Goal: Transaction & Acquisition: Purchase product/service

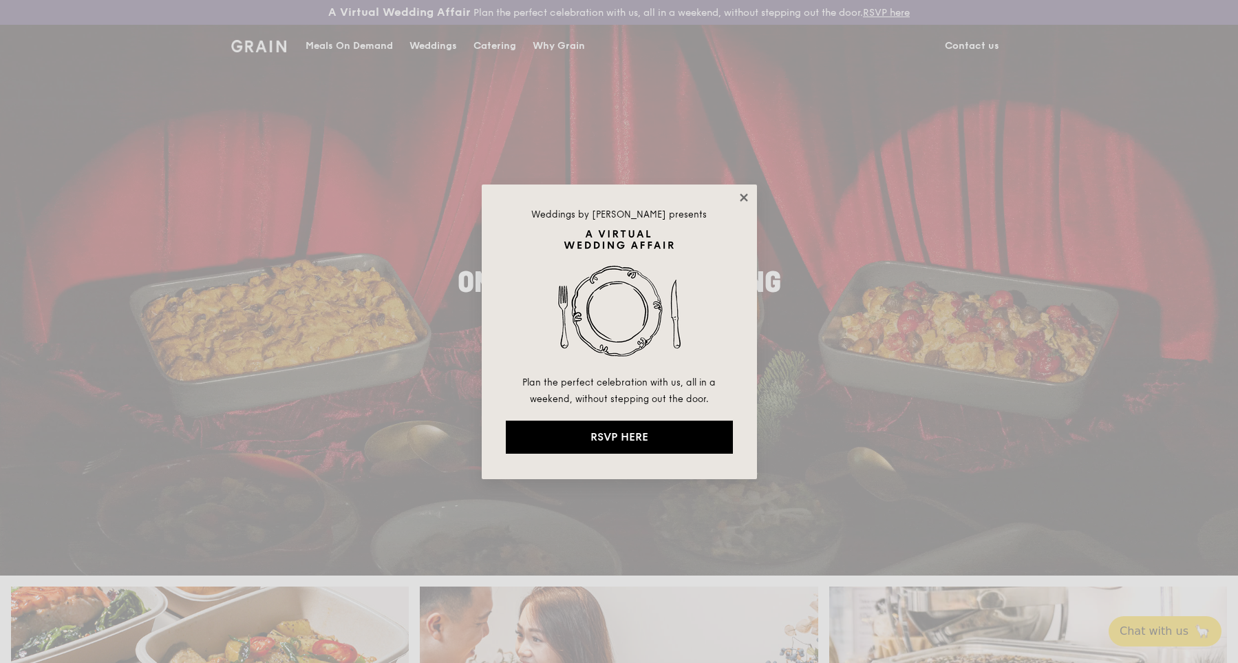
click at [742, 198] on icon at bounding box center [744, 197] width 12 height 12
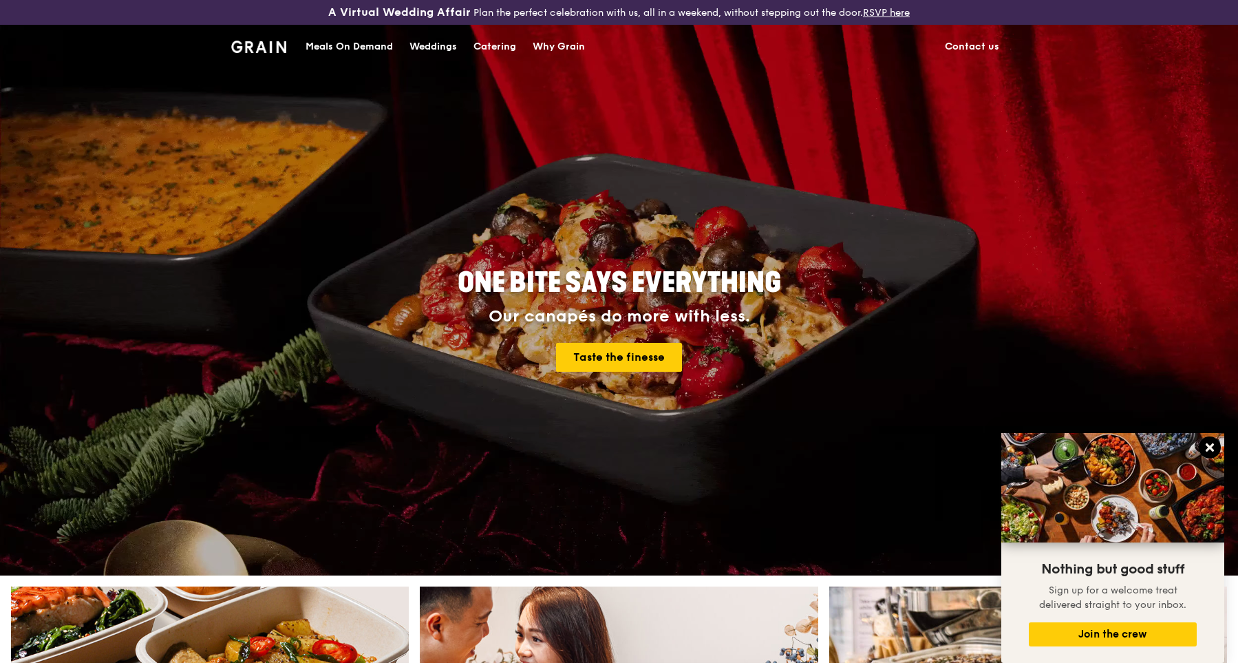
click at [1207, 445] on icon at bounding box center [1210, 447] width 8 height 8
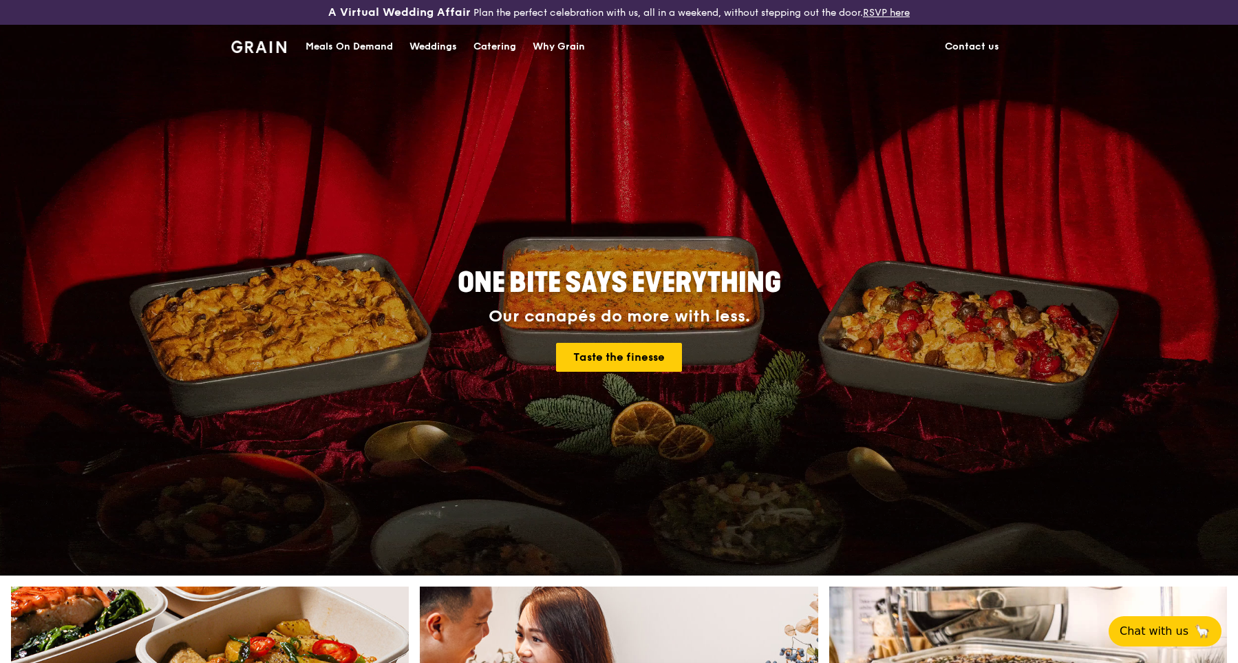
click at [377, 48] on div "Meals On Demand" at bounding box center [349, 46] width 87 height 41
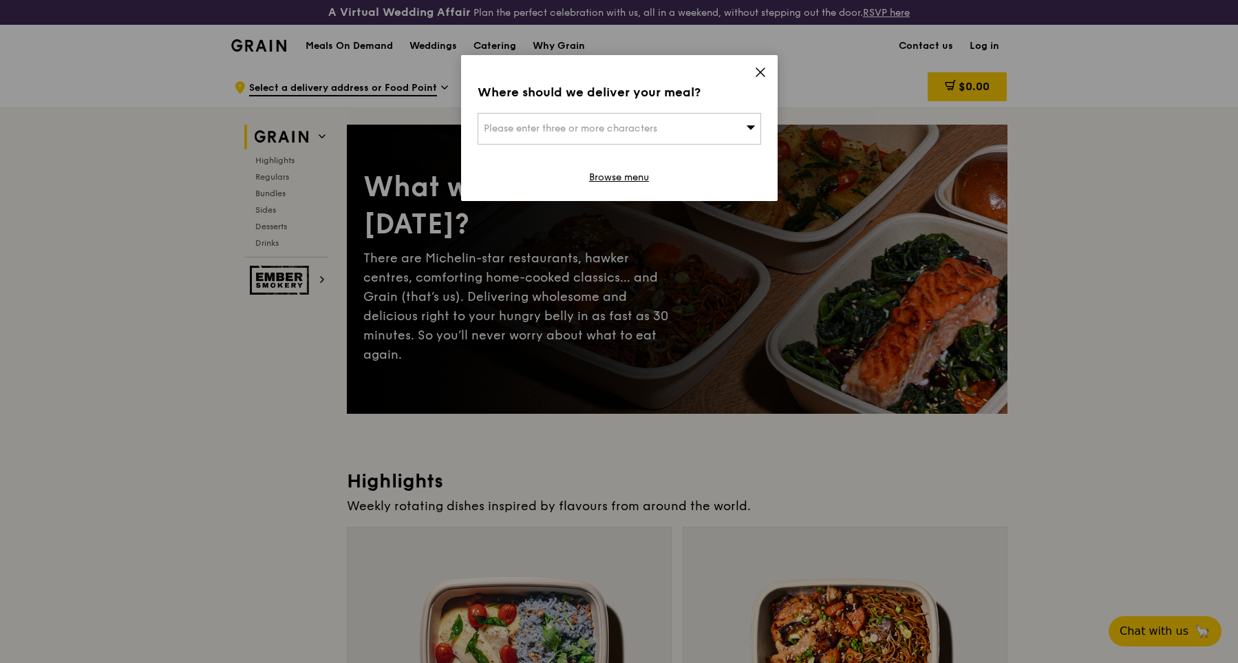
click at [750, 131] on icon at bounding box center [751, 127] width 10 height 10
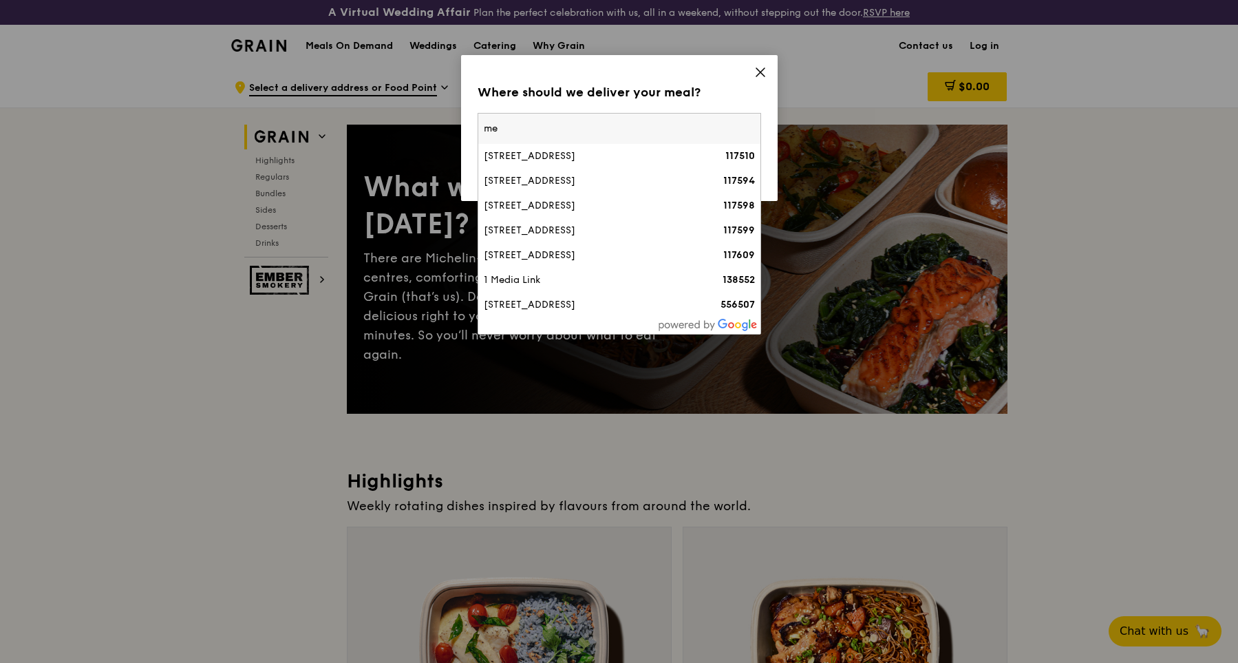
type input "m"
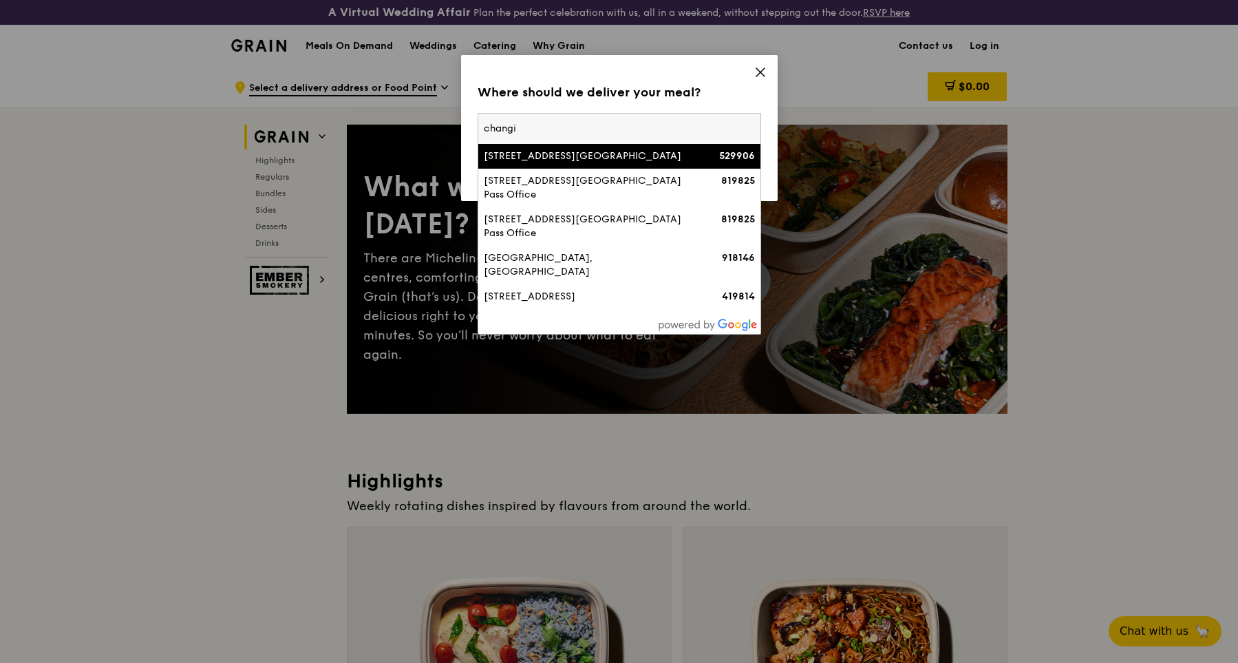
type input "changi"
click at [658, 157] on div "2A Simei Street 3, Changi Medical Centre" at bounding box center [586, 156] width 204 height 14
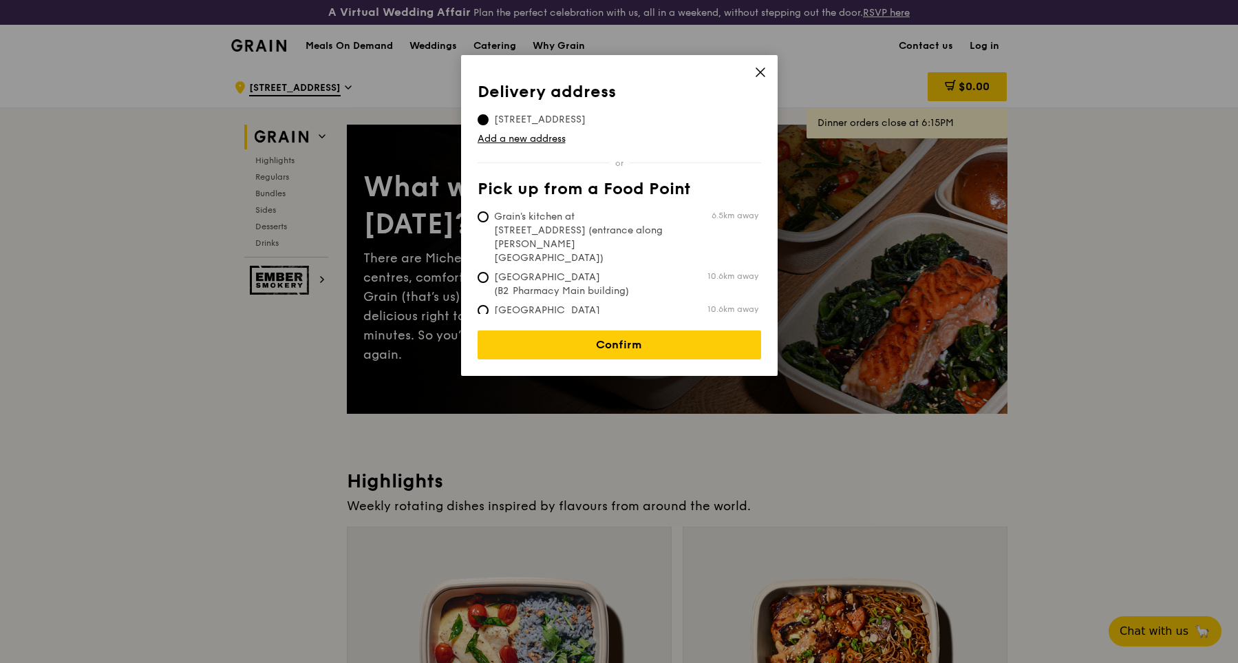
click at [758, 78] on span at bounding box center [760, 74] width 12 height 15
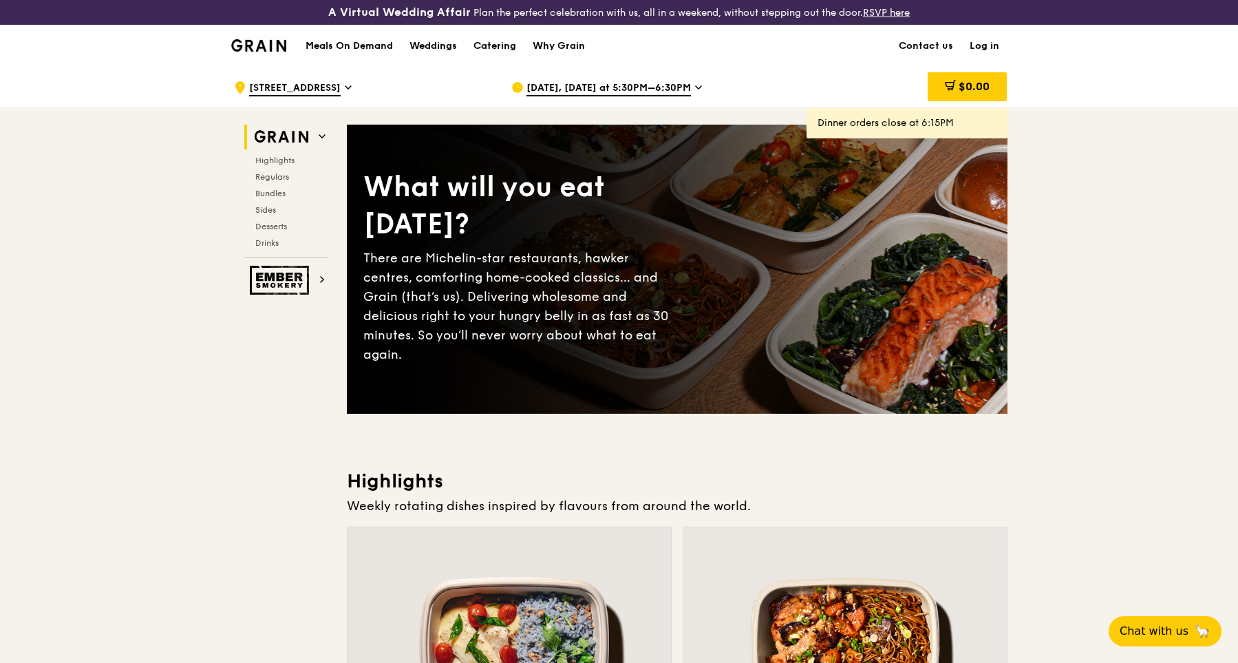
click at [697, 89] on div "Oct 8, Today at 5:30PM–6:30PM" at bounding box center [638, 87] width 255 height 41
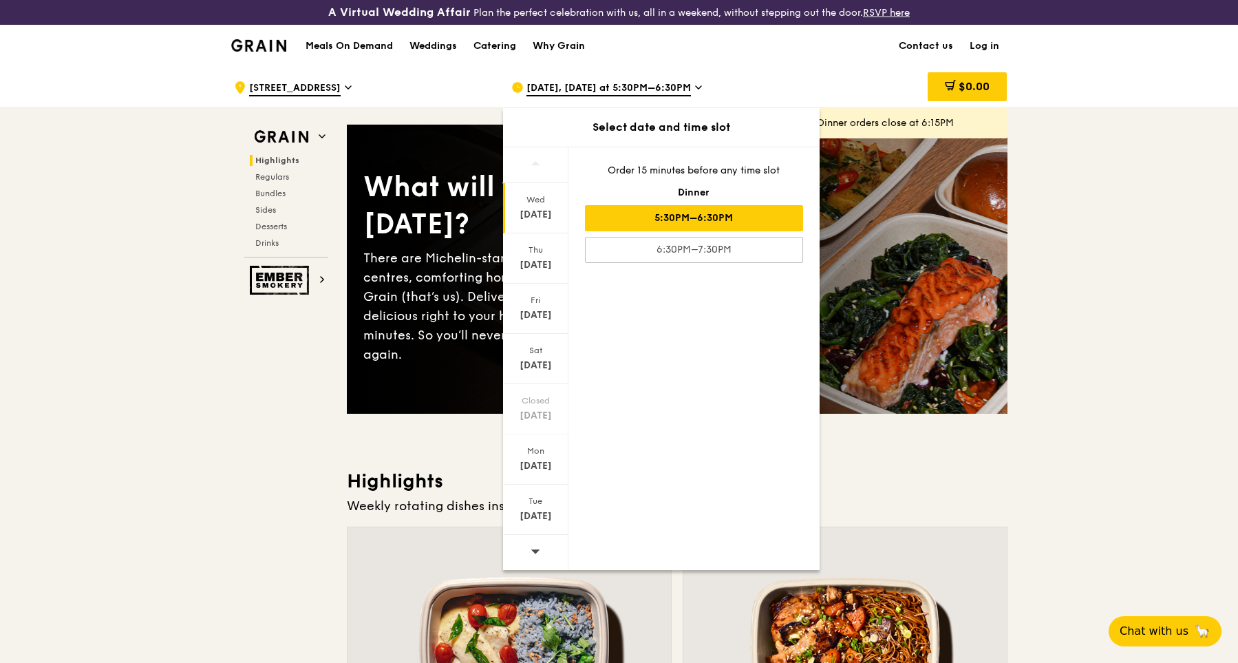
click at [529, 555] on div at bounding box center [535, 552] width 65 height 35
click at [1146, 635] on span "Chat with us" at bounding box center [1154, 630] width 72 height 17
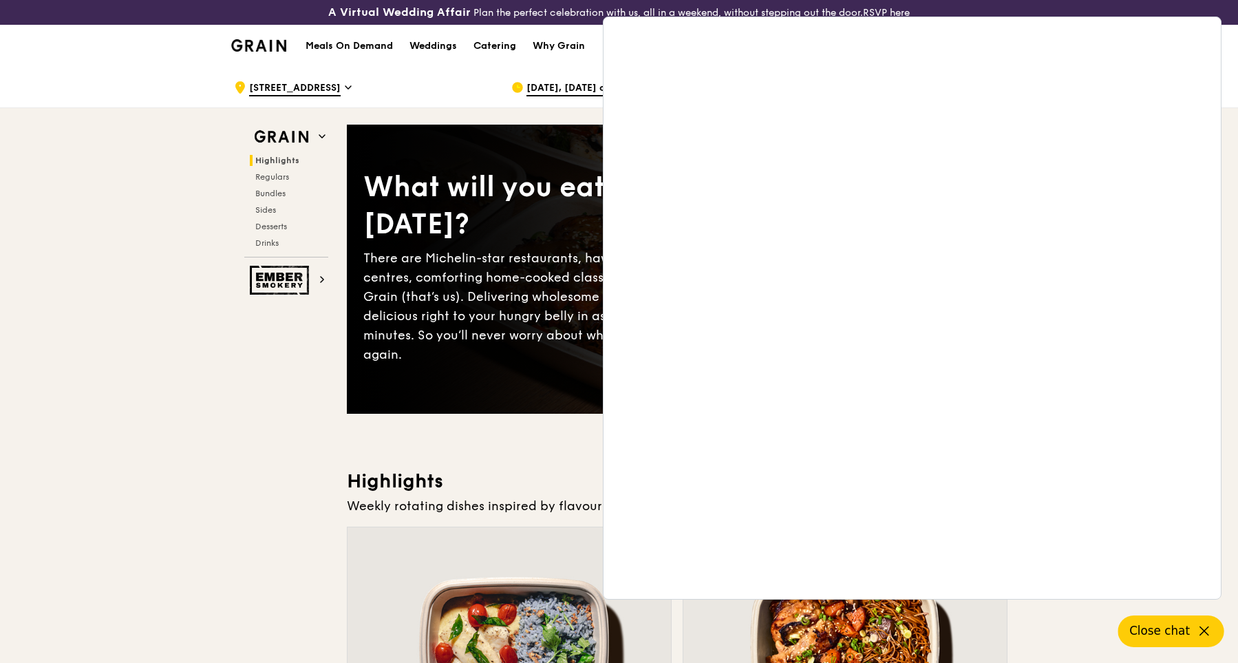
click at [475, 277] on div "There are Michelin-star restaurants, hawker centres, comforting home-cooked cla…" at bounding box center [520, 306] width 314 height 116
click at [1166, 621] on button "Close chat" at bounding box center [1171, 631] width 106 height 32
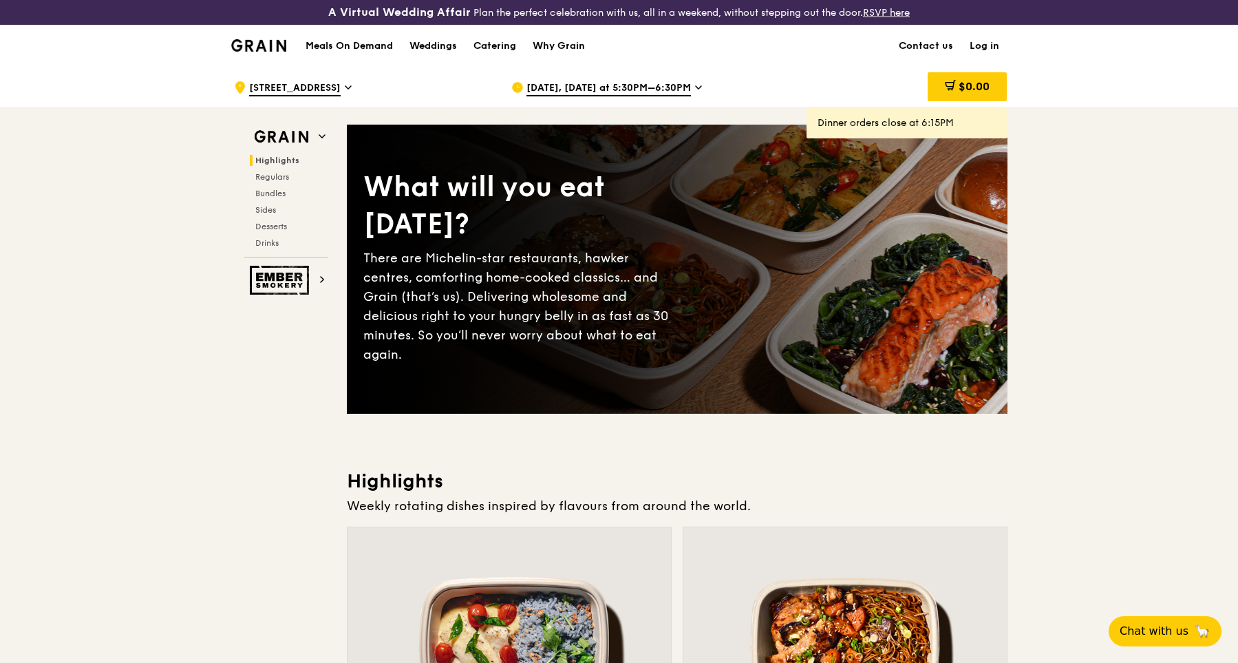
click at [695, 93] on icon at bounding box center [698, 87] width 7 height 12
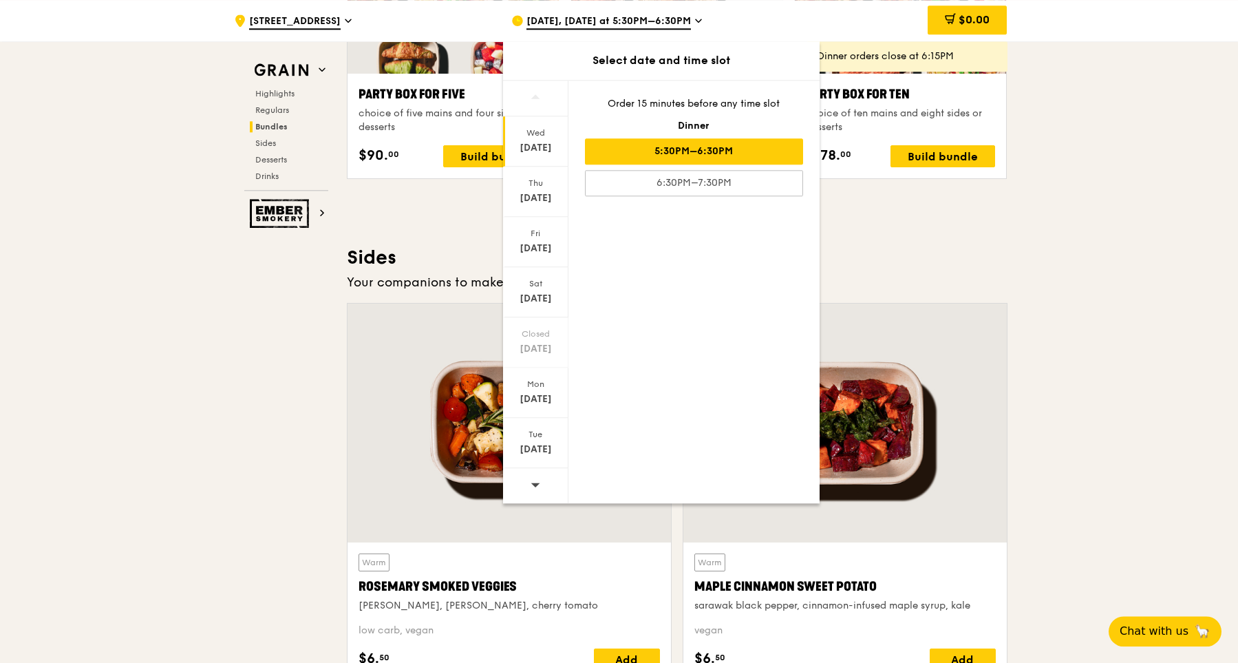
scroll to position [2886, 0]
click at [531, 489] on icon at bounding box center [536, 484] width 10 height 10
click at [544, 459] on div "Tue Oct 21" at bounding box center [535, 443] width 65 height 50
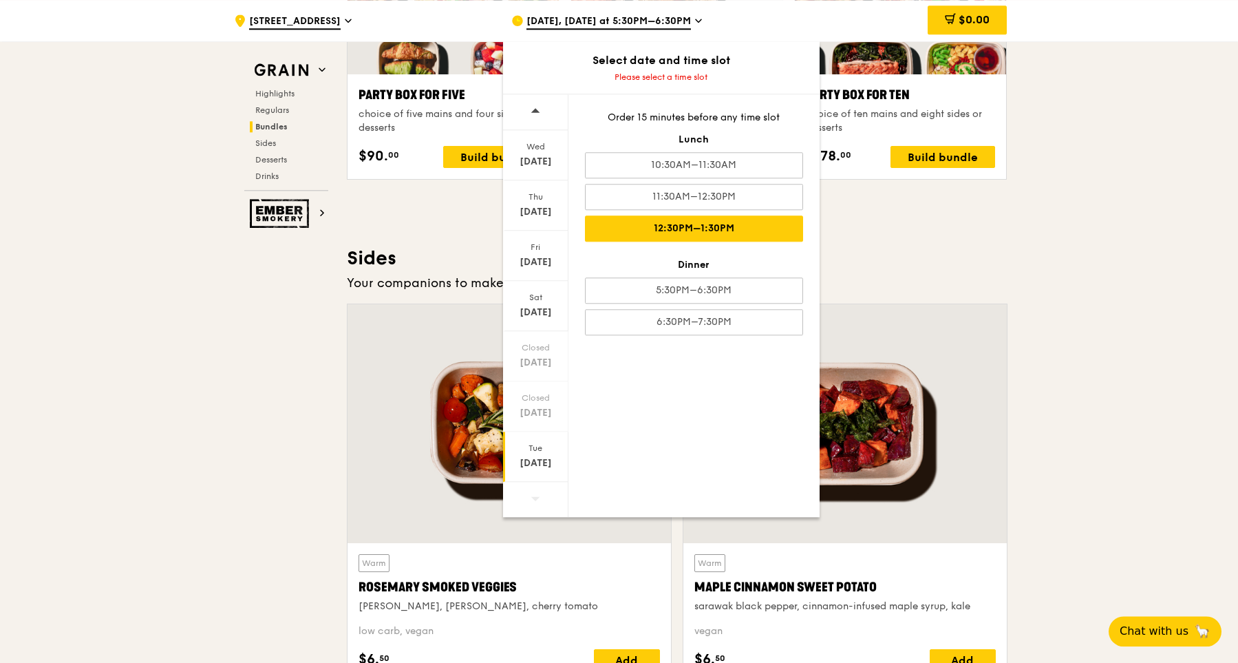
click at [778, 232] on div "12:30PM–1:30PM" at bounding box center [694, 228] width 218 height 26
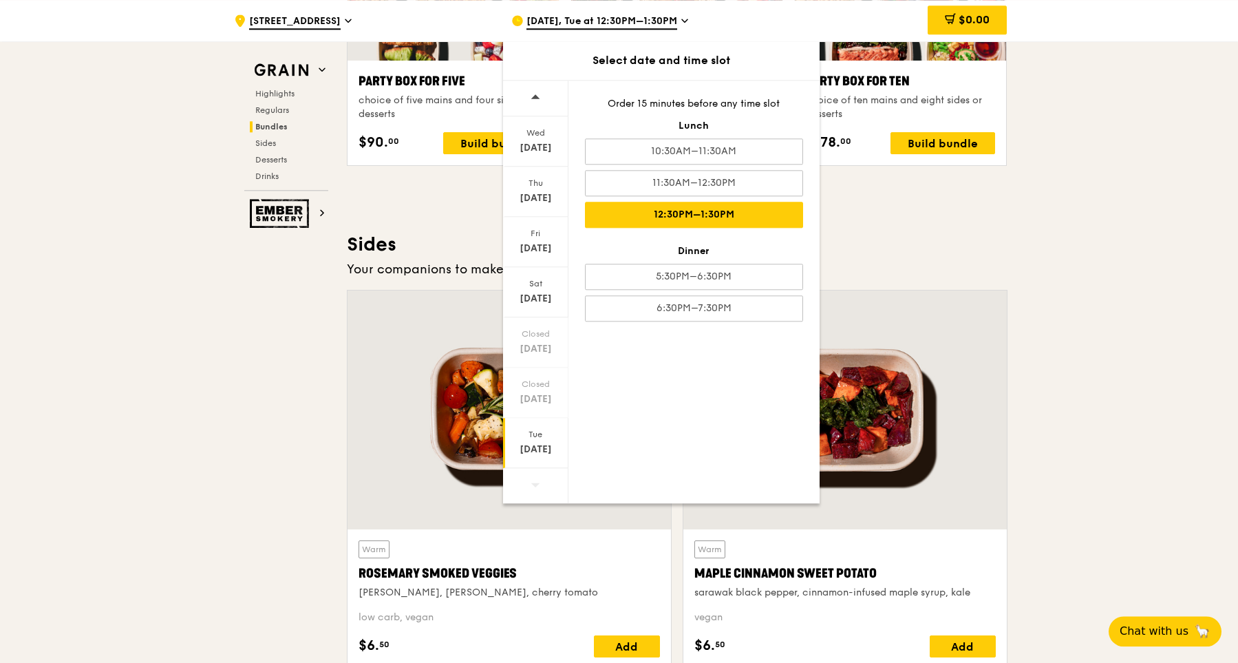
scroll to position [2900, 0]
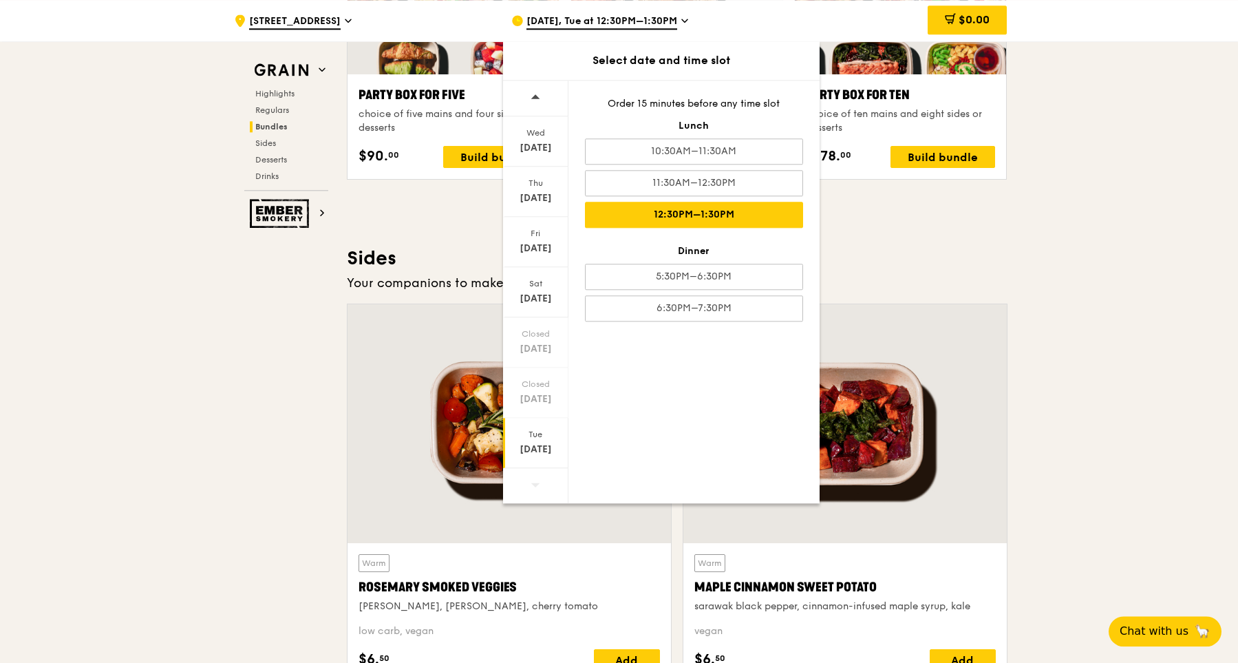
click at [994, 292] on div "Your companions to make it a wholesome meal." at bounding box center [677, 282] width 661 height 19
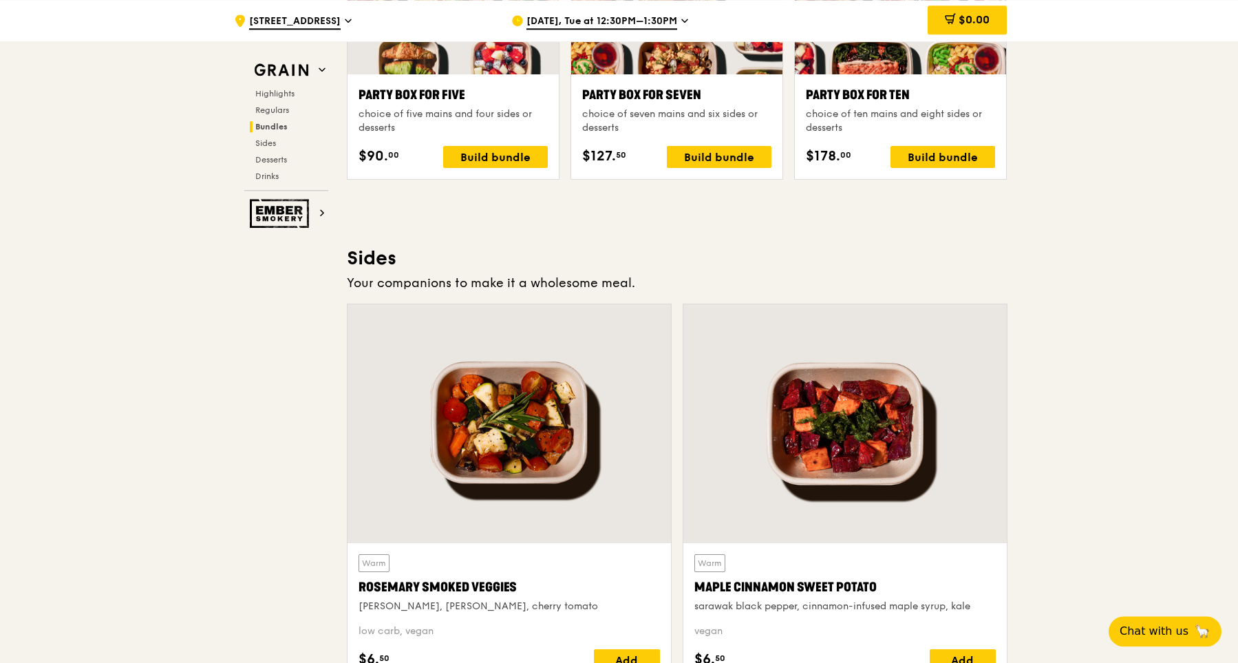
click at [686, 26] on icon at bounding box center [684, 20] width 7 height 12
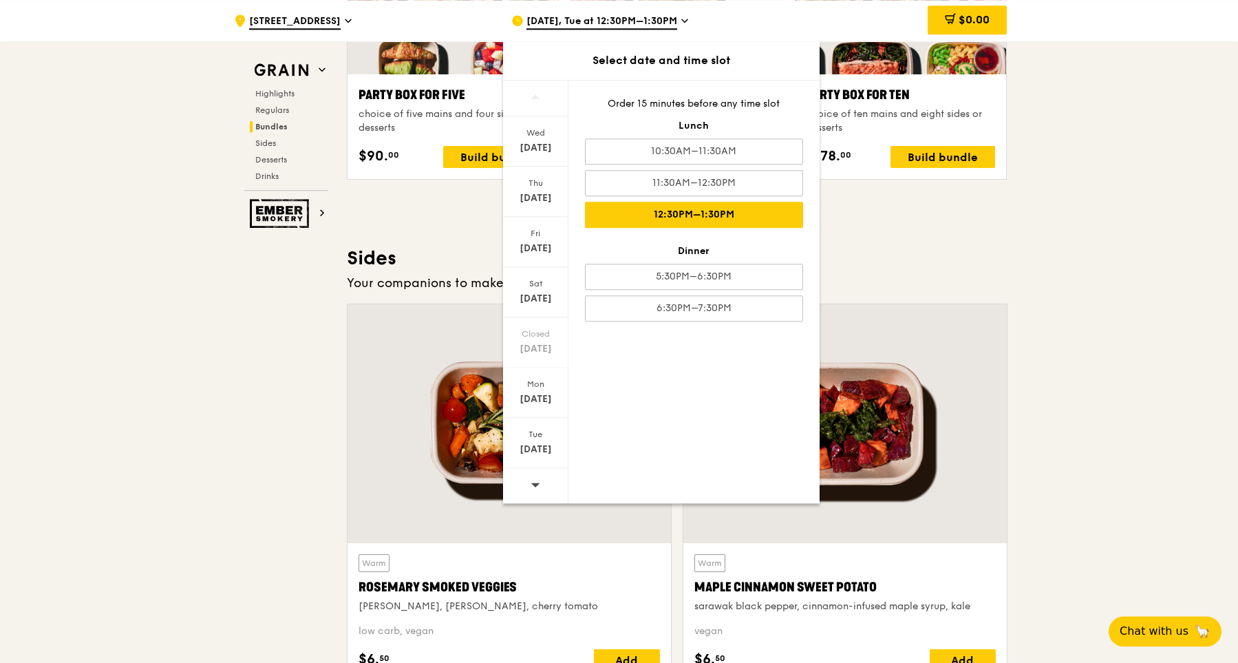
click at [538, 490] on span at bounding box center [536, 484] width 10 height 32
click at [685, 26] on icon at bounding box center [684, 20] width 7 height 12
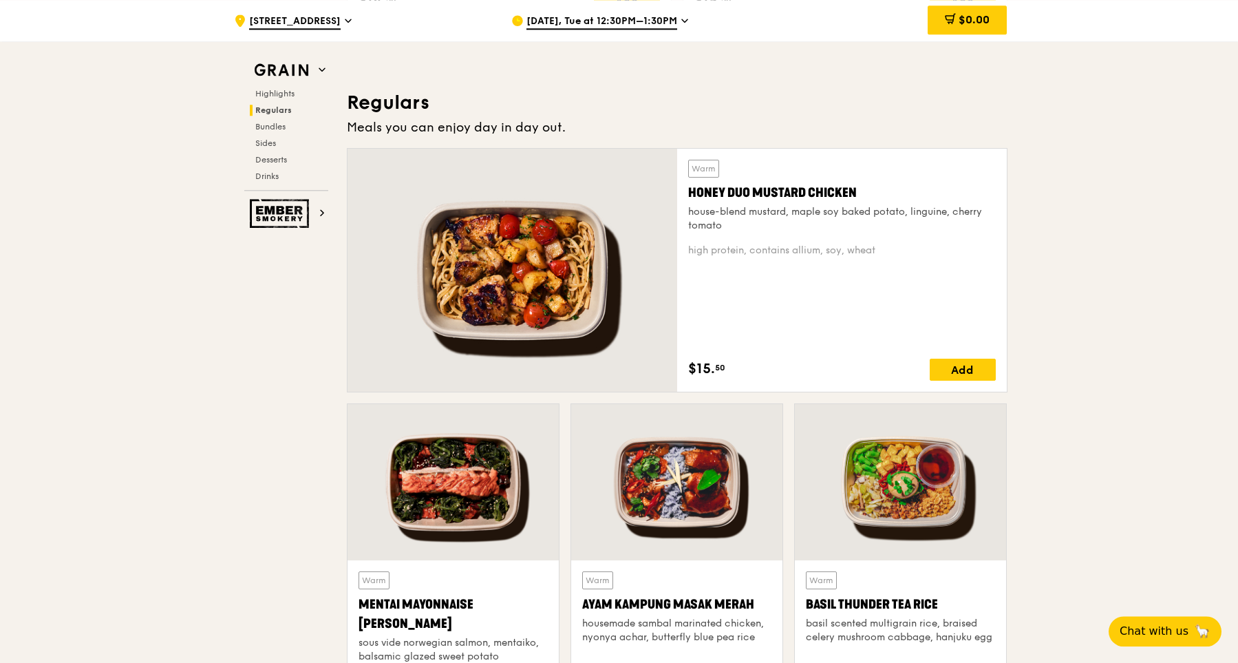
scroll to position [0, 0]
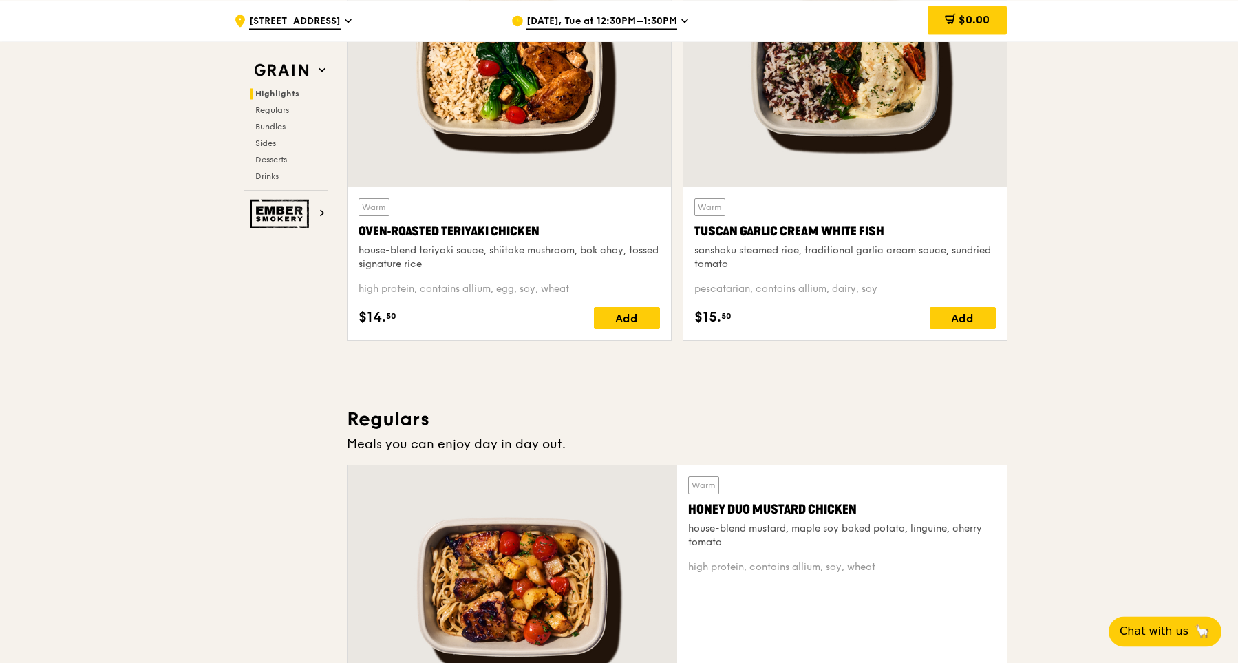
scroll to position [655, 0]
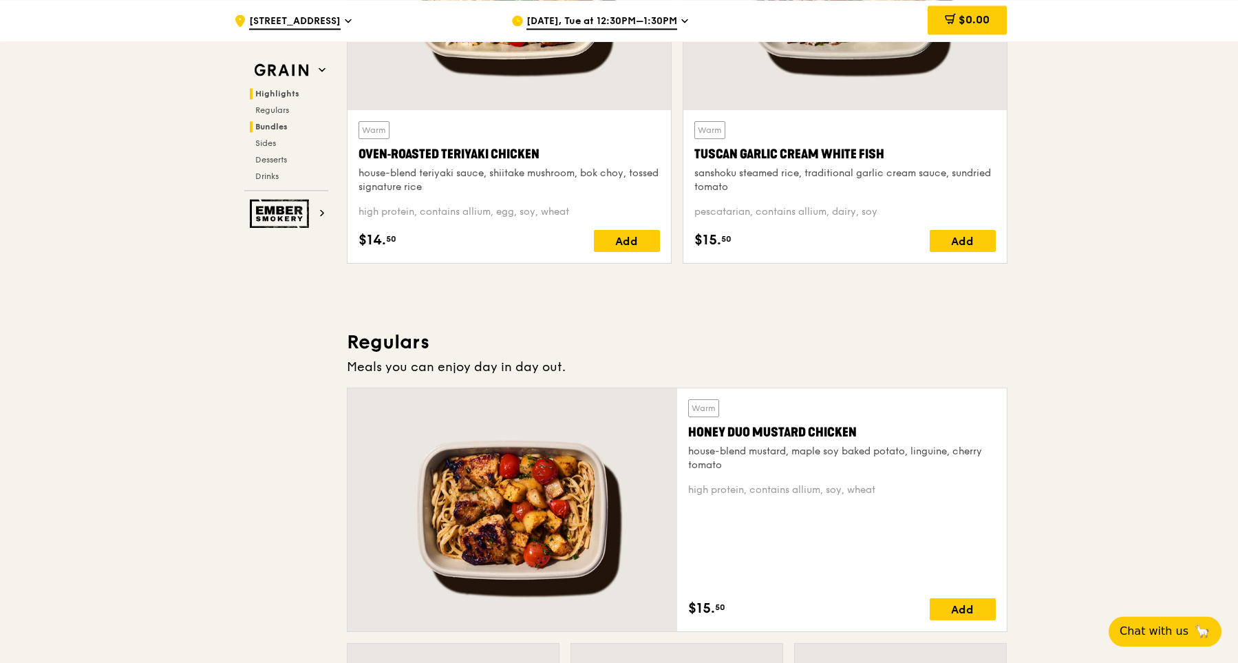
click at [281, 129] on span "Bundles" at bounding box center [271, 127] width 32 height 10
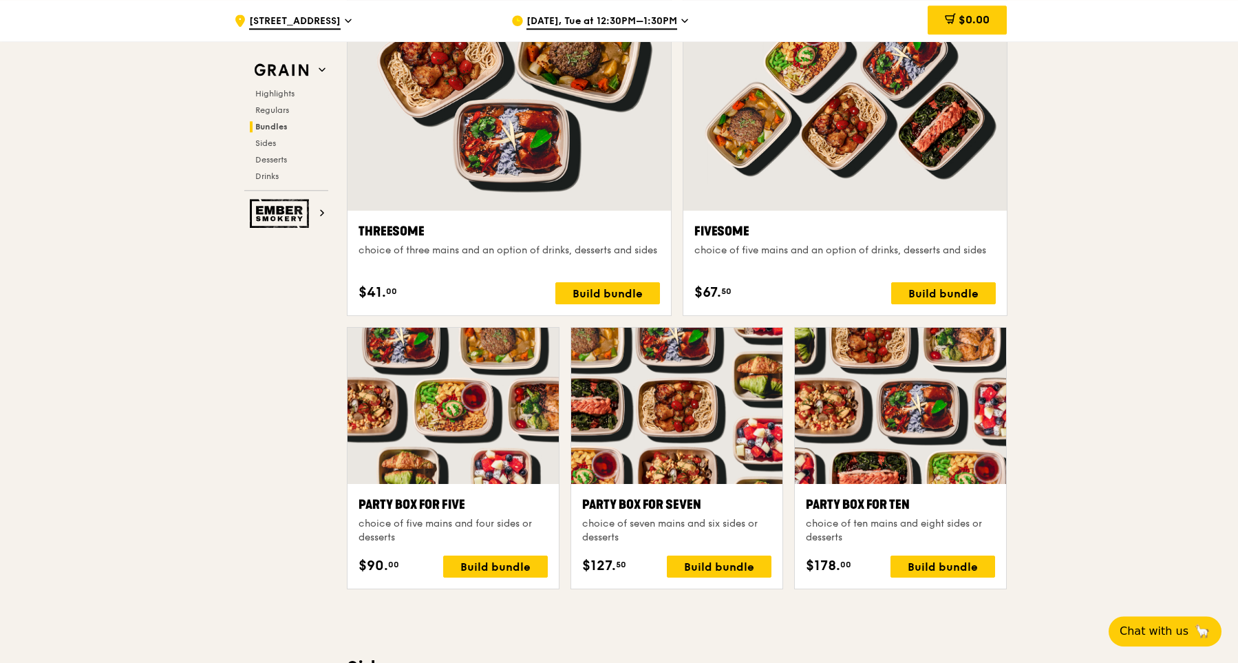
scroll to position [2621, 0]
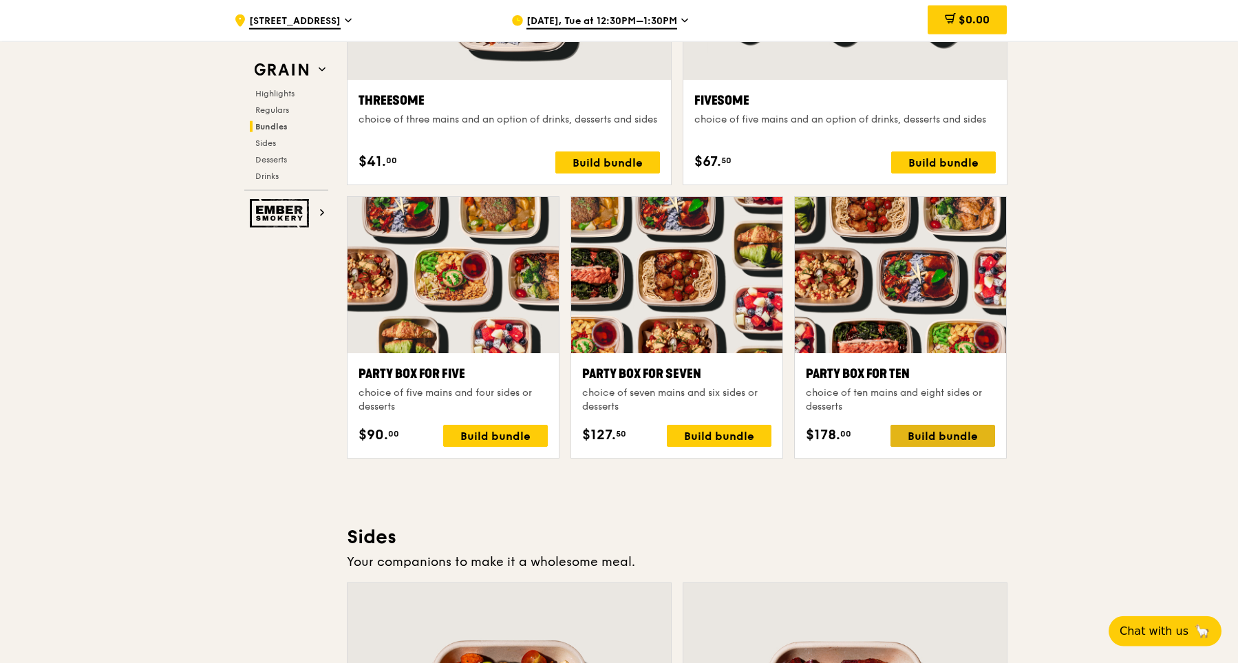
click at [953, 439] on div "Build bundle" at bounding box center [943, 436] width 105 height 22
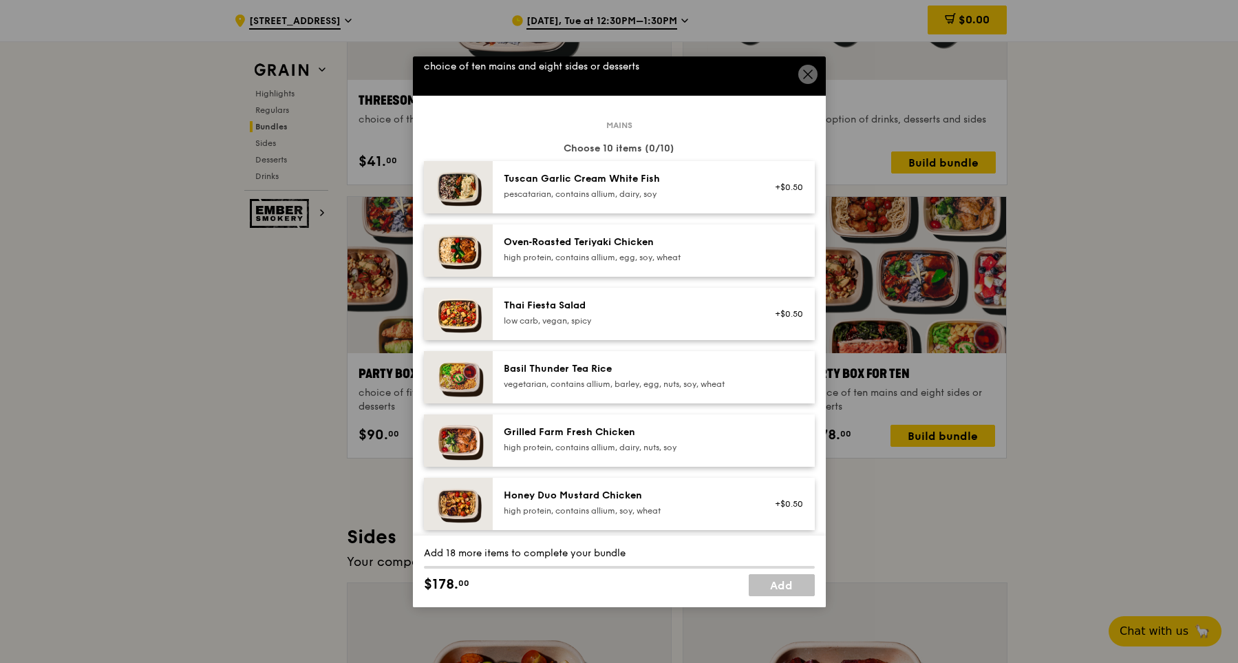
scroll to position [0, 0]
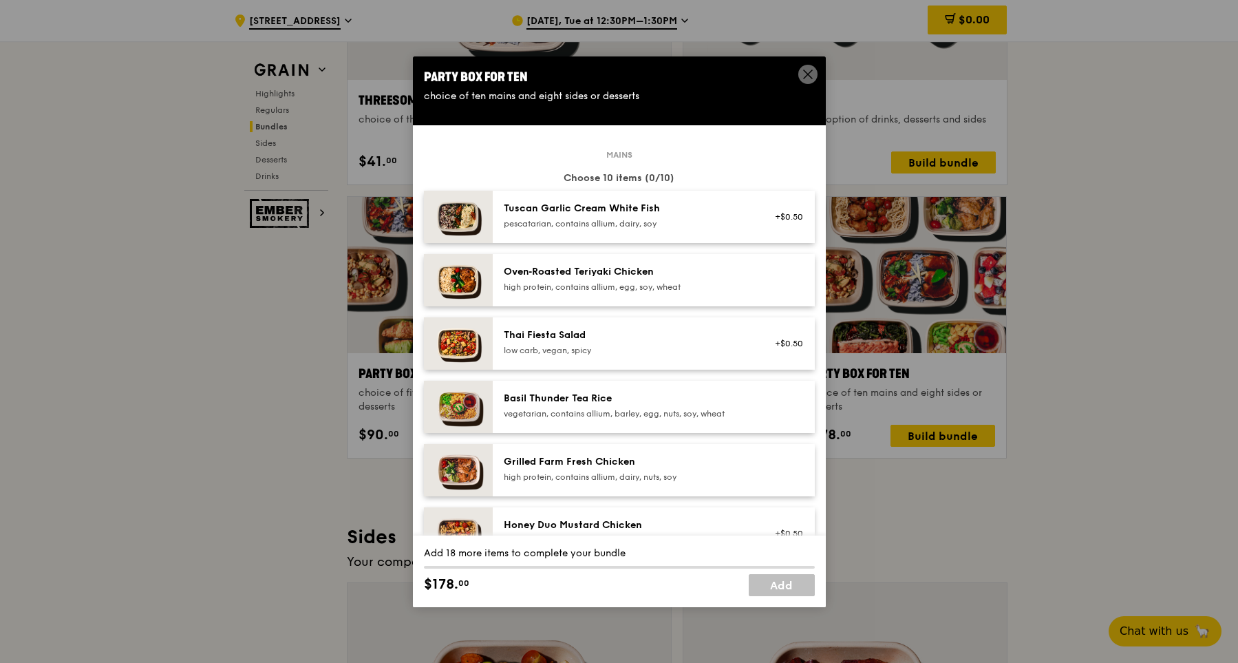
click at [737, 223] on div "pescatarian, contains allium, dairy, soy" at bounding box center [627, 223] width 247 height 11
click at [740, 334] on div "Thai Fiesta Salad" at bounding box center [627, 335] width 247 height 14
click at [726, 213] on div "Tuscan Garlic Cream White Fish" at bounding box center [627, 209] width 247 height 14
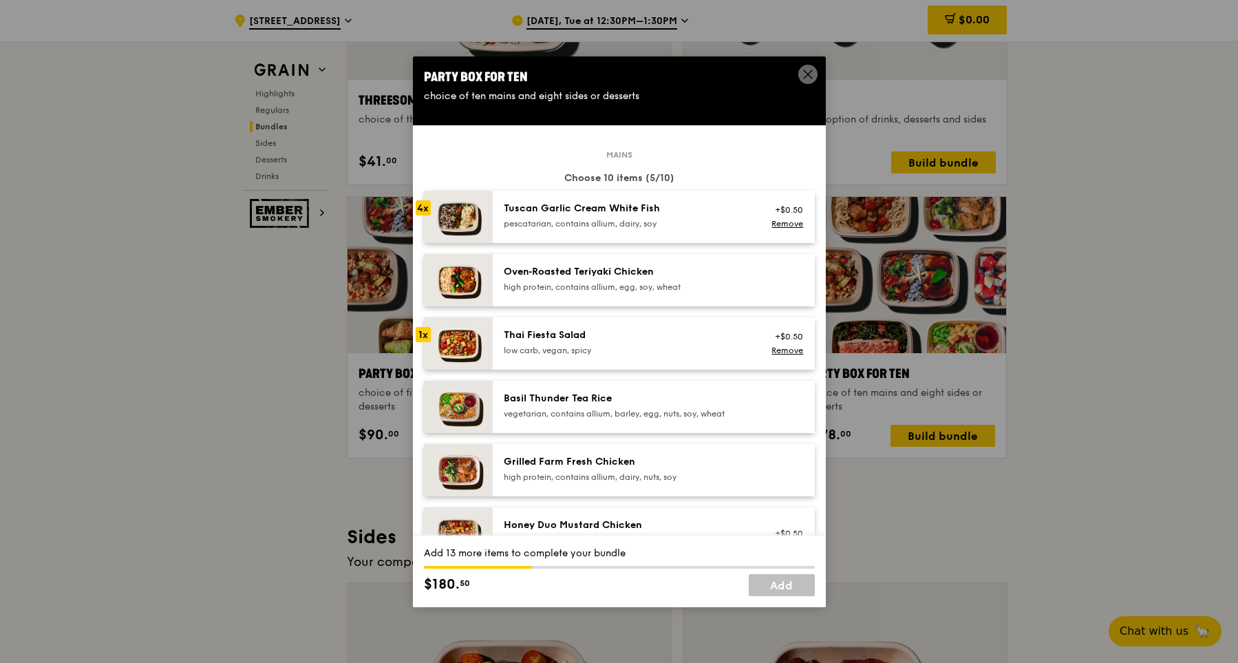
click at [726, 213] on div "Tuscan Garlic Cream White Fish" at bounding box center [627, 209] width 247 height 14
click at [656, 337] on div "Thai Fiesta Salad" at bounding box center [627, 335] width 247 height 14
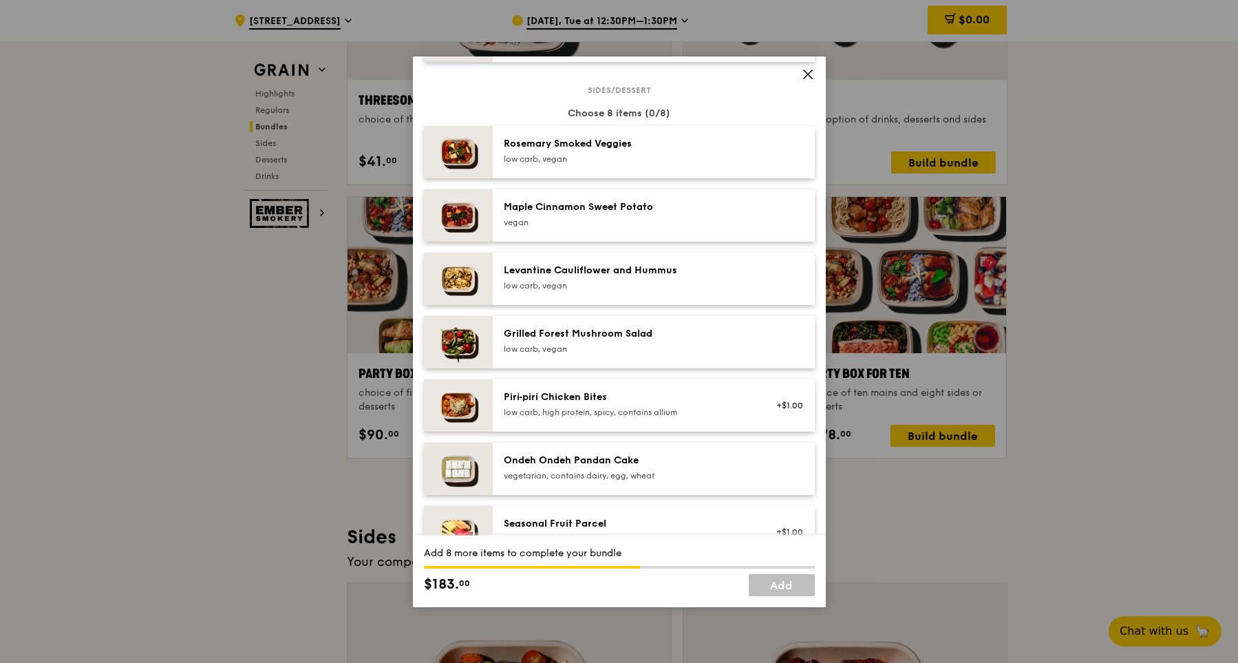
scroll to position [690, 0]
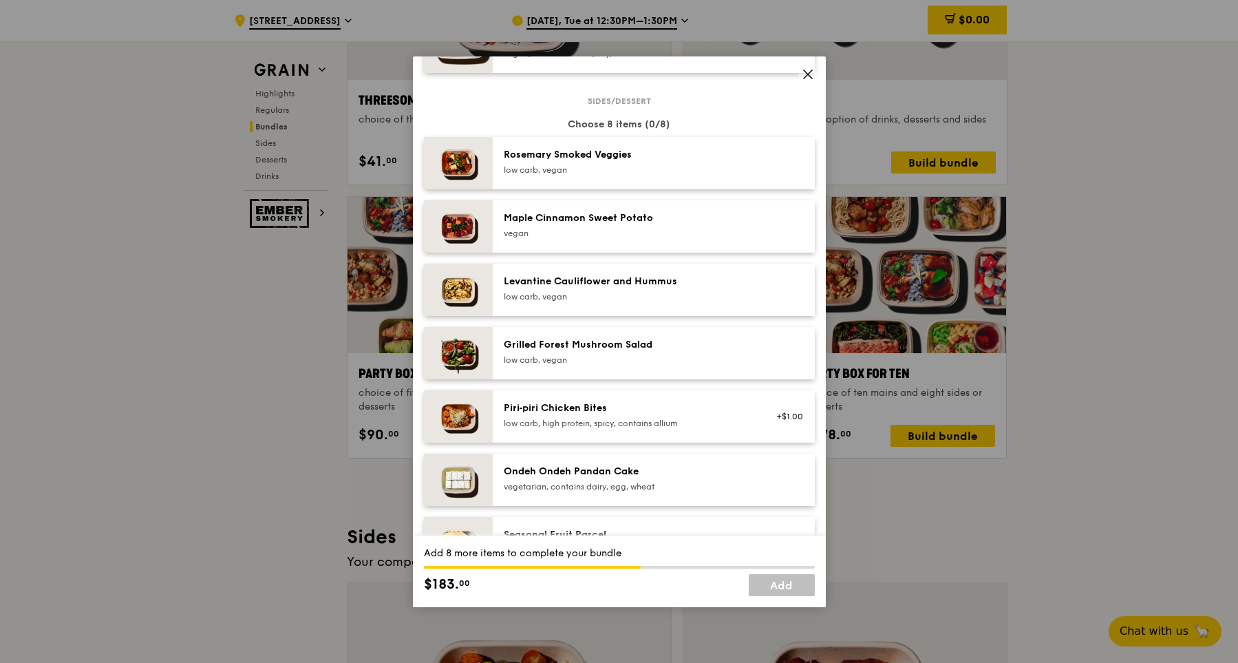
click at [658, 180] on div "Rosemary Smoked Veggies low carb, vegan" at bounding box center [654, 163] width 322 height 52
click at [658, 180] on div "Rosemary Smoked Veggies low carb, vegan Remove" at bounding box center [654, 163] width 322 height 52
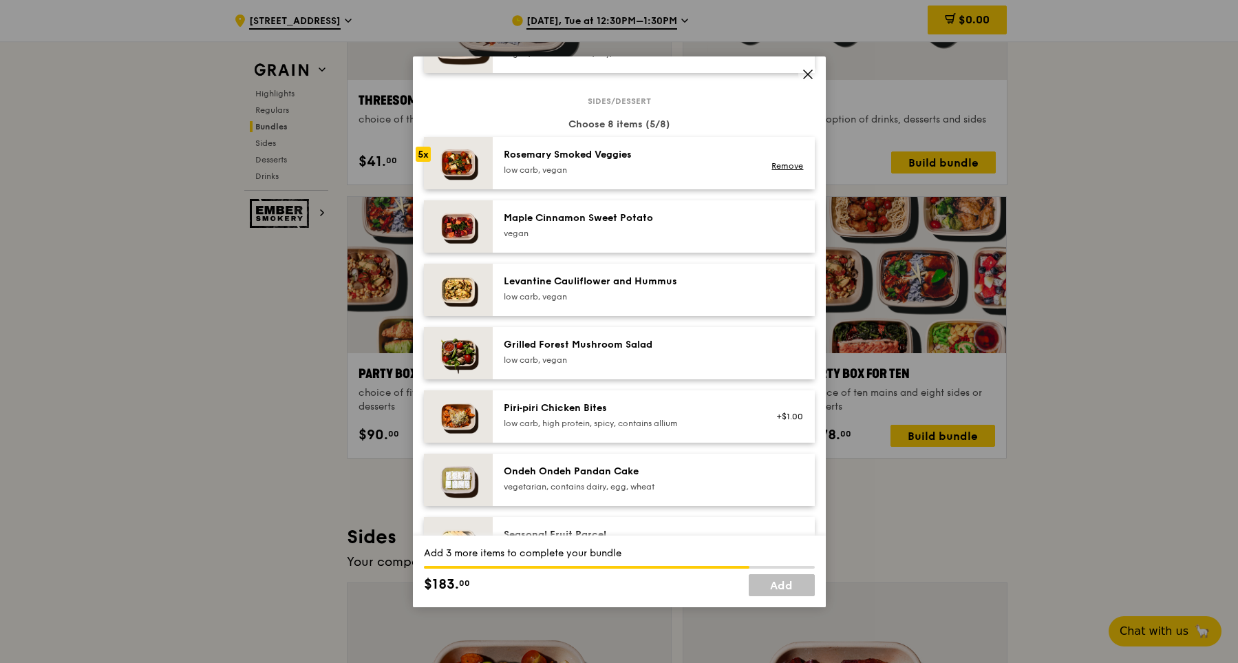
click at [658, 180] on div "Rosemary Smoked Veggies low carb, vegan Remove" at bounding box center [654, 163] width 322 height 52
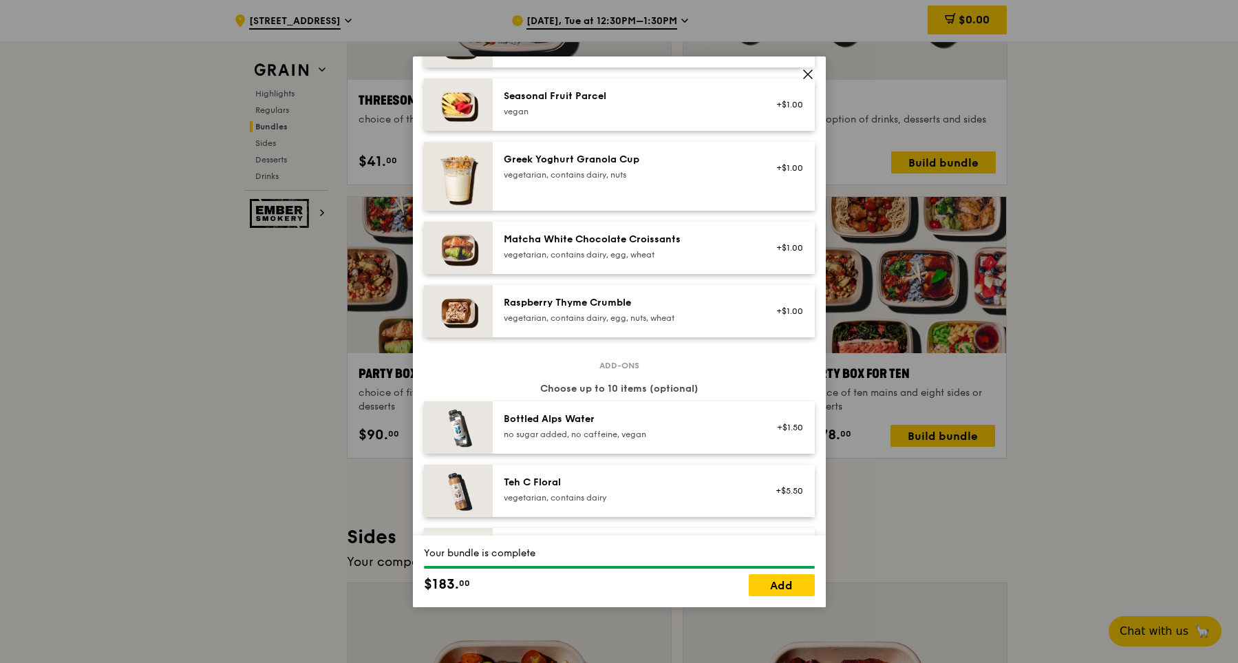
scroll to position [1124, 0]
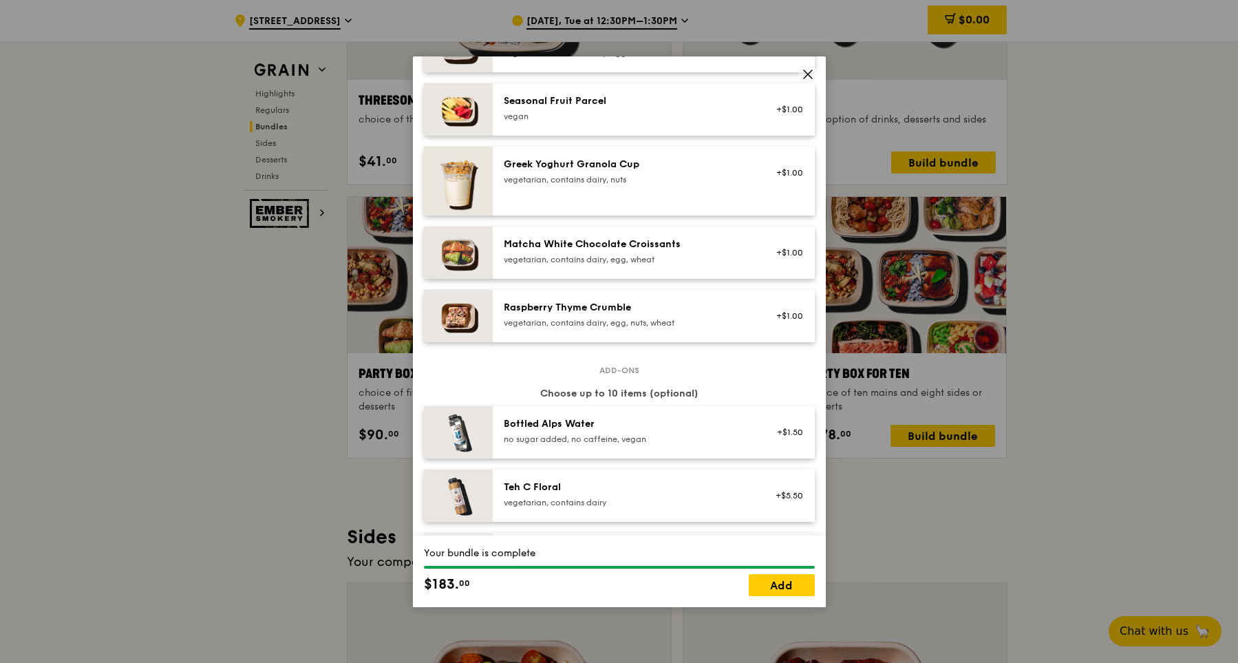
click at [771, 596] on div "Your bundle is complete $183. 00 Add" at bounding box center [619, 571] width 413 height 72
click at [798, 575] on link "Add" at bounding box center [782, 585] width 66 height 22
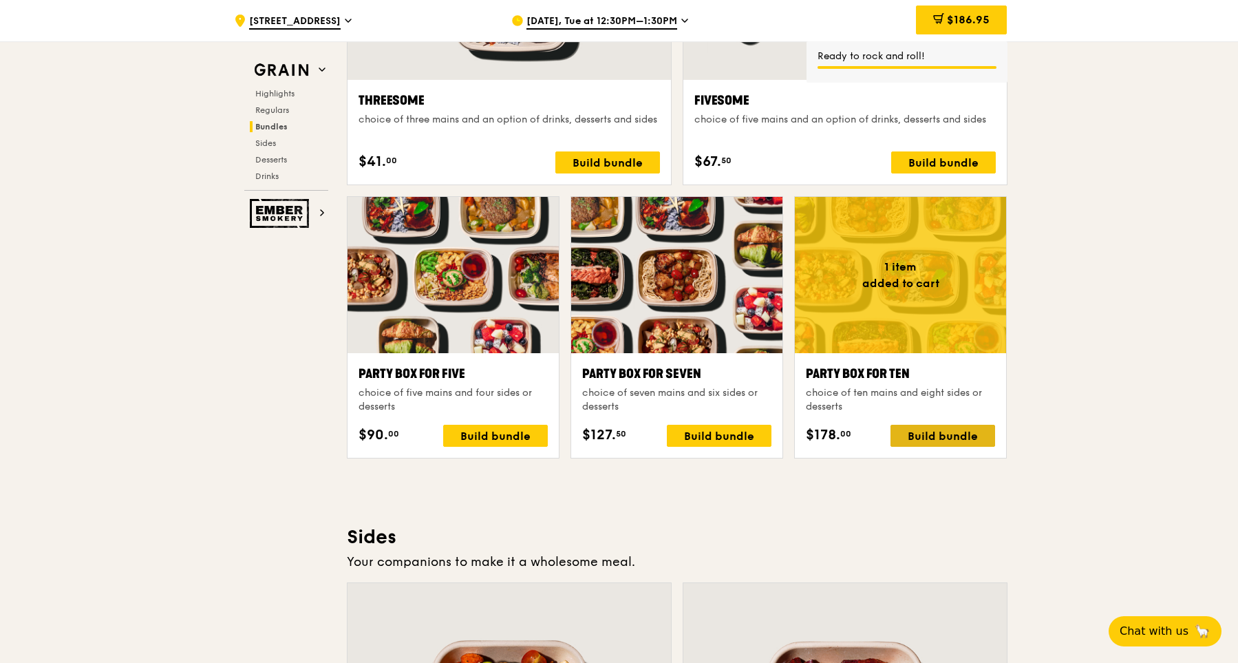
click at [908, 436] on div "Build bundle" at bounding box center [943, 436] width 105 height 22
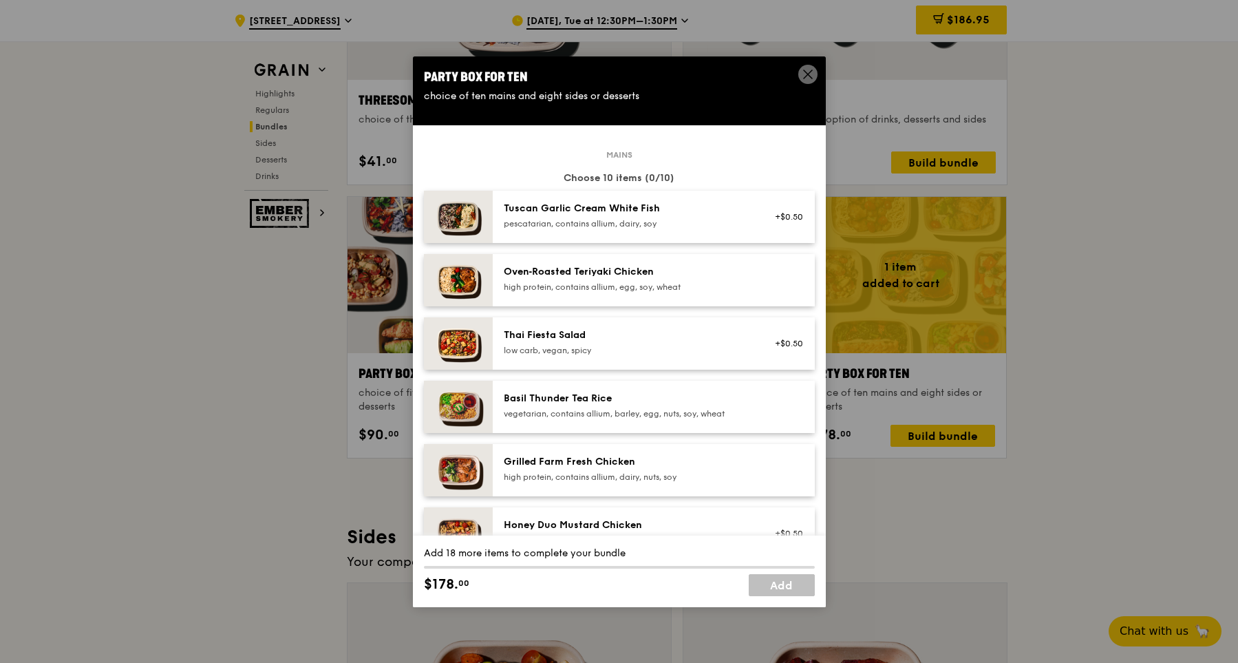
click at [748, 212] on div "Tuscan Garlic Cream White Fish" at bounding box center [627, 209] width 247 height 14
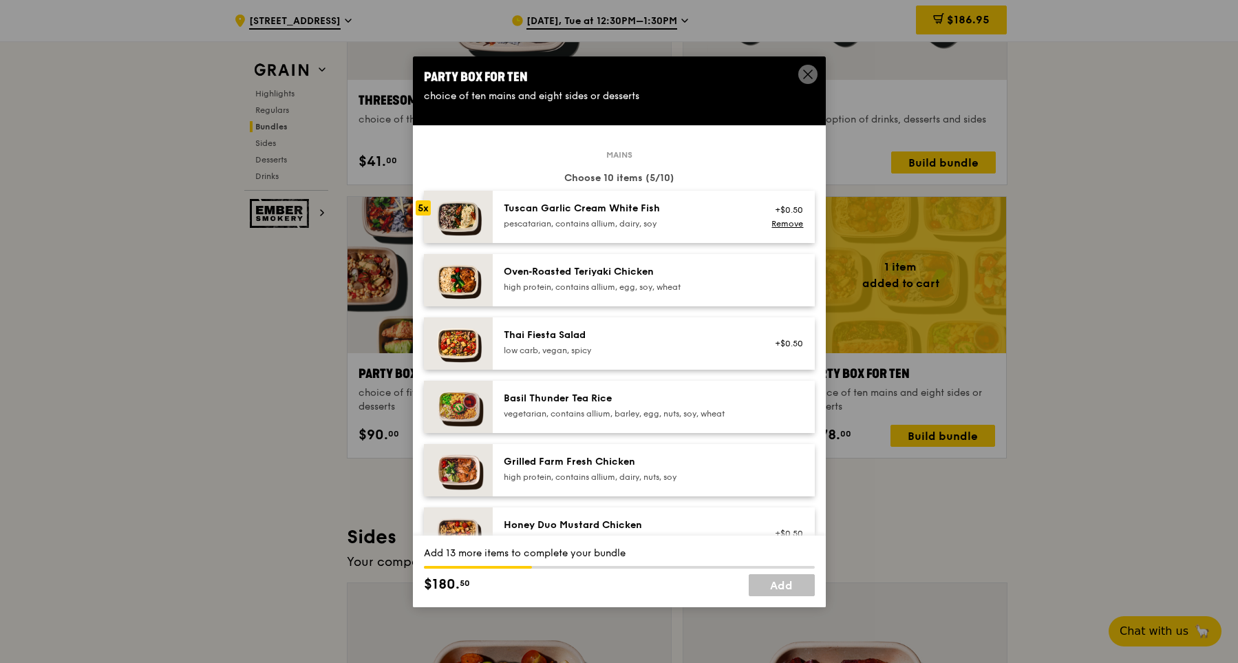
click at [701, 343] on div "Thai Fiesta Salad low carb, vegan, spicy" at bounding box center [627, 342] width 247 height 28
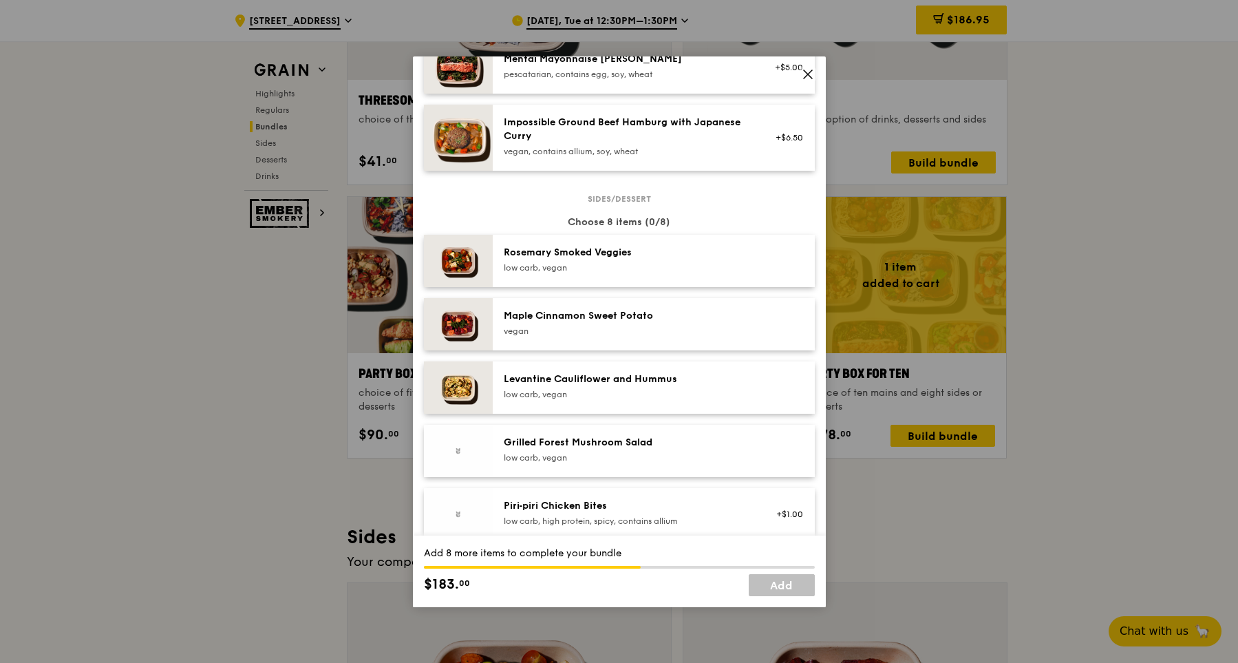
scroll to position [610, 0]
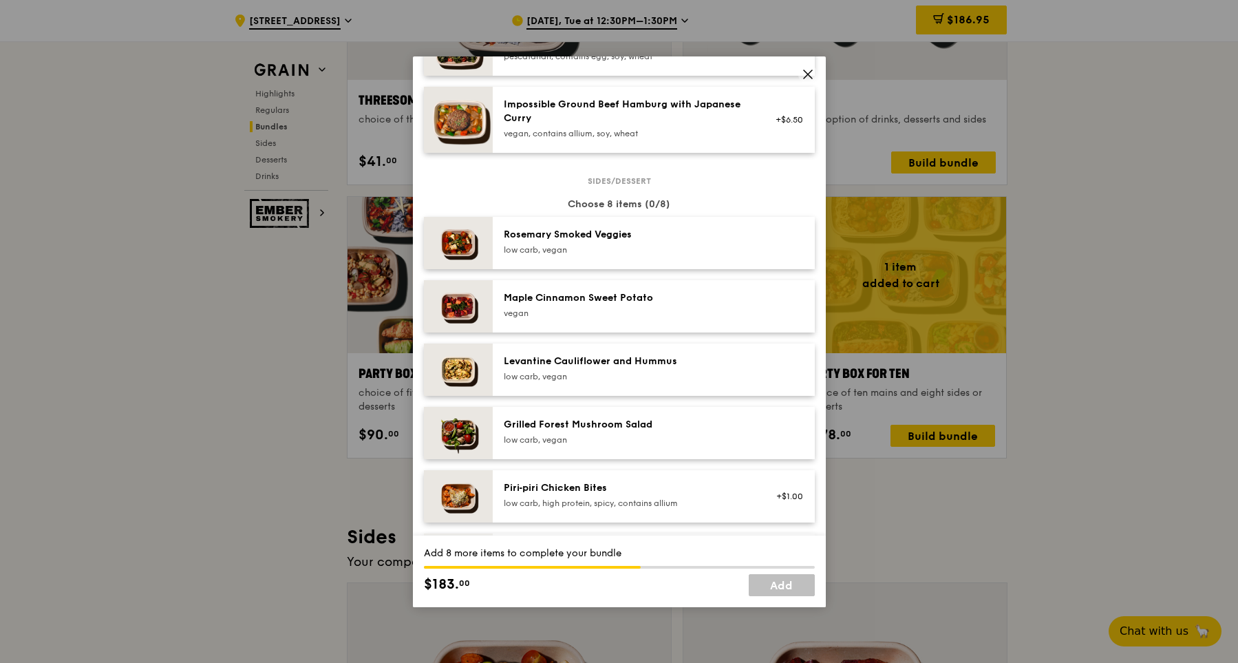
click at [714, 242] on div "Rosemary Smoked Veggies low carb, vegan" at bounding box center [627, 242] width 247 height 28
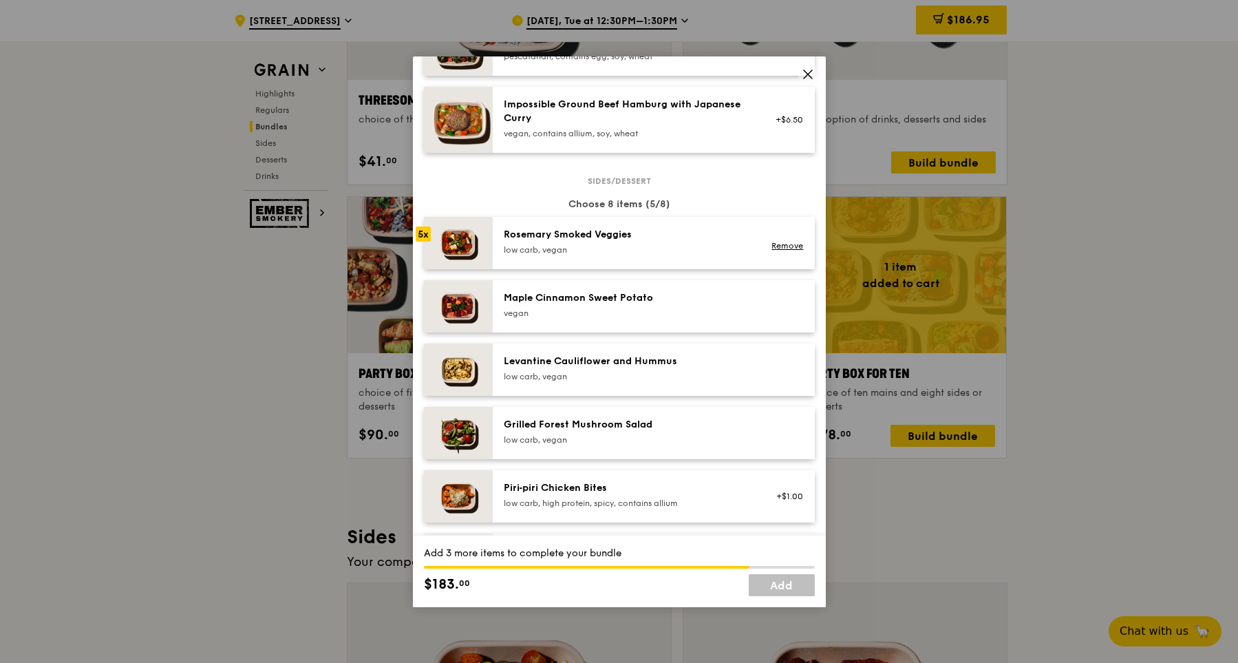
click at [714, 242] on div "Rosemary Smoked Veggies low carb, vegan" at bounding box center [627, 242] width 247 height 28
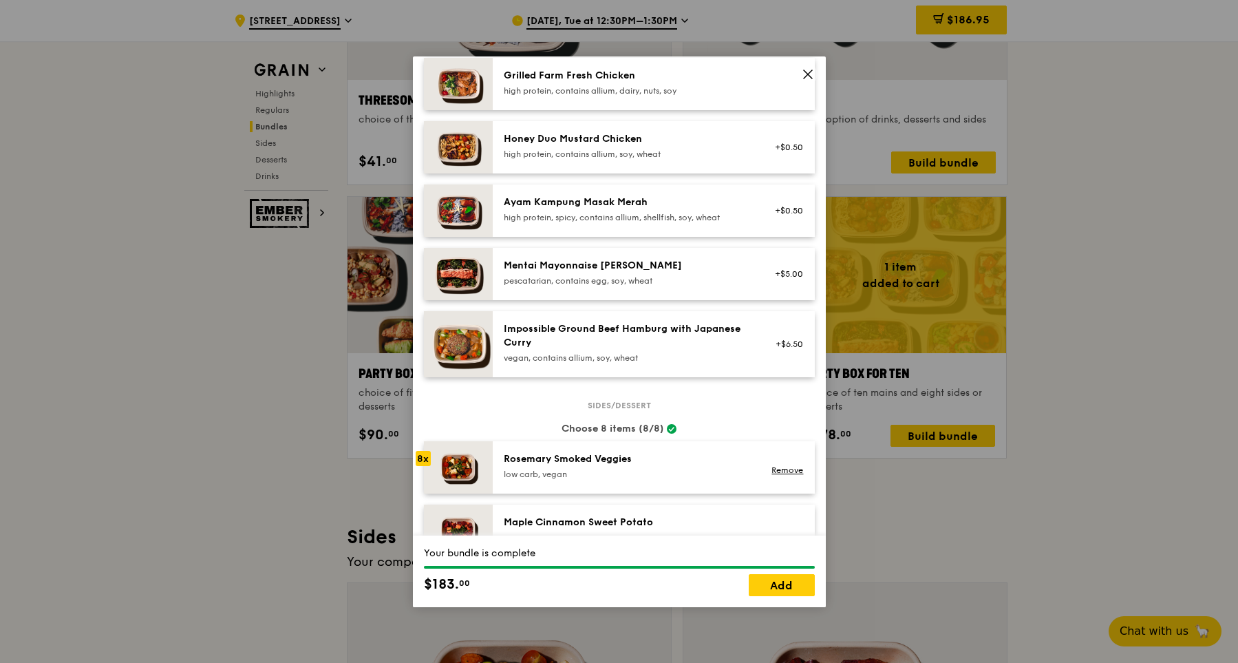
scroll to position [0, 0]
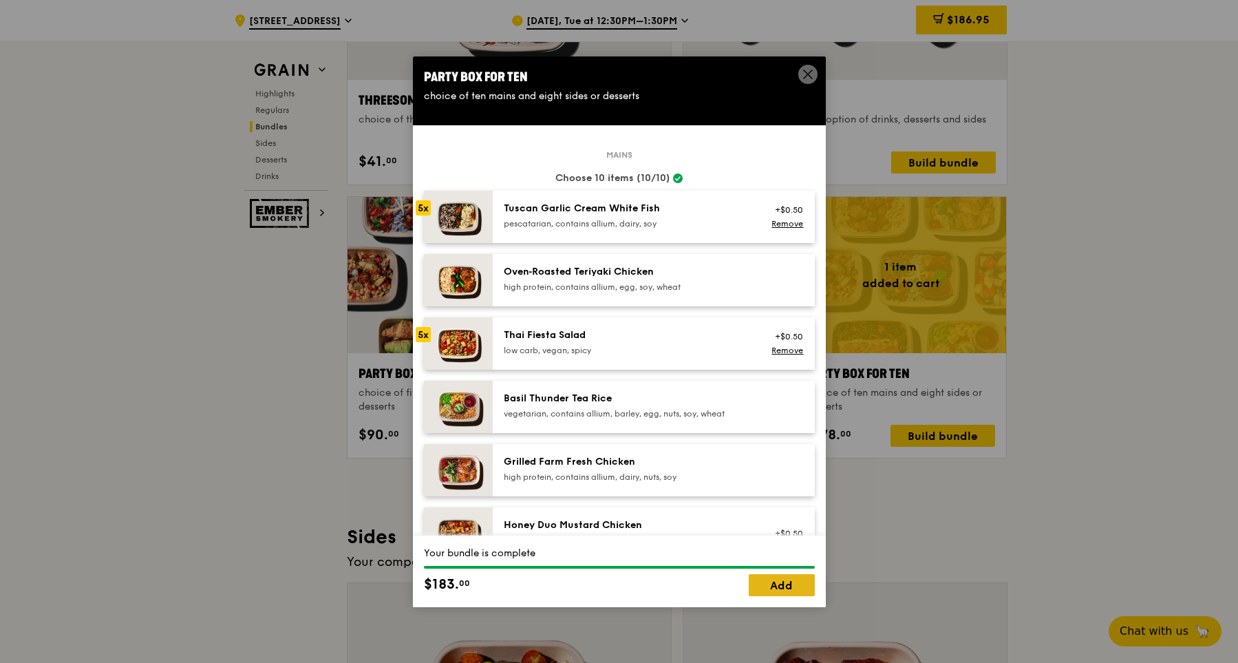
click at [807, 586] on link "Add" at bounding box center [782, 585] width 66 height 22
click at [808, 79] on icon at bounding box center [808, 74] width 12 height 12
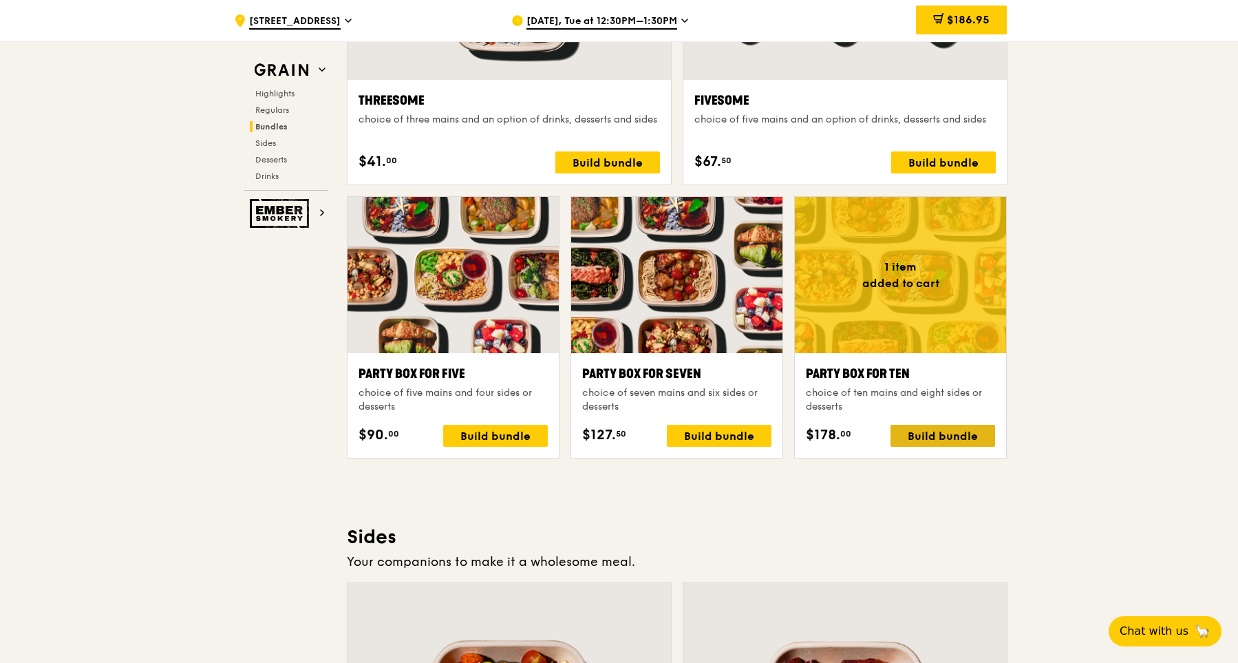
click at [966, 438] on div "Build bundle" at bounding box center [943, 436] width 105 height 22
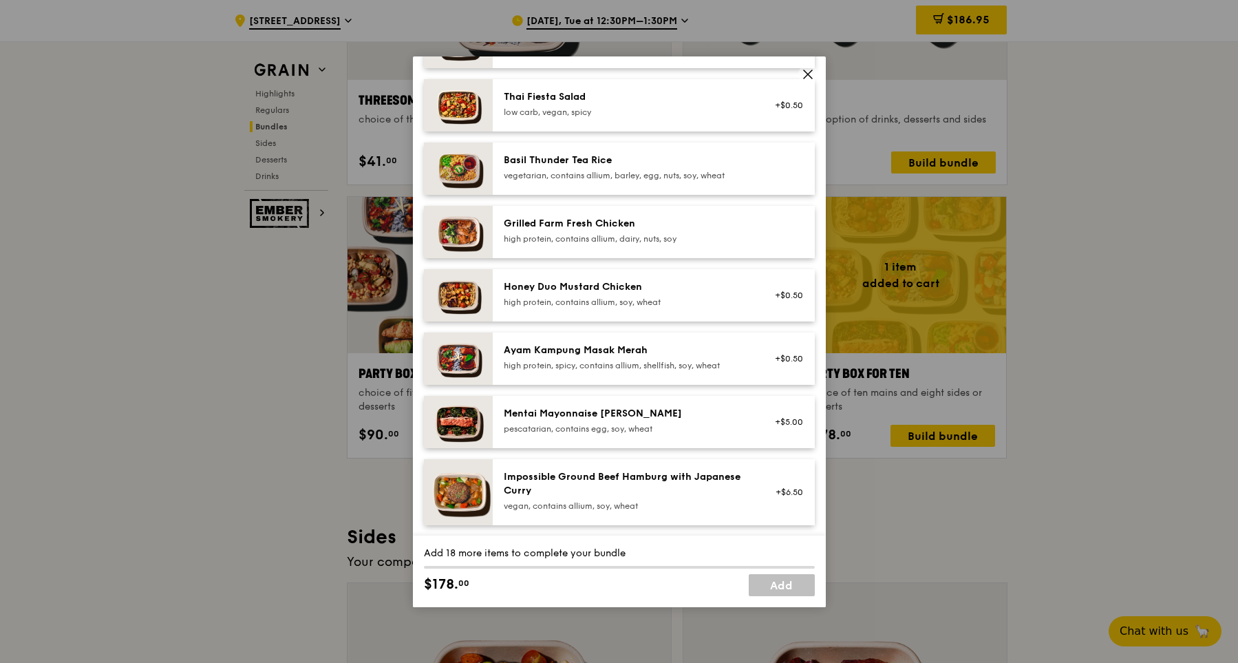
scroll to position [240, 0]
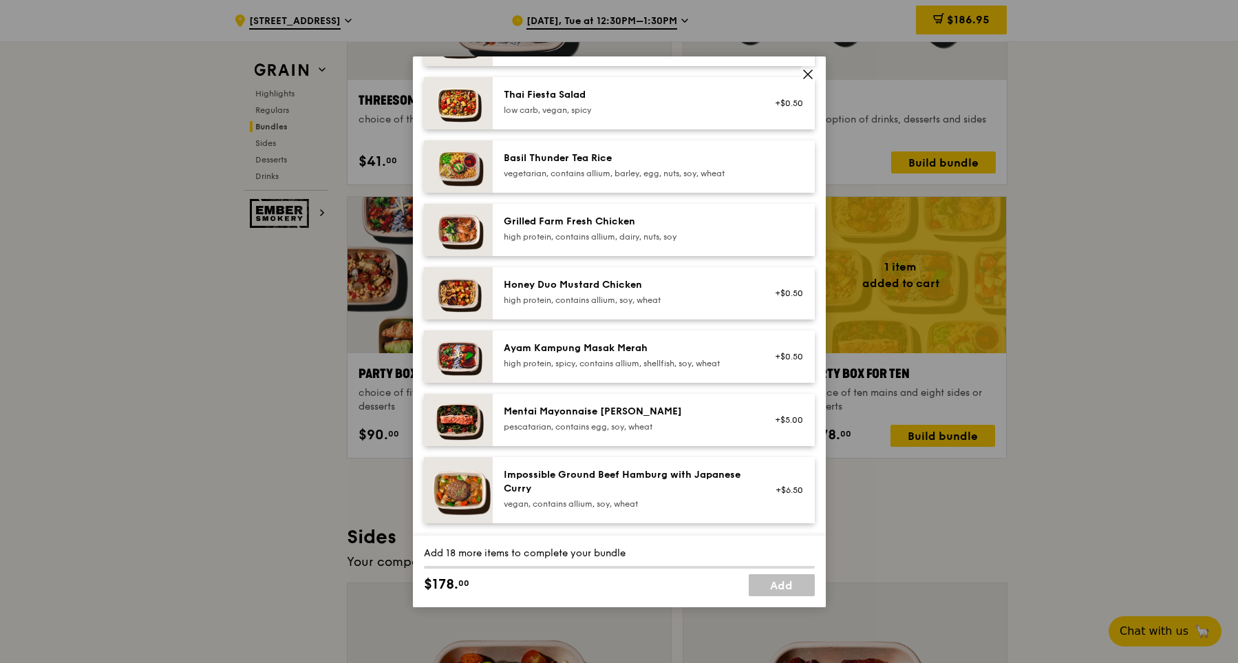
click at [720, 302] on div "high protein, contains allium, soy, wheat" at bounding box center [627, 300] width 247 height 11
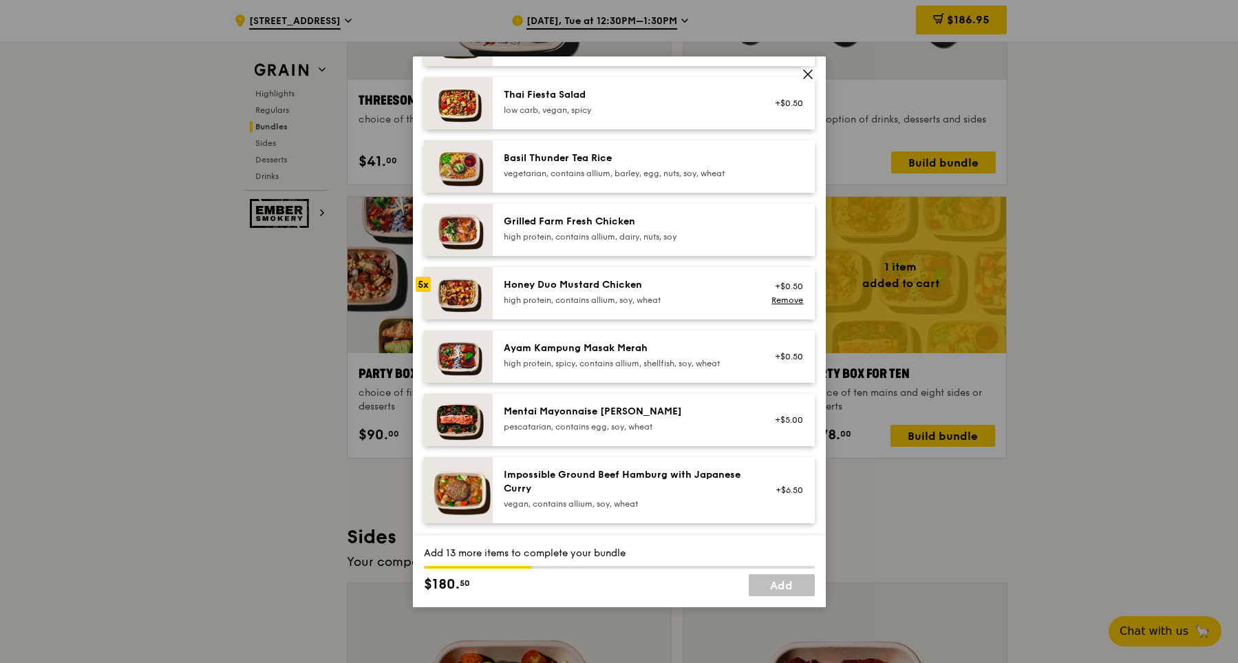
click at [720, 302] on div "high protein, contains allium, soy, wheat" at bounding box center [627, 300] width 247 height 11
click at [787, 303] on link "Remove" at bounding box center [787, 300] width 32 height 10
click at [718, 297] on div "high protein, contains allium, soy, wheat" at bounding box center [627, 300] width 247 height 11
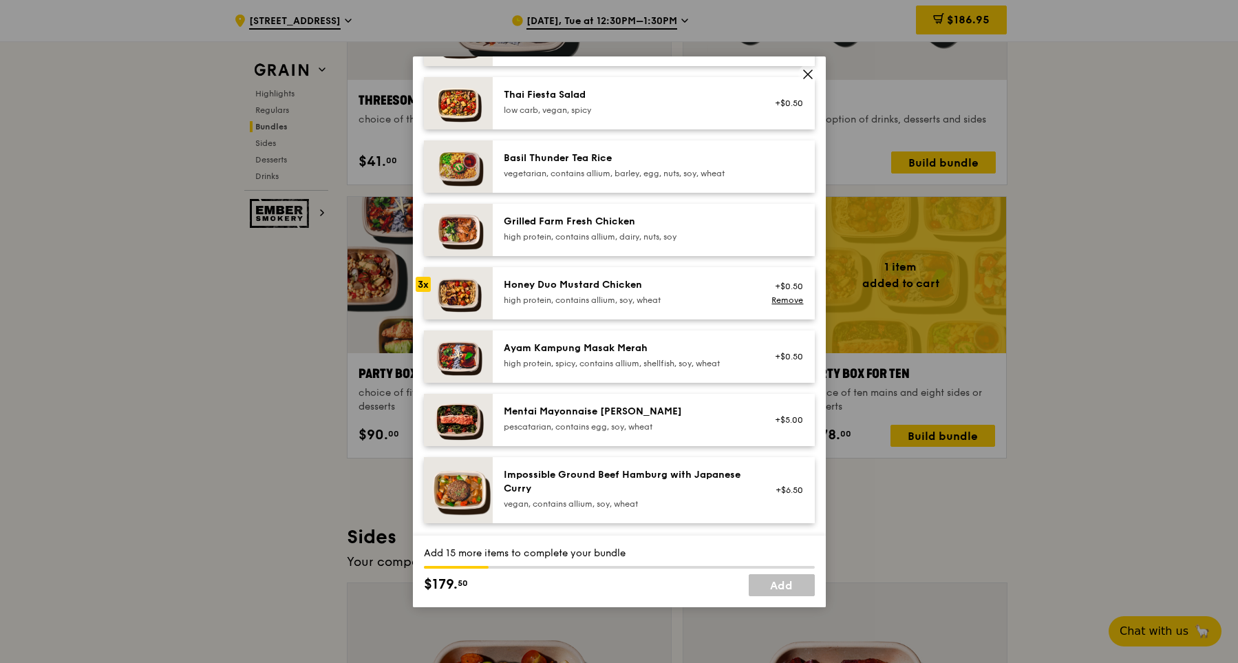
click at [718, 297] on div "high protein, contains allium, soy, wheat" at bounding box center [627, 300] width 247 height 11
click at [684, 369] on div "Ayam Kampung Masak Merah high protein, spicy, contains allium, shellfish, soy, …" at bounding box center [628, 356] width 264 height 30
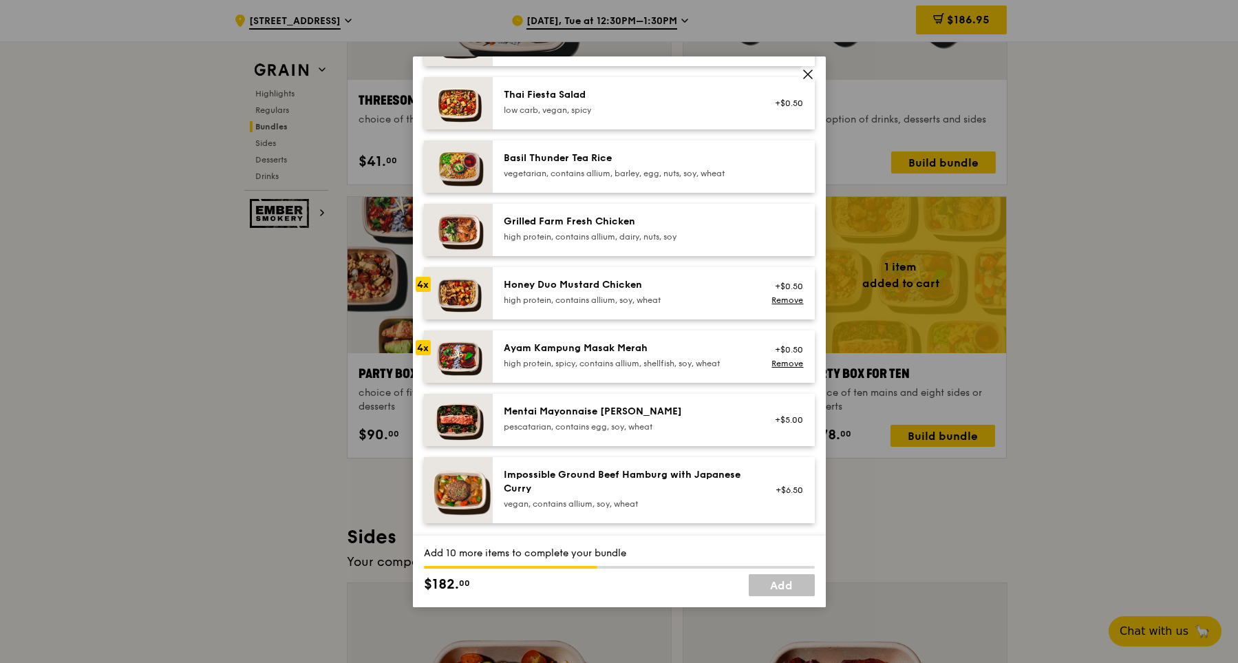
click at [684, 369] on div "Ayam Kampung Masak Merah high protein, spicy, contains allium, shellfish, soy, …" at bounding box center [628, 356] width 264 height 30
click at [701, 303] on div "high protein, contains allium, soy, wheat" at bounding box center [627, 300] width 247 height 11
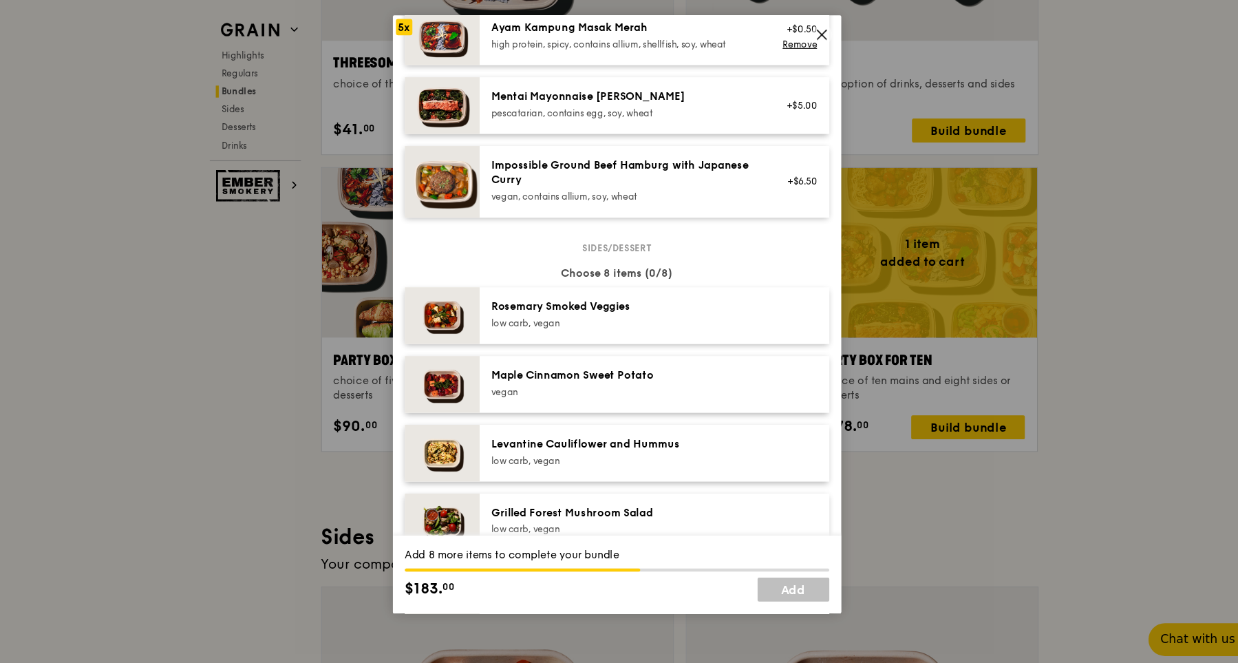
scroll to position [518, 0]
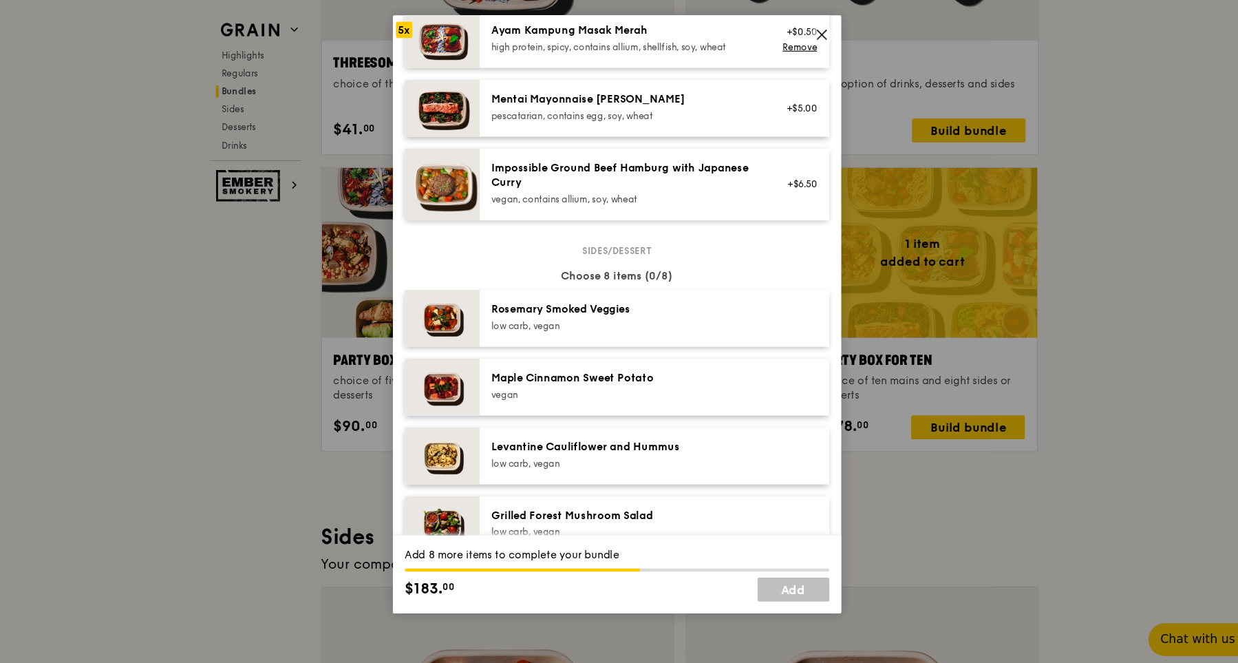
click at [650, 392] on div "Maple Cinnamon Sweet Potato" at bounding box center [627, 390] width 247 height 14
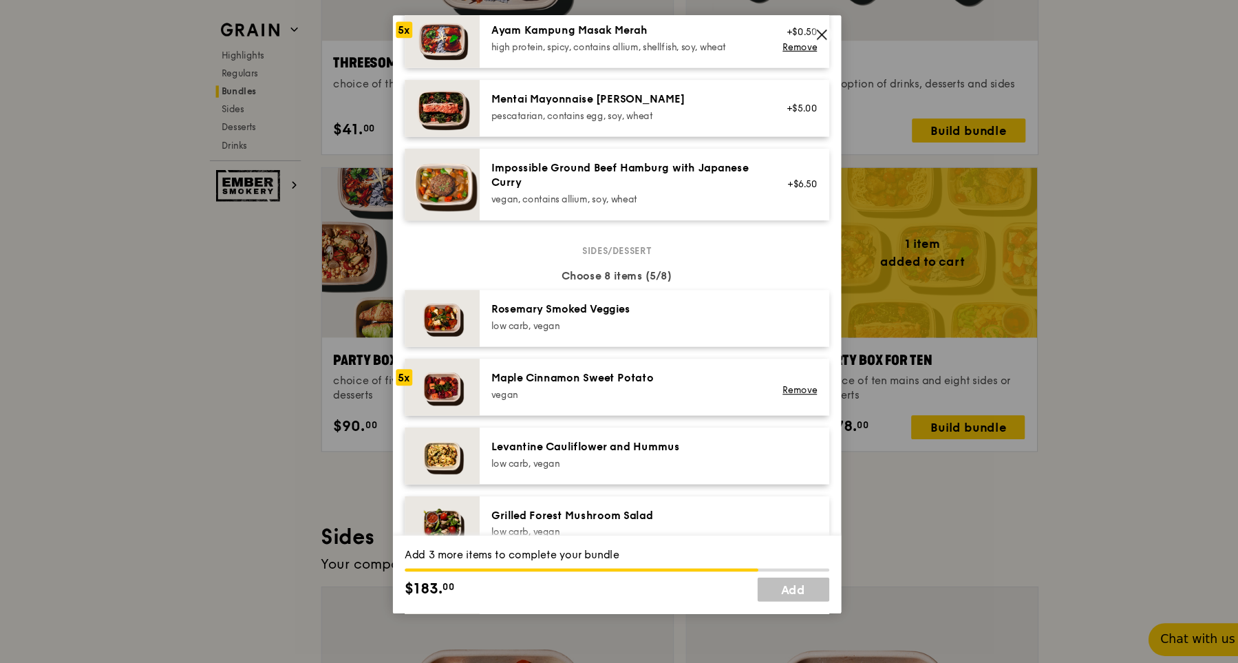
click at [650, 392] on div "Maple Cinnamon Sweet Potato" at bounding box center [627, 390] width 247 height 14
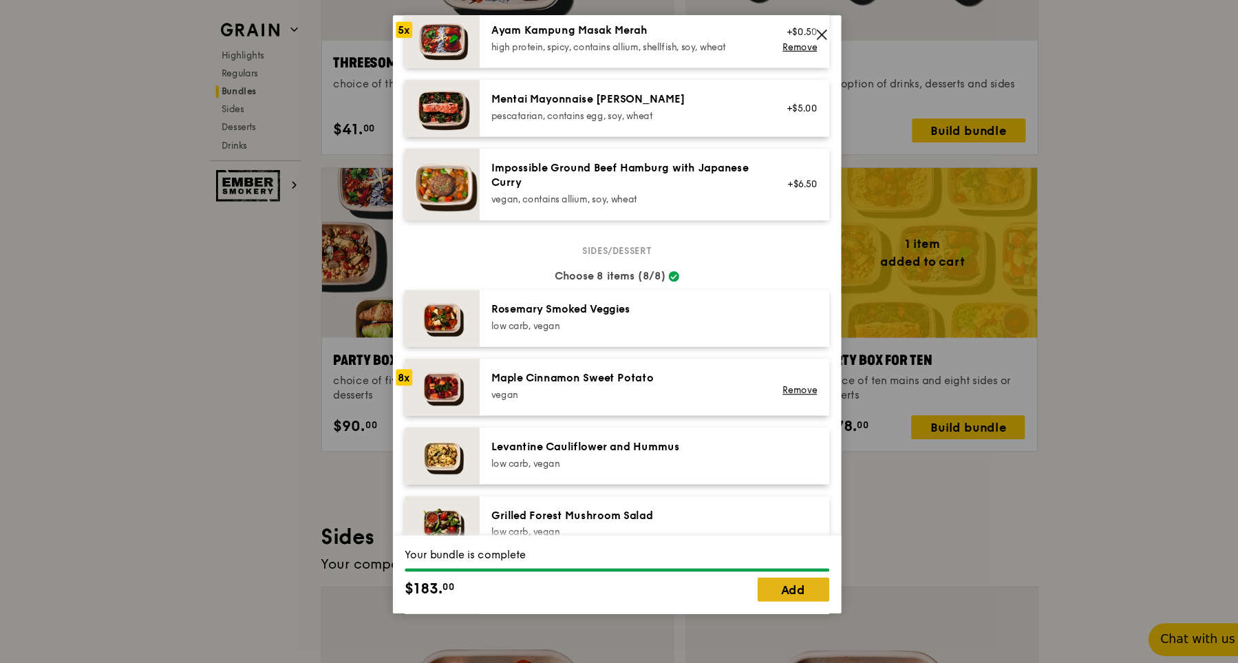
click at [765, 579] on link "Add" at bounding box center [782, 585] width 66 height 22
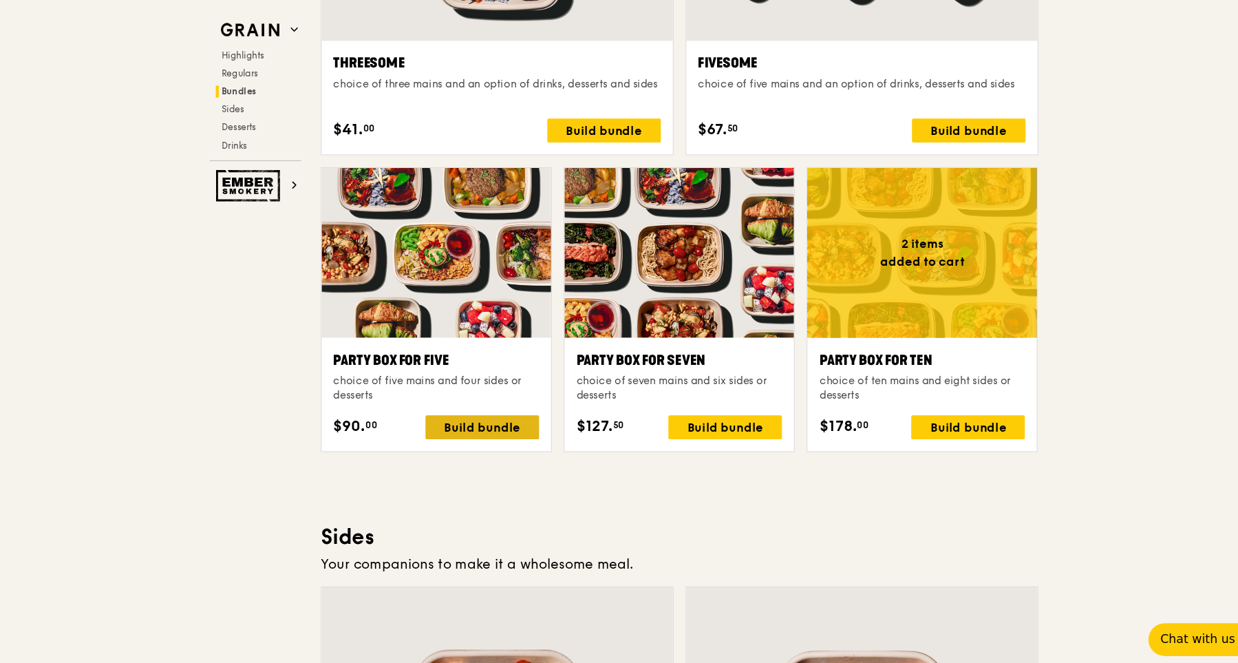
click at [506, 435] on div "Build bundle" at bounding box center [495, 436] width 105 height 22
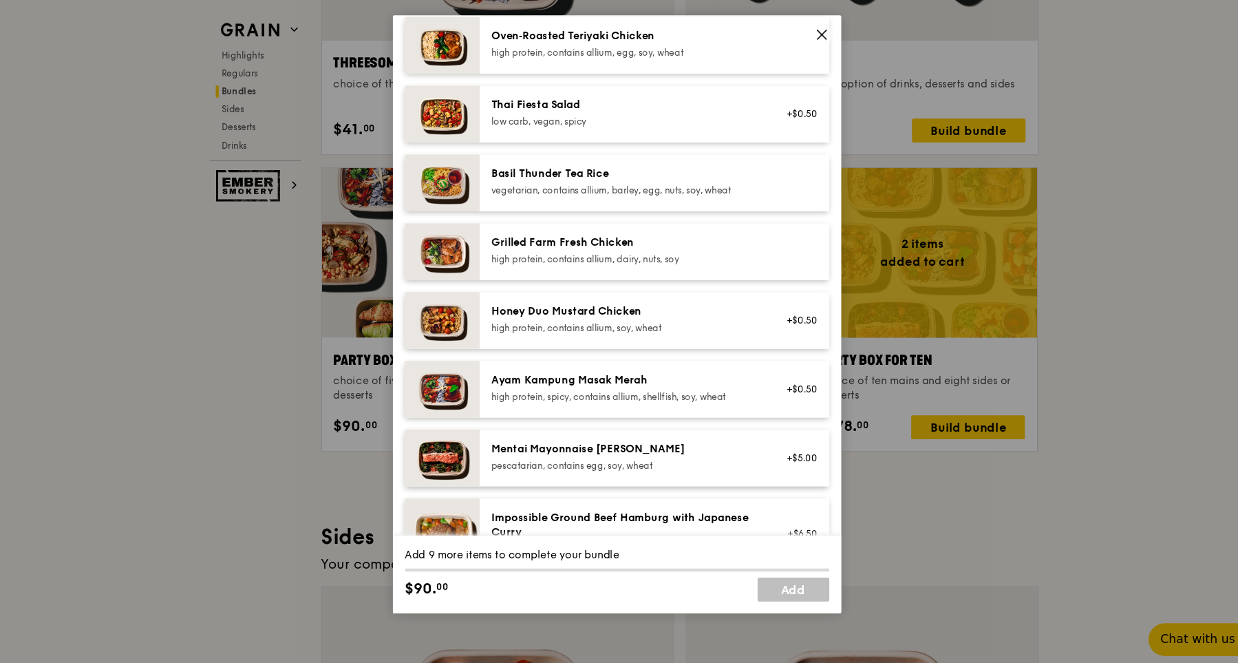
scroll to position [222, 0]
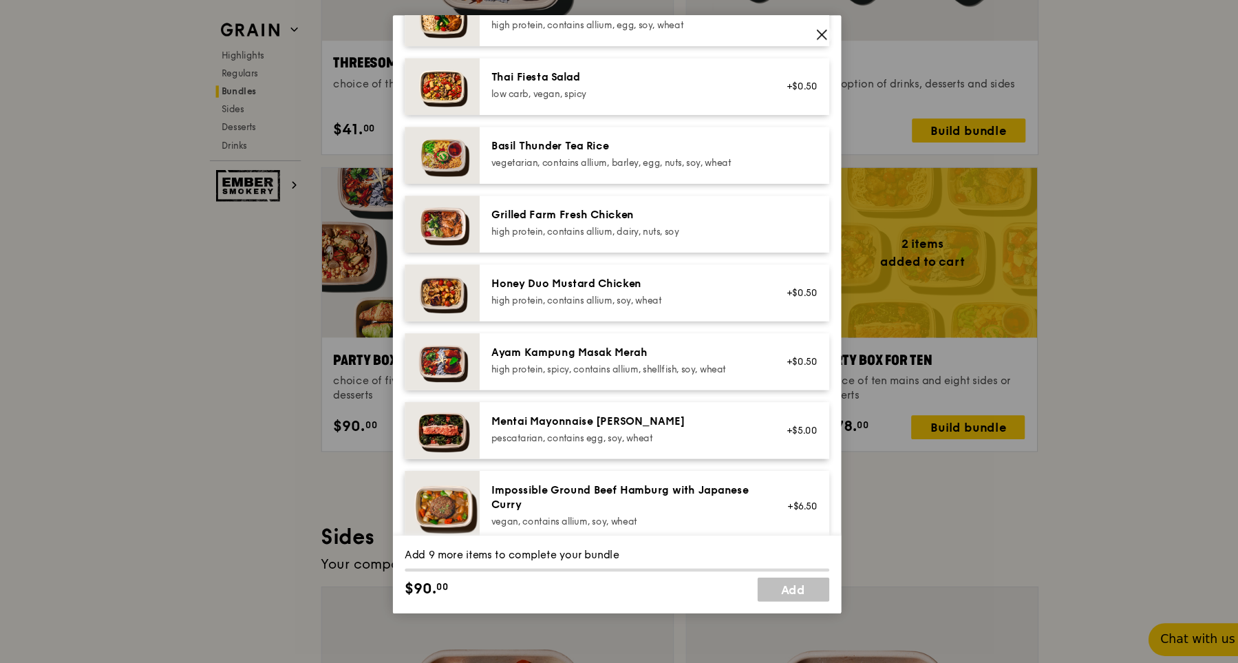
click at [657, 369] on div "Ayam Kampung Masak Merah" at bounding box center [627, 367] width 247 height 14
click at [780, 390] on div "Ayam Kampung Masak Merah high protein, spicy, contains allium, shellfish, soy, …" at bounding box center [654, 375] width 322 height 52
click at [780, 384] on link "Remove" at bounding box center [787, 382] width 32 height 10
click at [741, 312] on div "Honey Duo Mustard Chicken high protein, contains allium, soy, wheat" at bounding box center [627, 311] width 247 height 28
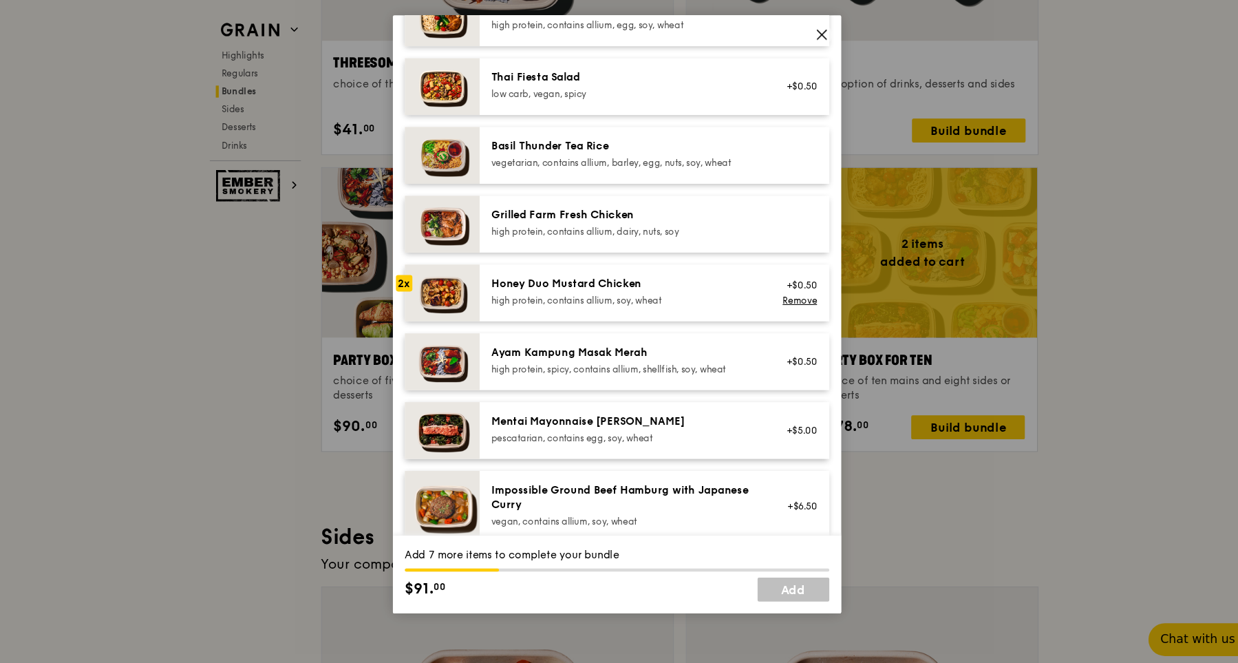
click at [705, 374] on div "Ayam Kampung Masak Merah high protein, spicy, contains allium, shellfish, soy, …" at bounding box center [627, 374] width 247 height 28
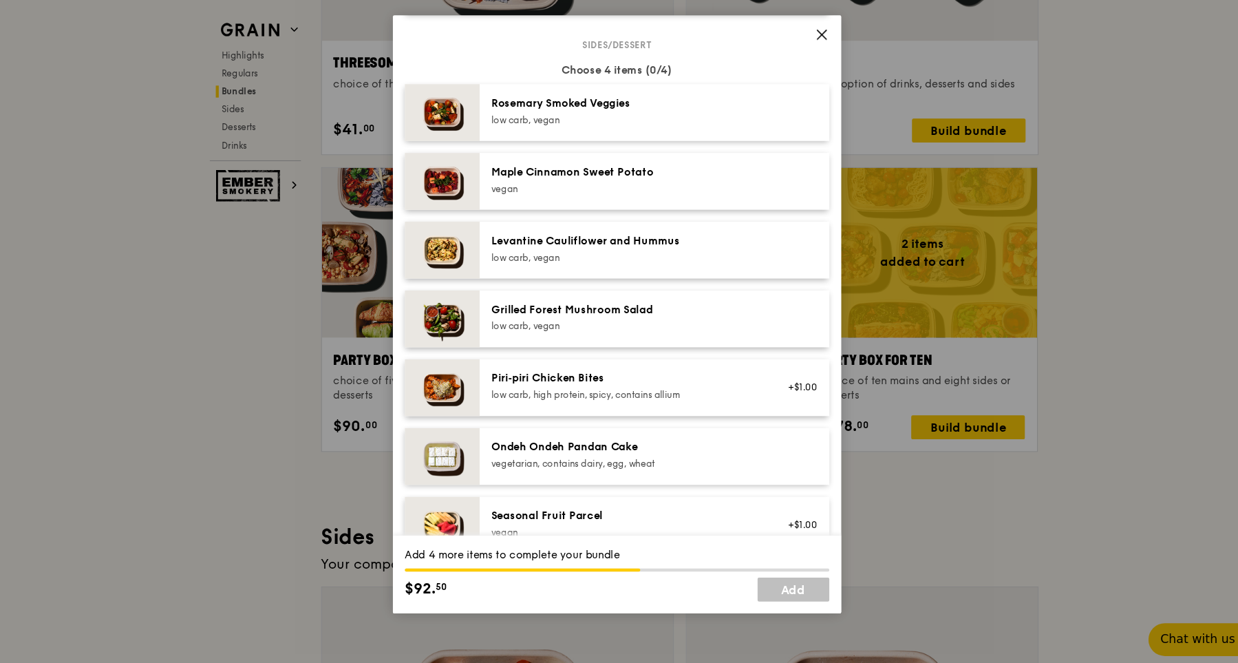
scroll to position [683, 0]
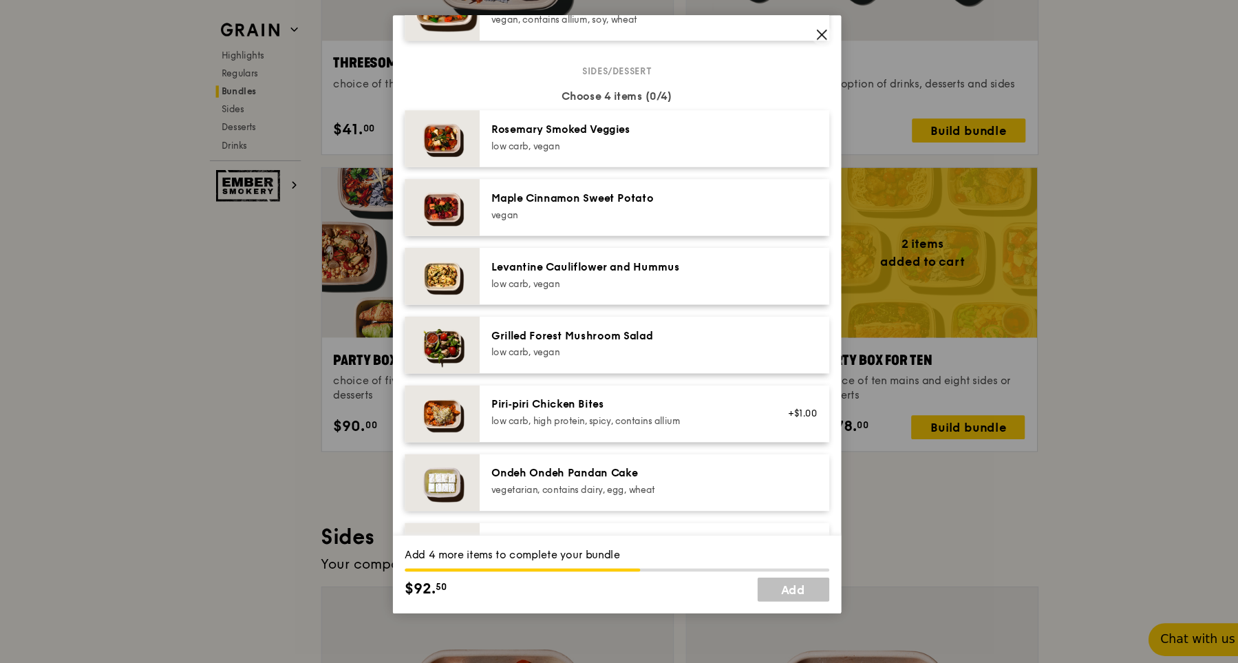
click at [683, 298] on div "low carb, vegan" at bounding box center [627, 303] width 247 height 11
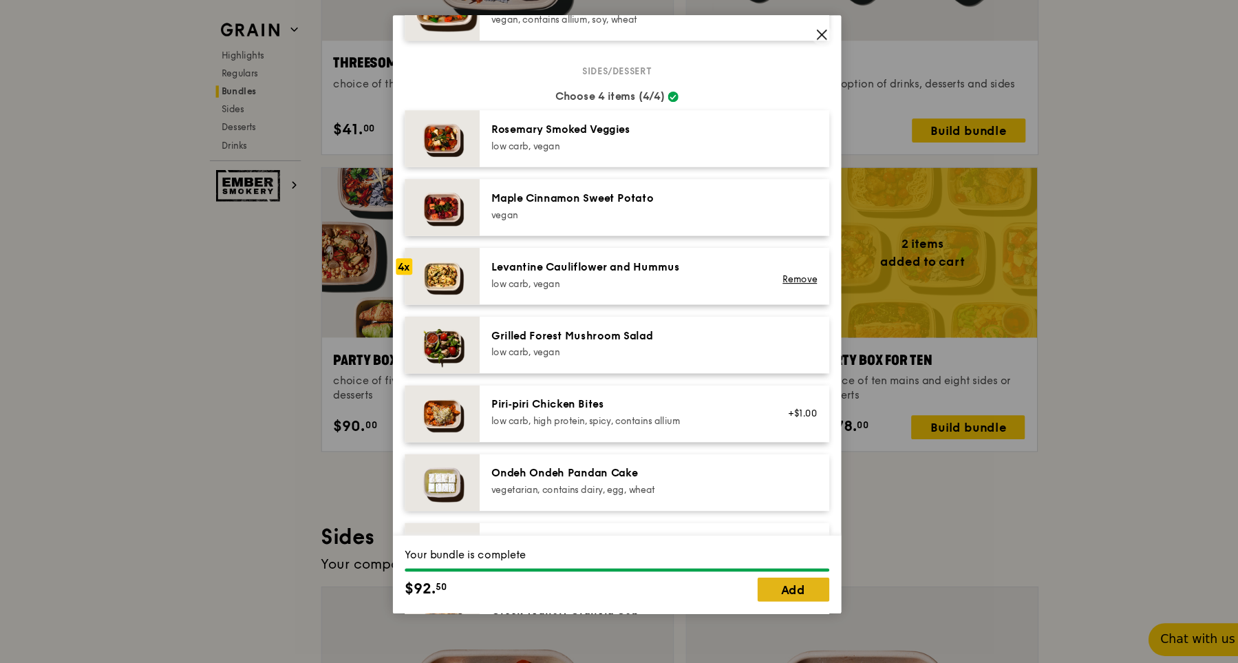
click at [791, 586] on link "Add" at bounding box center [782, 585] width 66 height 22
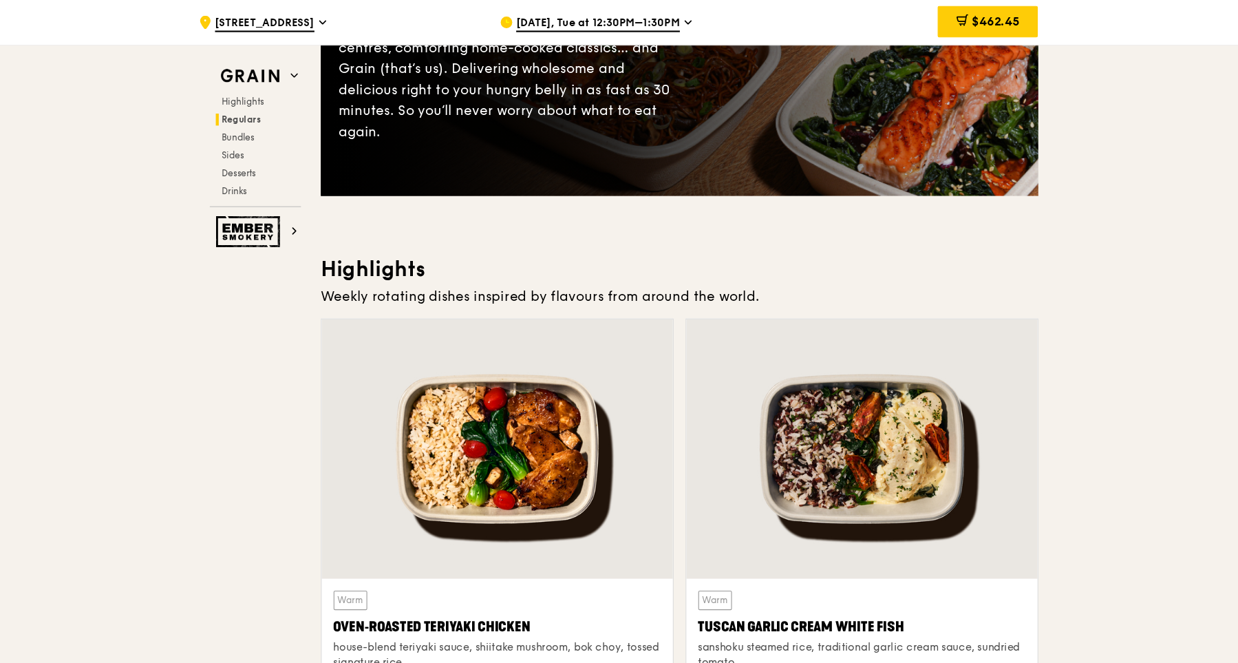
scroll to position [0, 0]
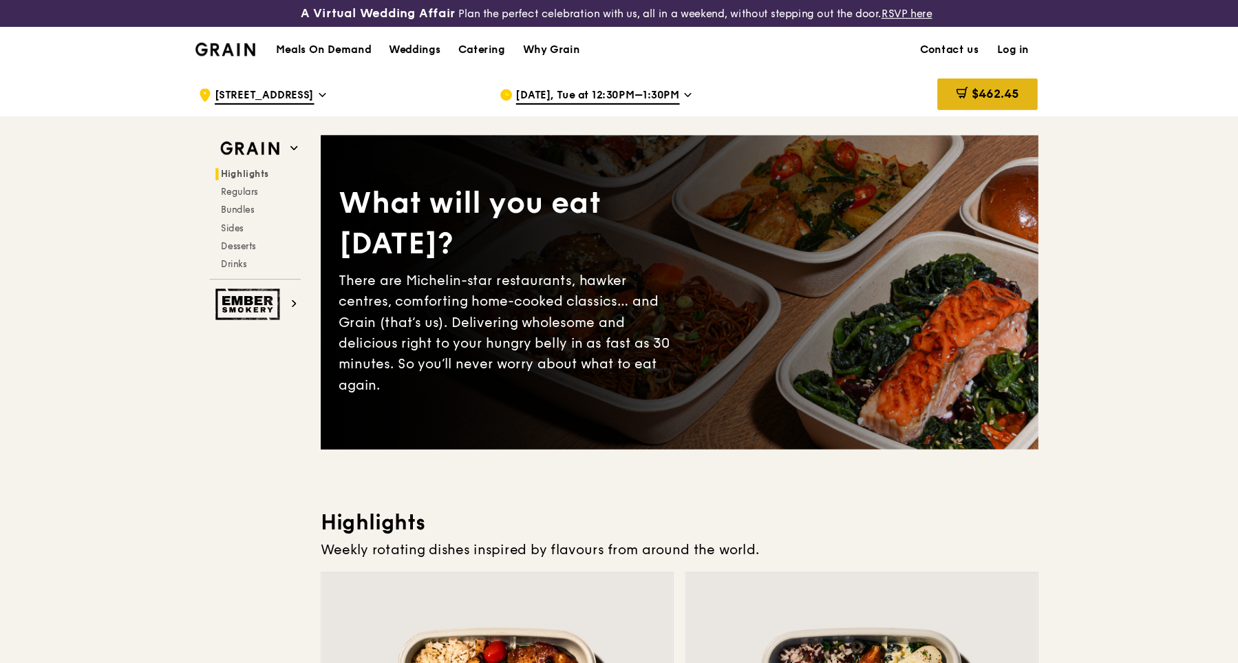
click at [973, 95] on div "$462.45" at bounding box center [961, 86] width 92 height 29
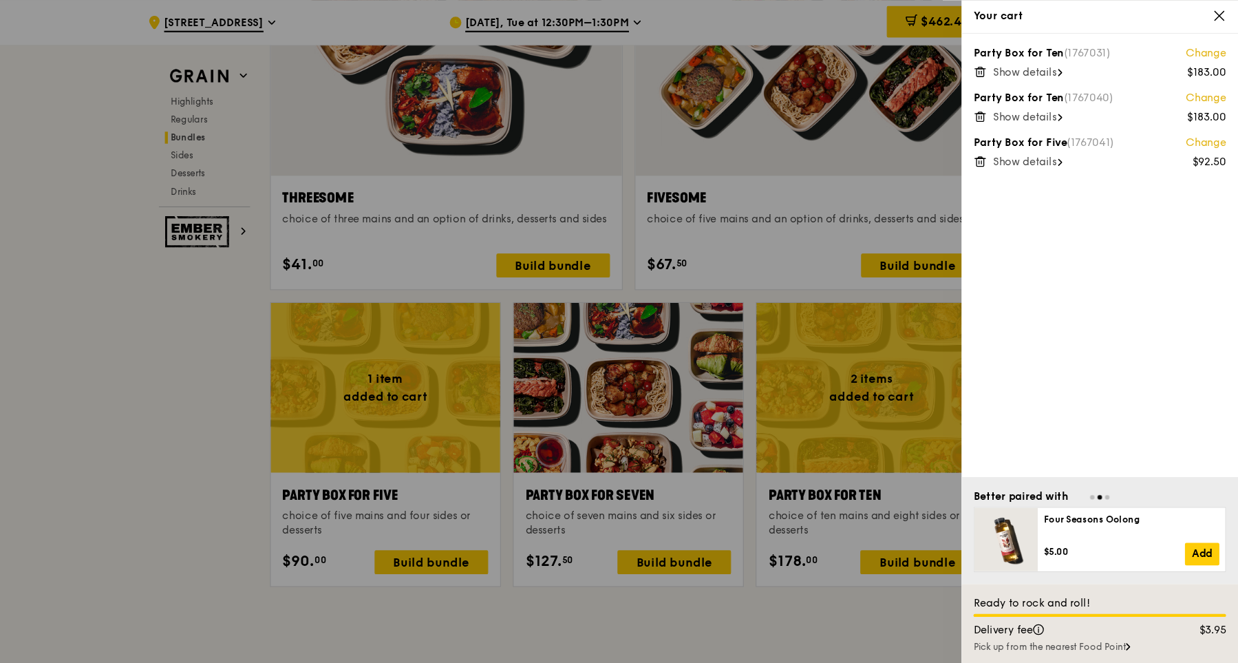
scroll to position [2538, 0]
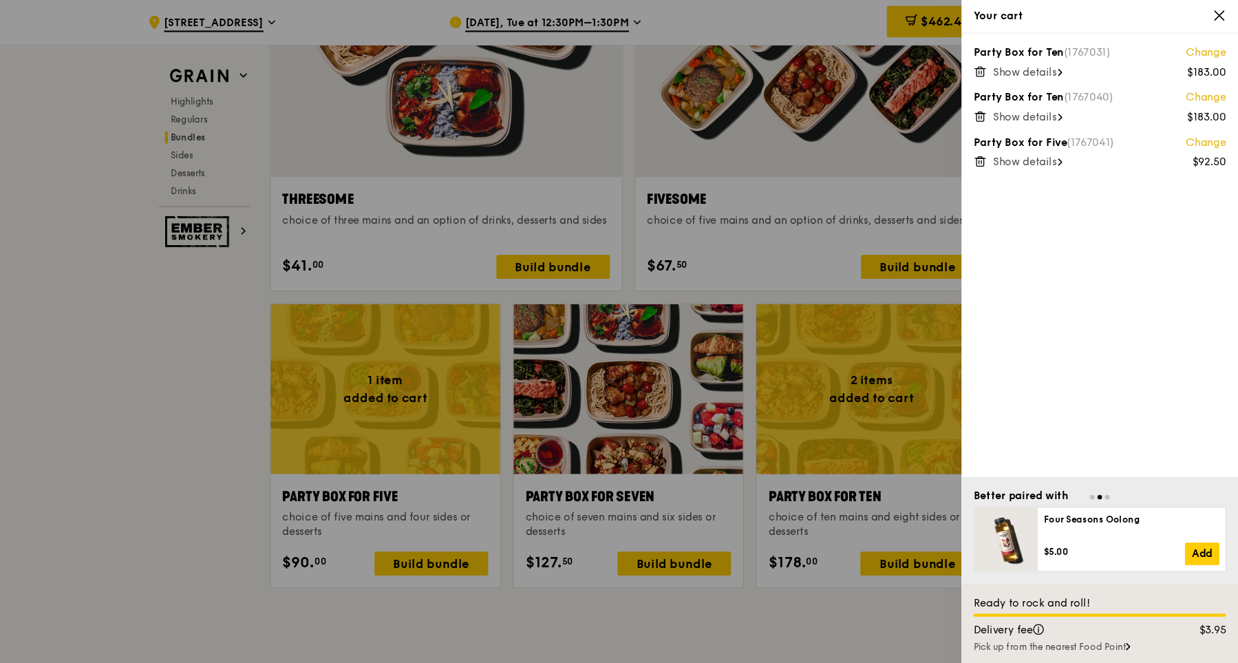
click at [1222, 17] on icon at bounding box center [1221, 14] width 12 height 12
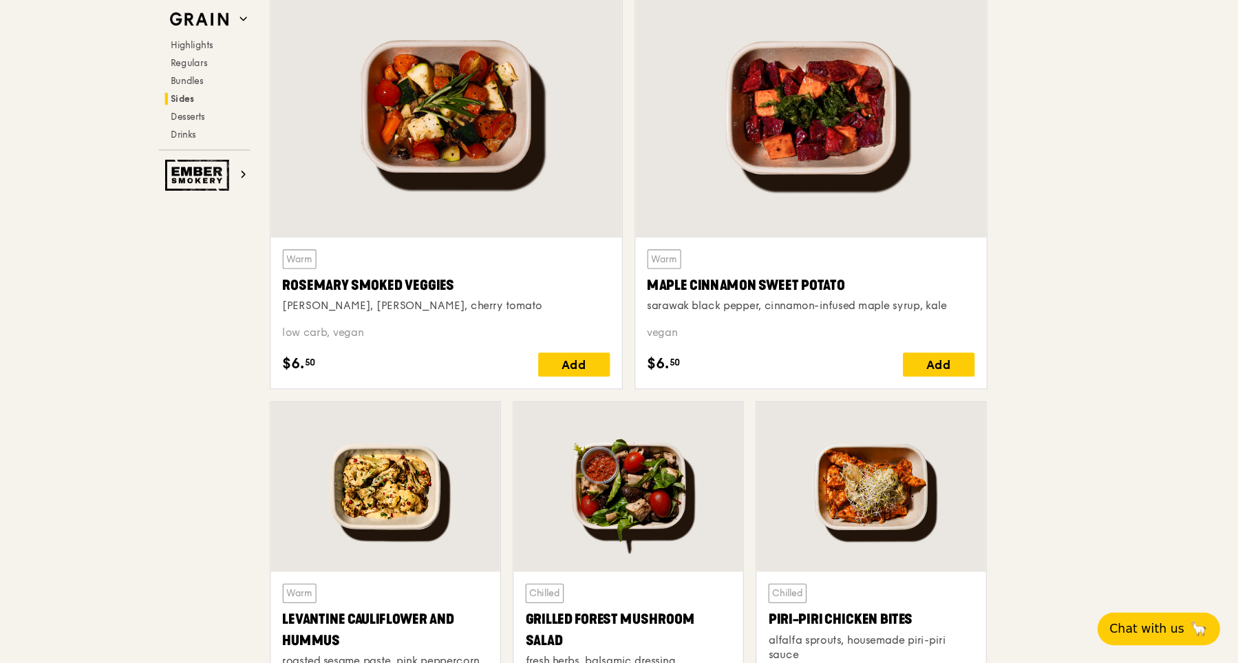
scroll to position [3180, 0]
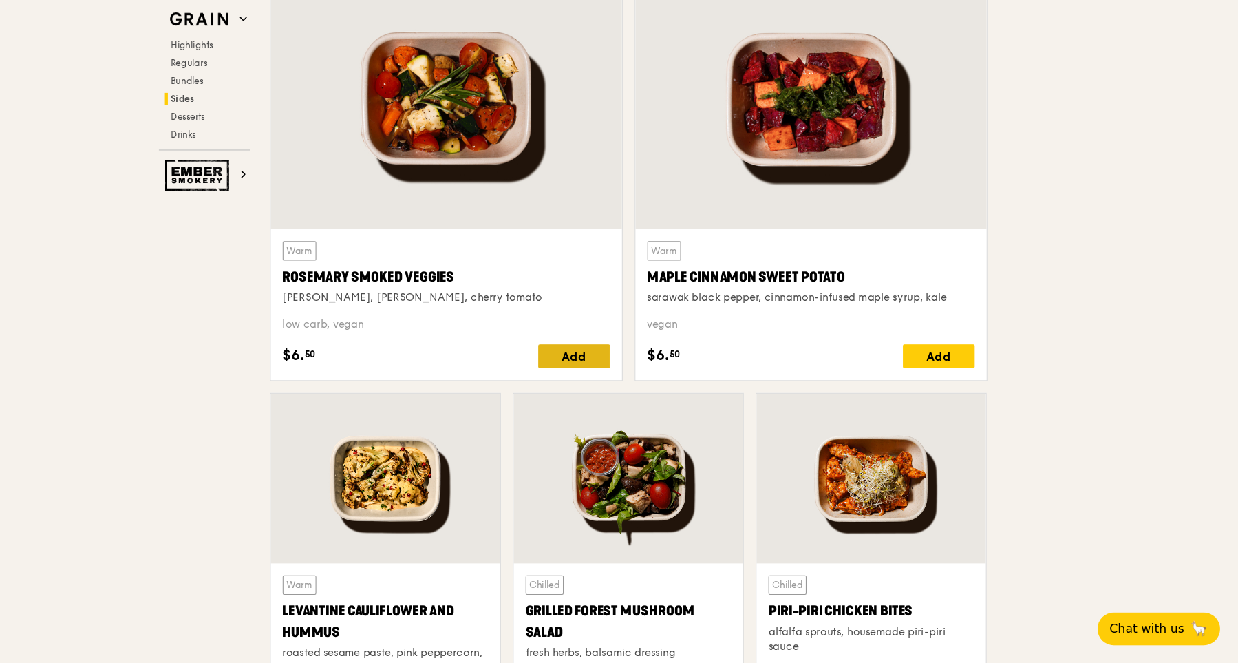
click at [646, 382] on div "Add" at bounding box center [627, 380] width 66 height 22
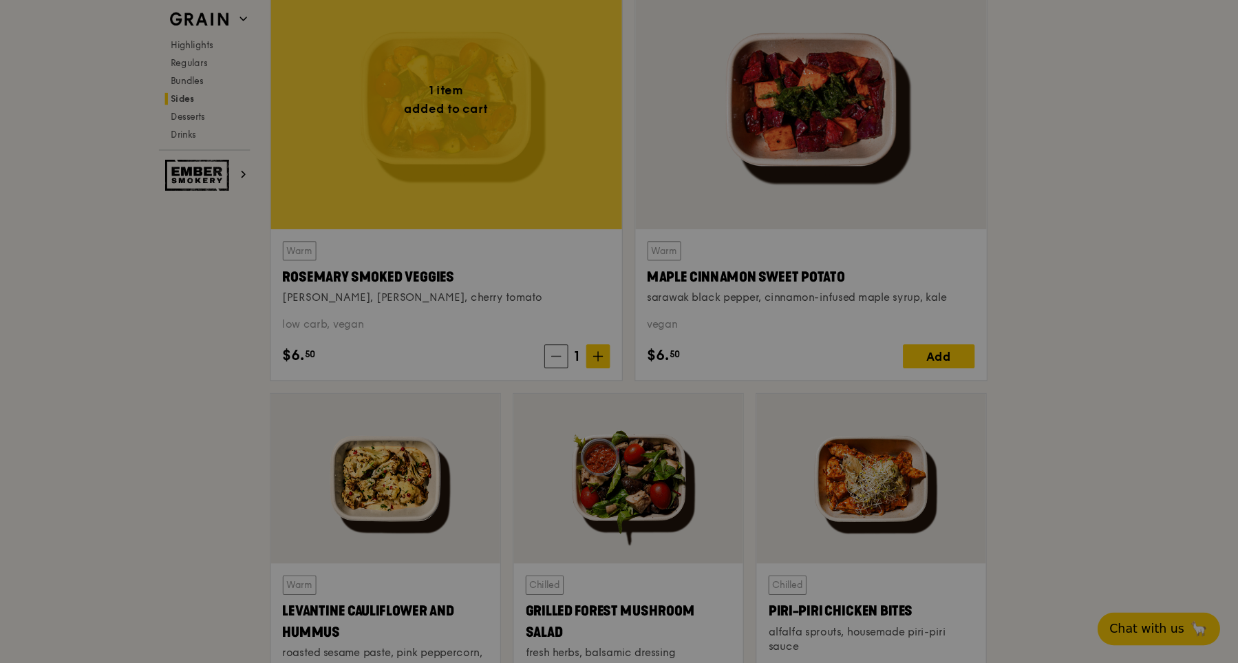
click at [646, 382] on div at bounding box center [619, 331] width 1238 height 663
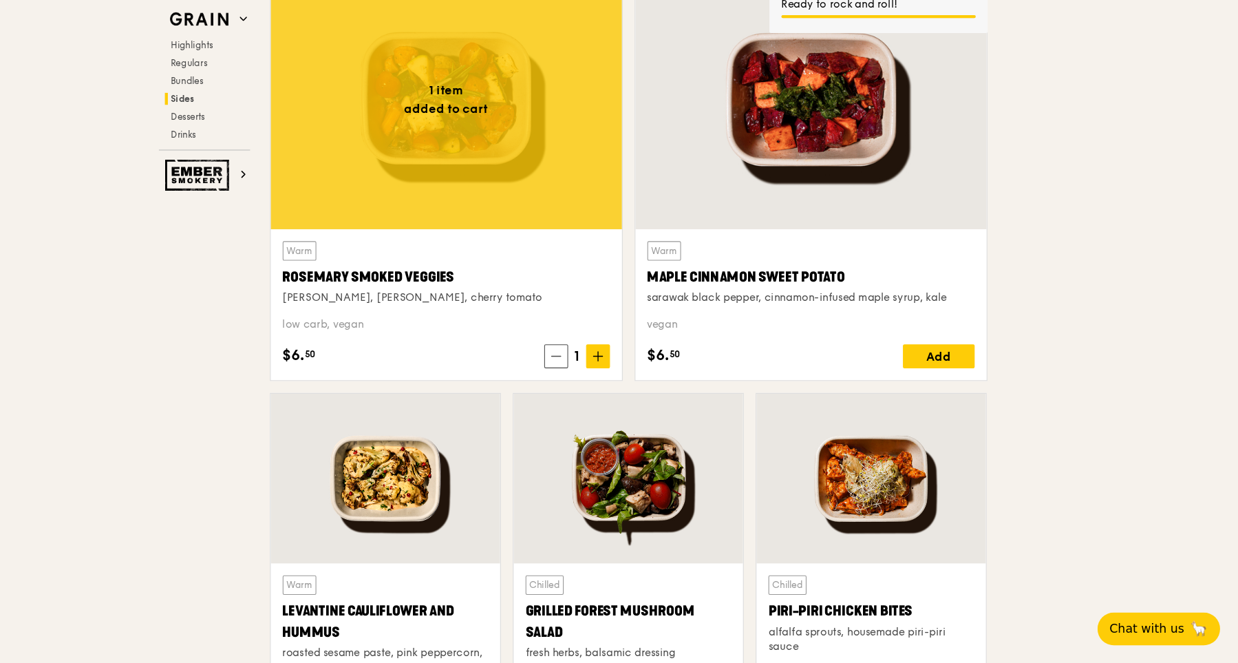
click at [646, 382] on icon at bounding box center [649, 380] width 10 height 10
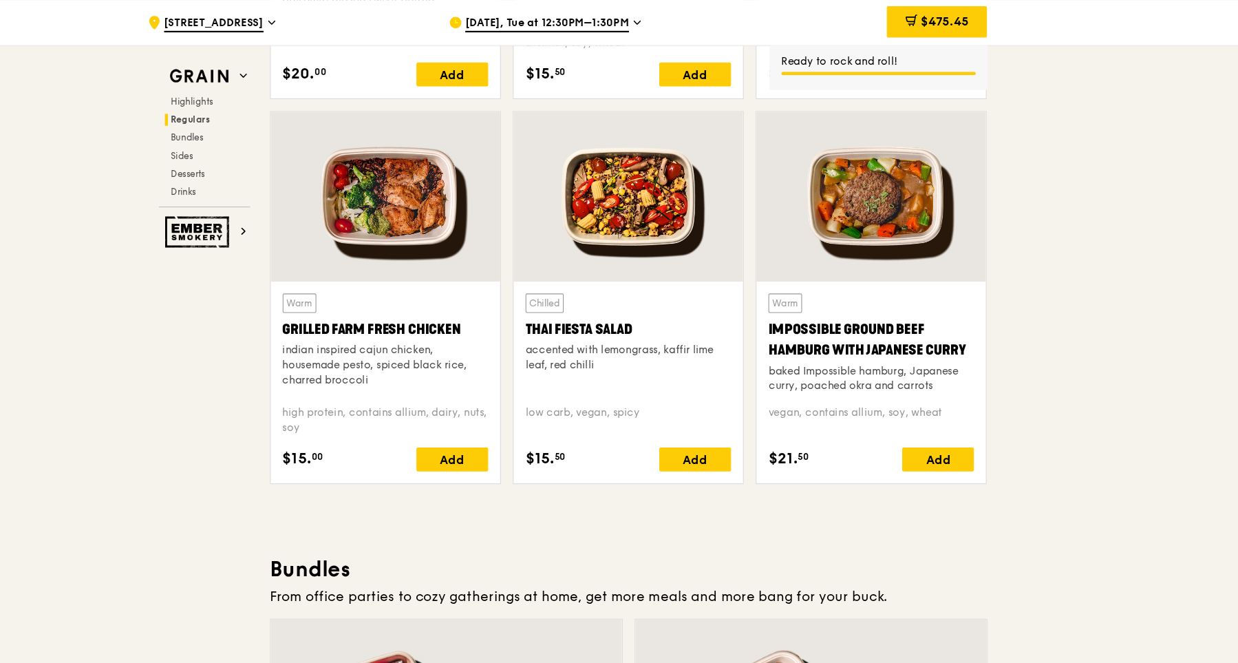
scroll to position [1158, 0]
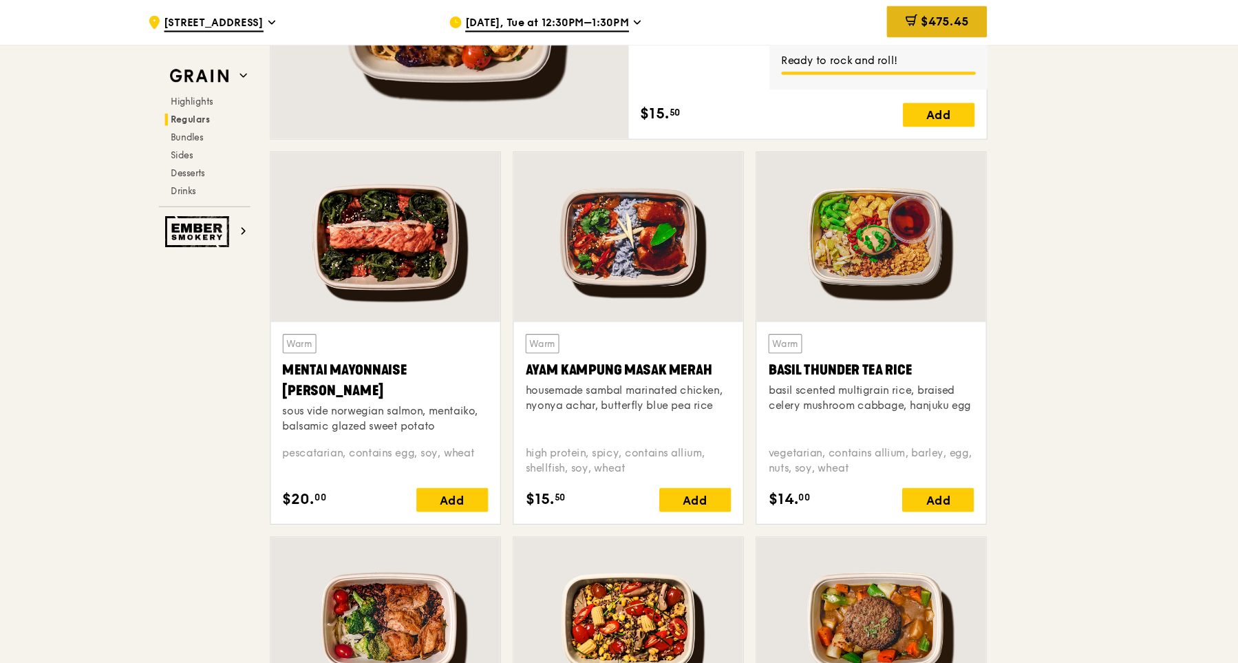
click at [977, 26] on span "$475.45" at bounding box center [968, 19] width 44 height 13
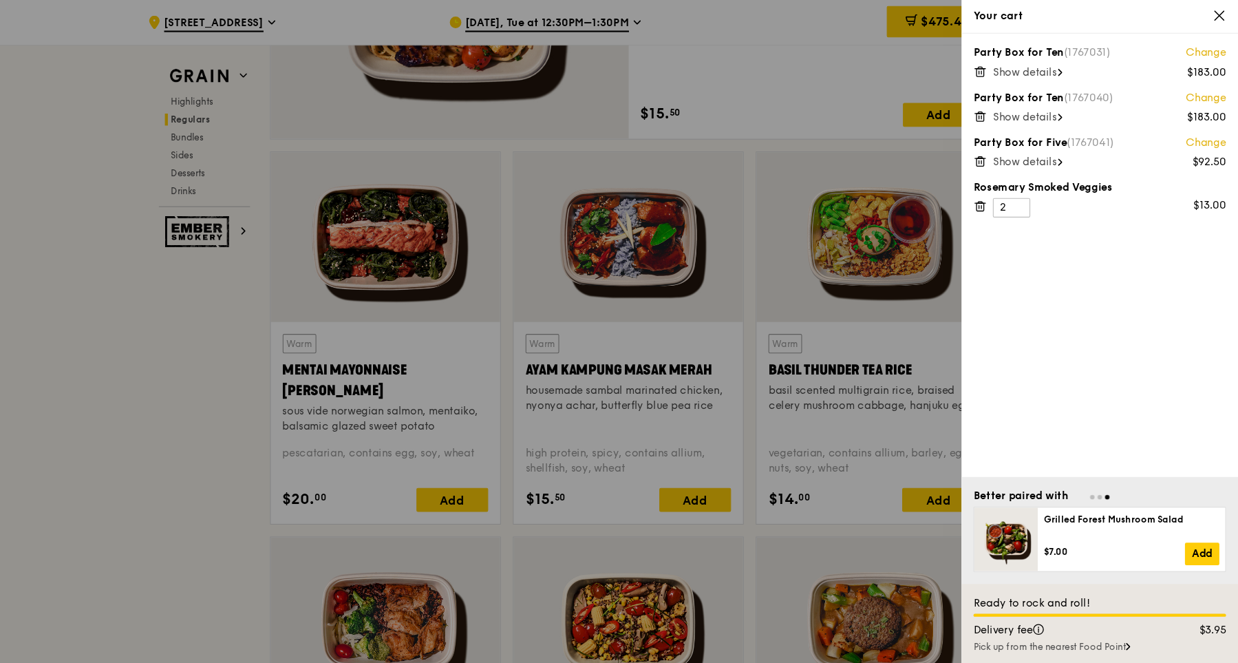
click at [1222, 16] on icon at bounding box center [1221, 14] width 8 height 8
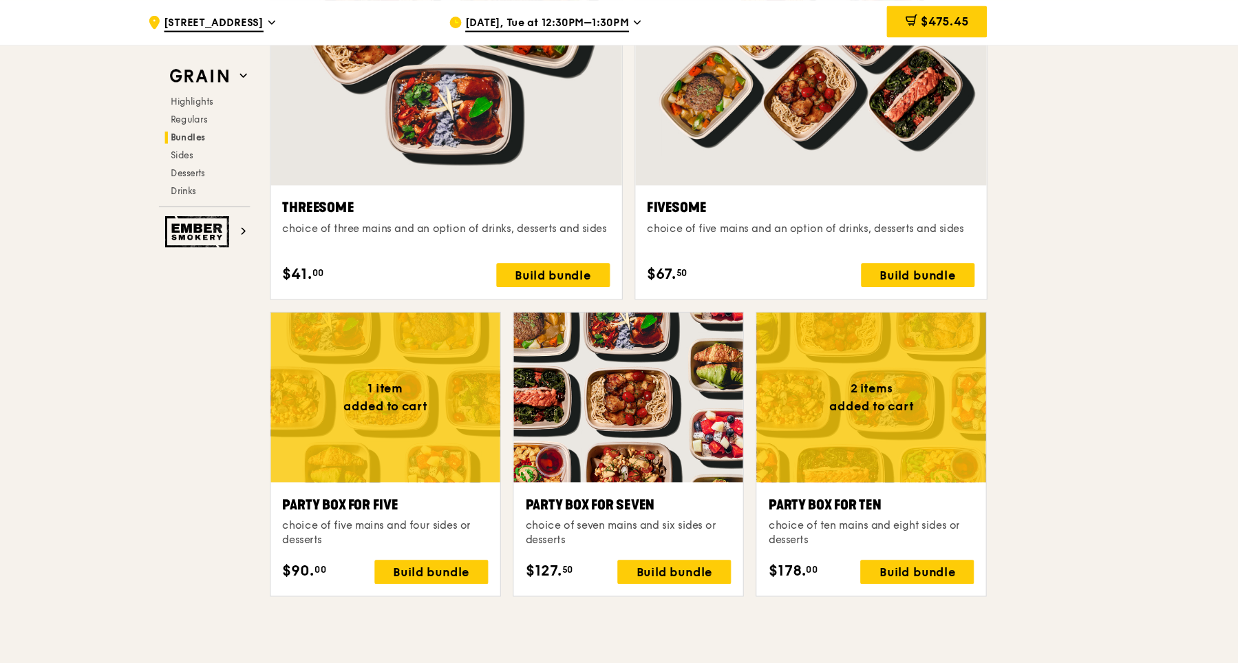
scroll to position [2523, 0]
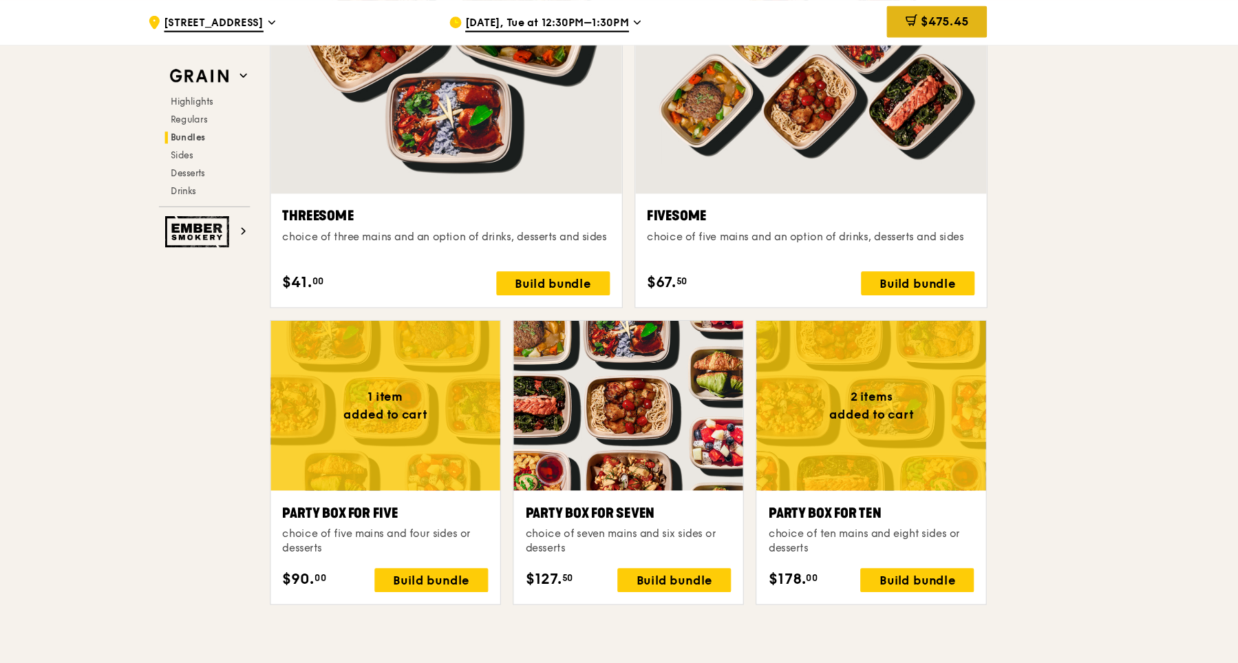
click at [961, 19] on span "$475.45" at bounding box center [968, 19] width 44 height 13
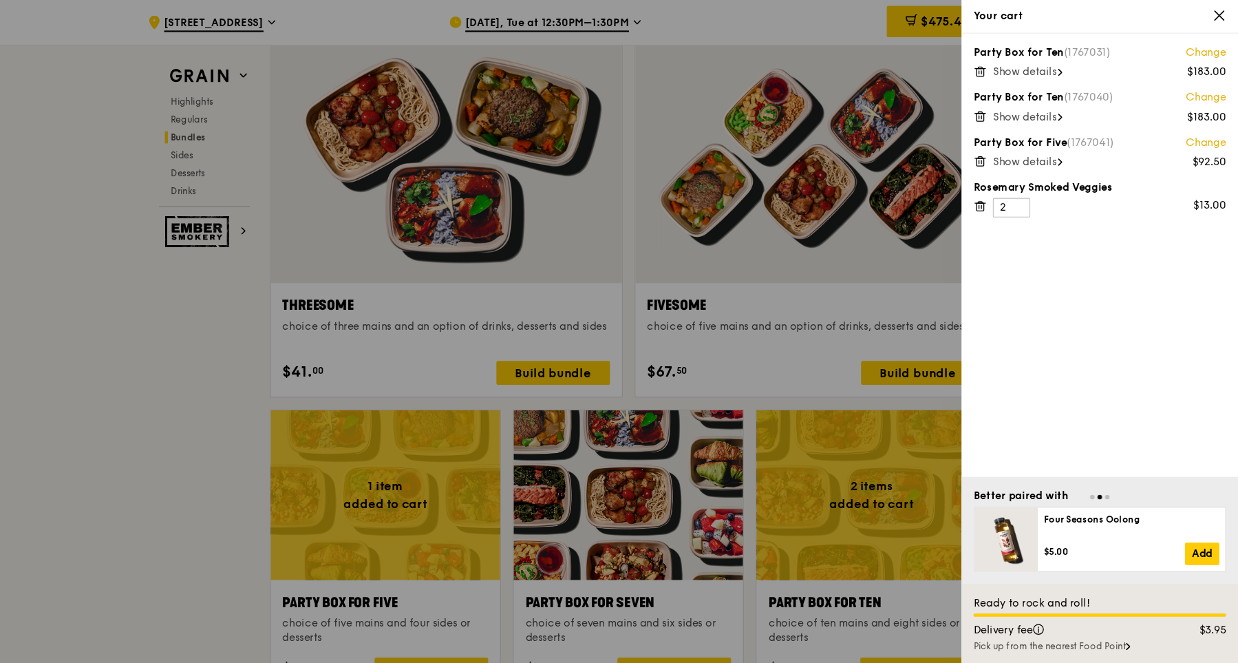
scroll to position [2422, 0]
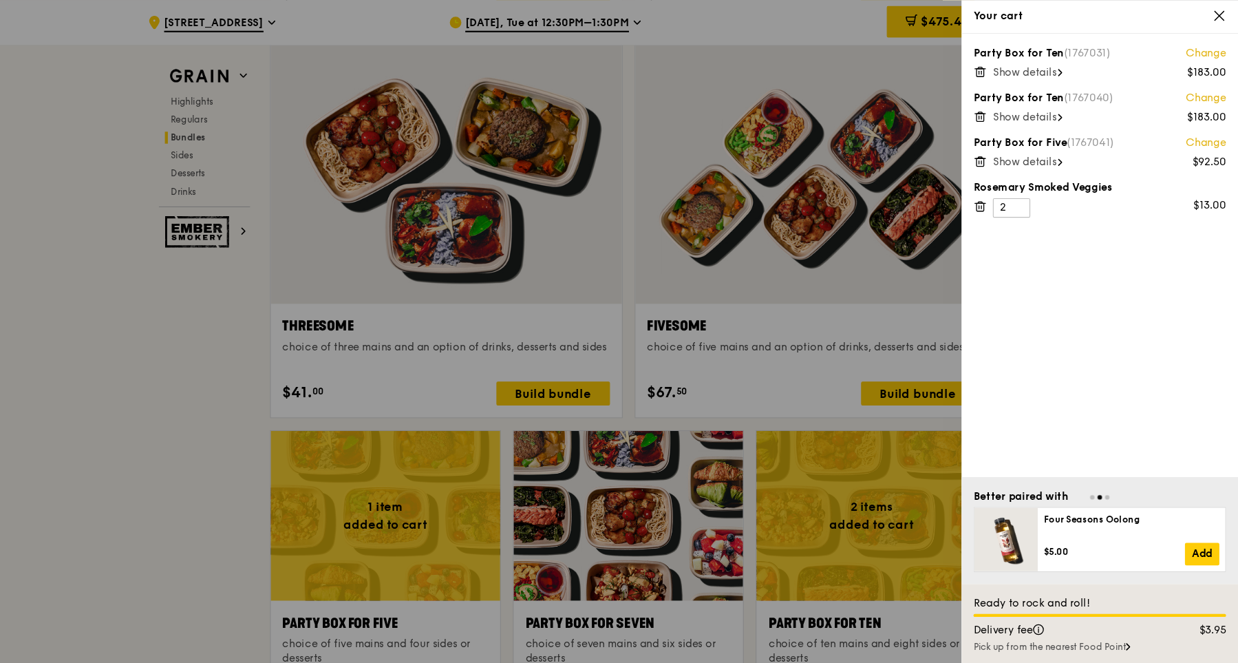
click at [1215, 46] on link "Change" at bounding box center [1208, 49] width 37 height 14
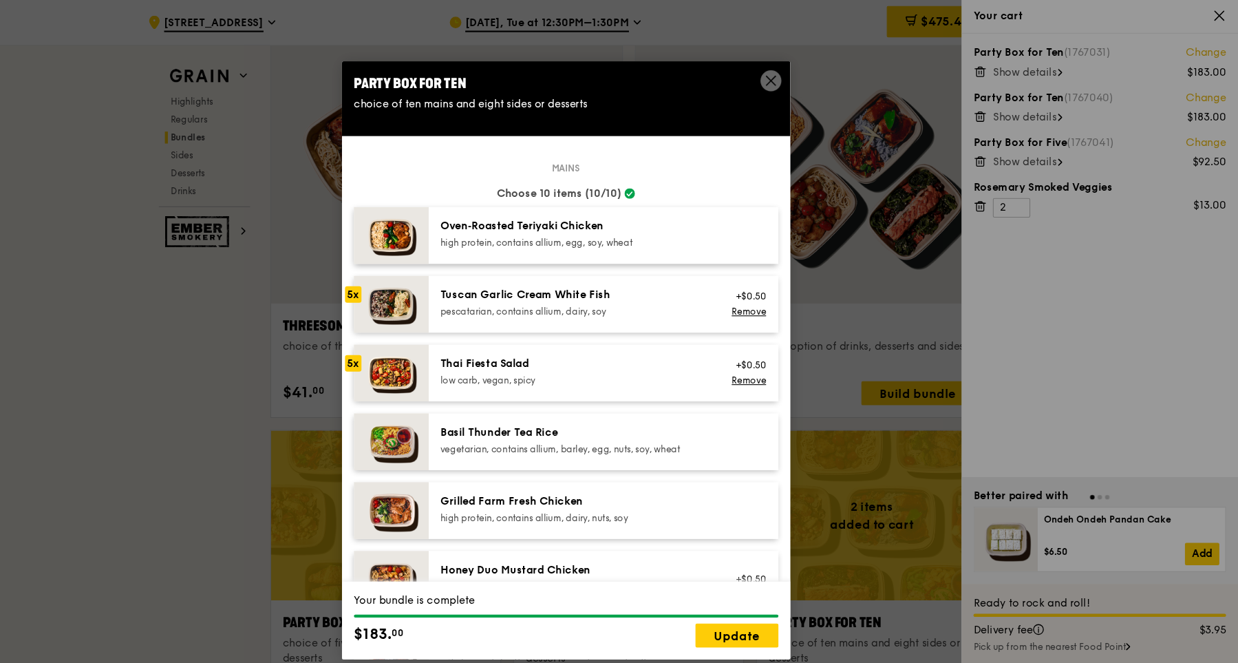
click at [813, 69] on icon at bounding box center [808, 74] width 12 height 12
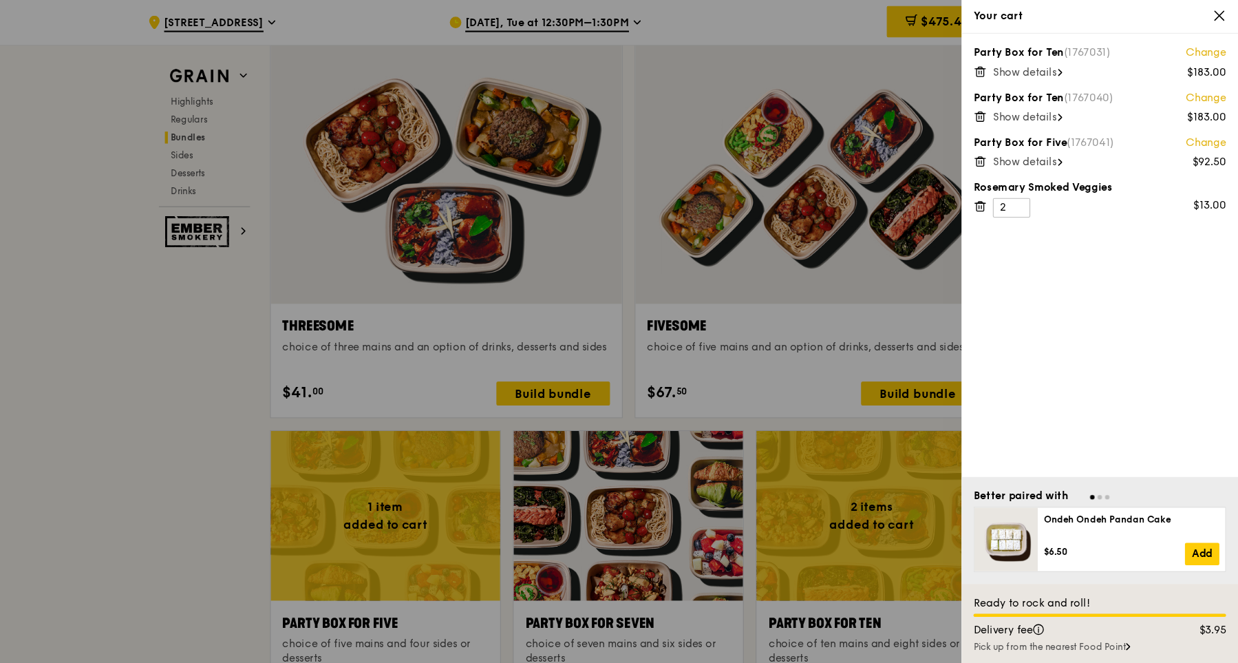
scroll to position [2421, 0]
click at [1225, 18] on icon at bounding box center [1221, 14] width 8 height 8
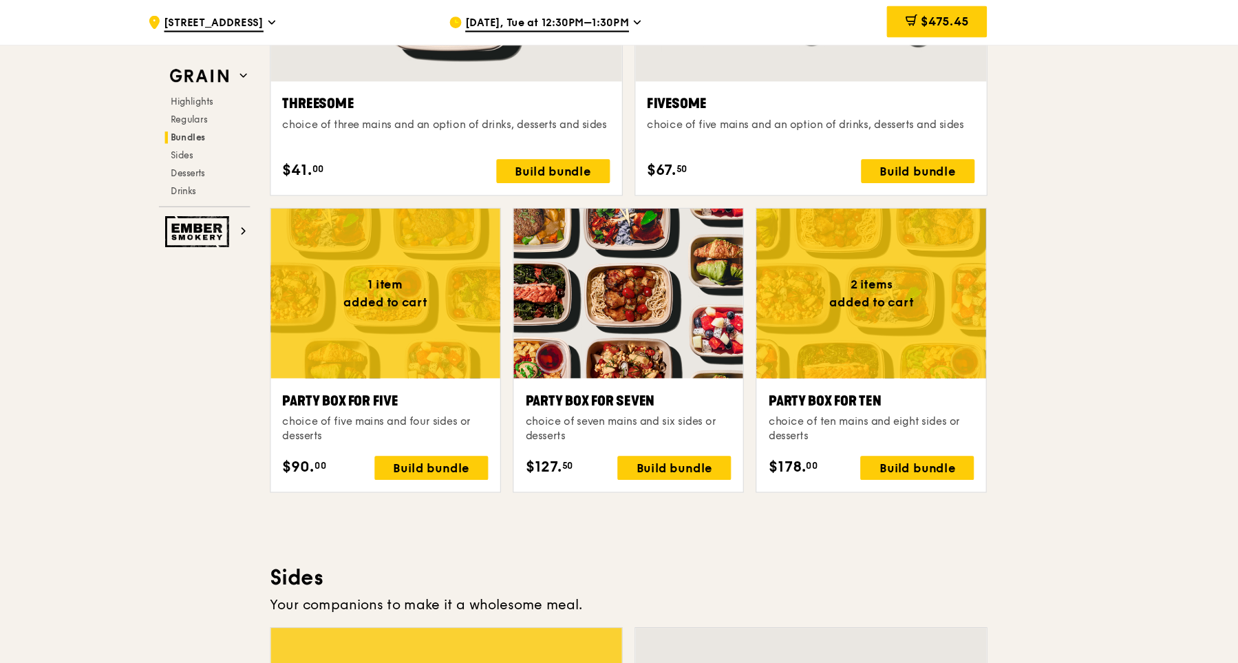
scroll to position [2612, 0]
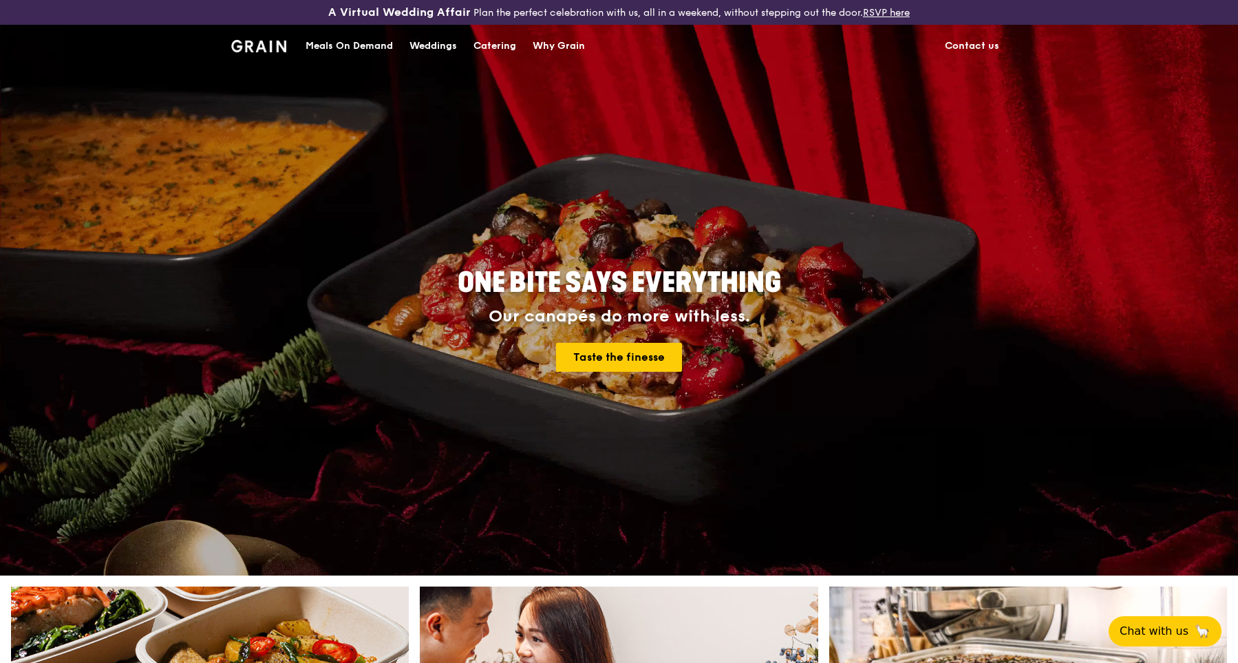
click at [504, 43] on div "Catering" at bounding box center [494, 45] width 43 height 41
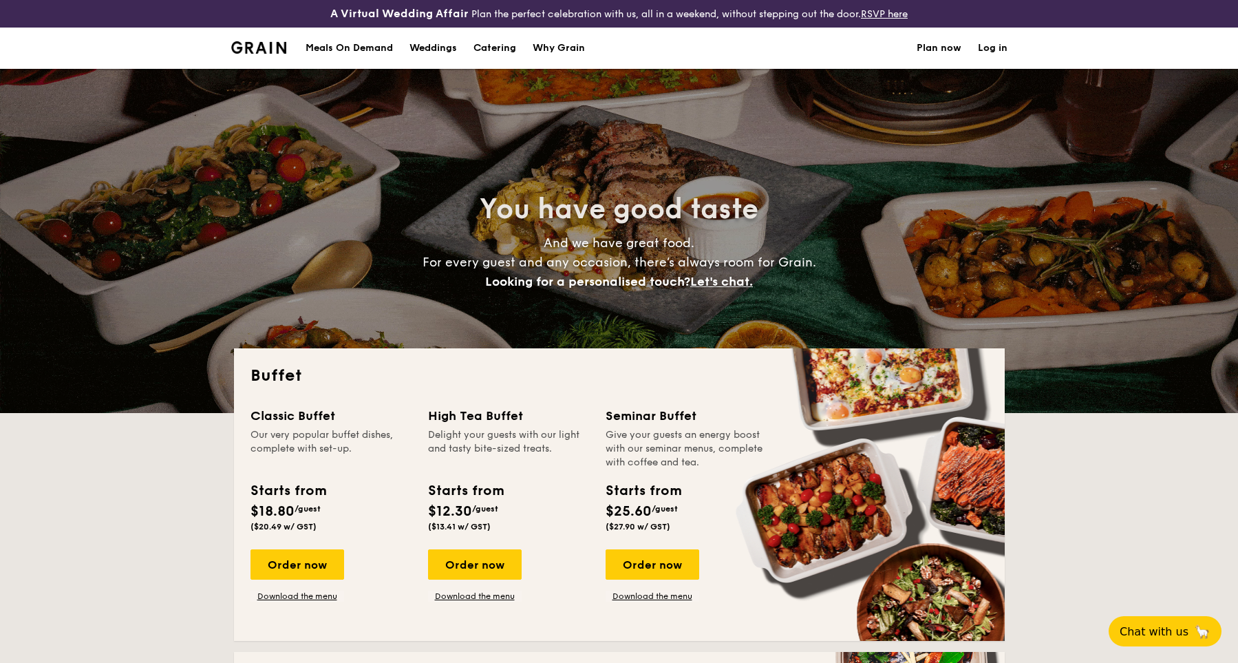
select select
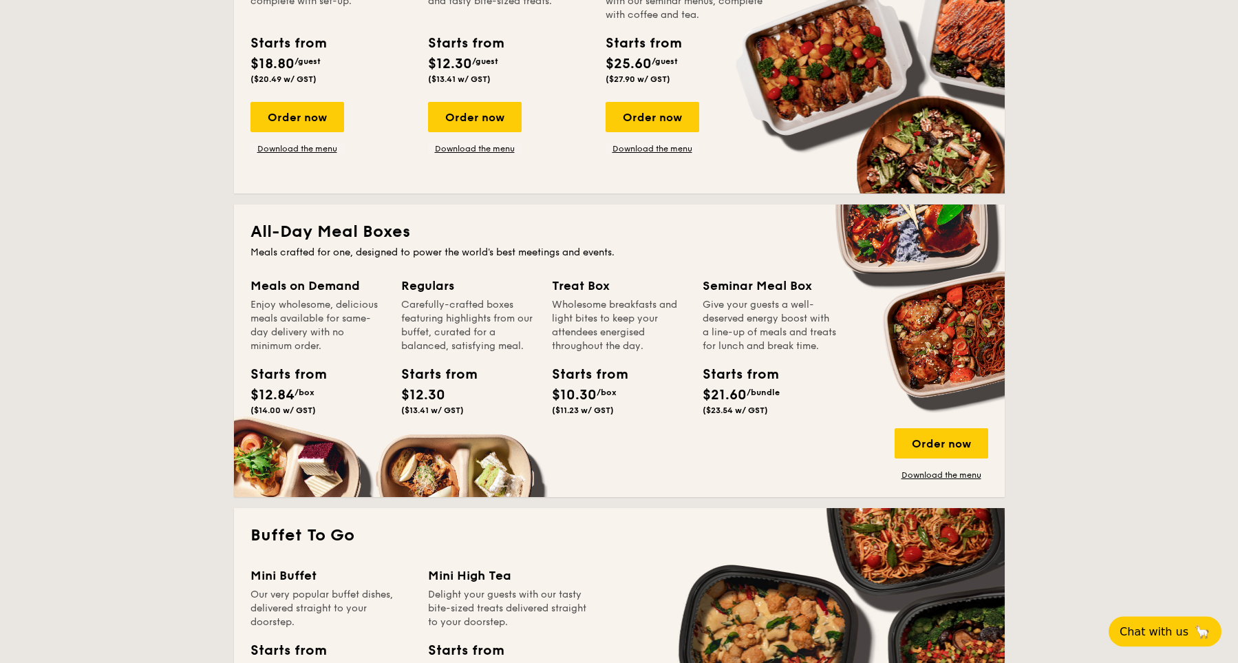
scroll to position [448, 0]
click at [915, 437] on div "Order now" at bounding box center [942, 442] width 94 height 30
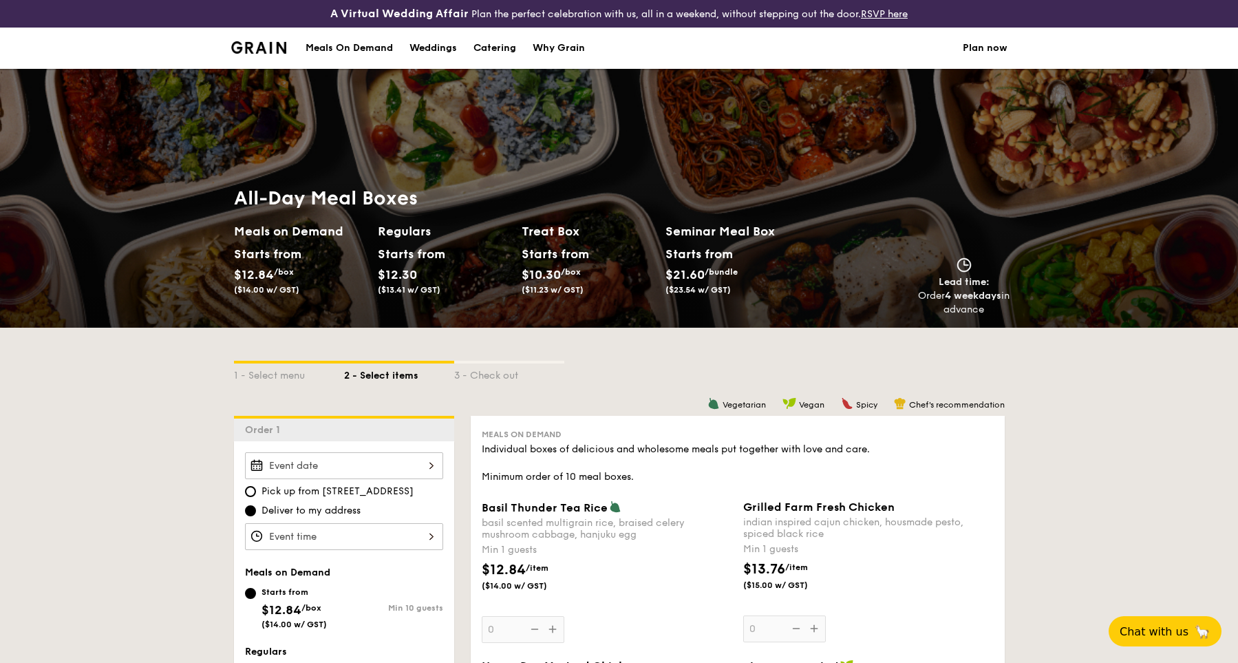
click at [369, 50] on div "Meals On Demand" at bounding box center [349, 48] width 87 height 41
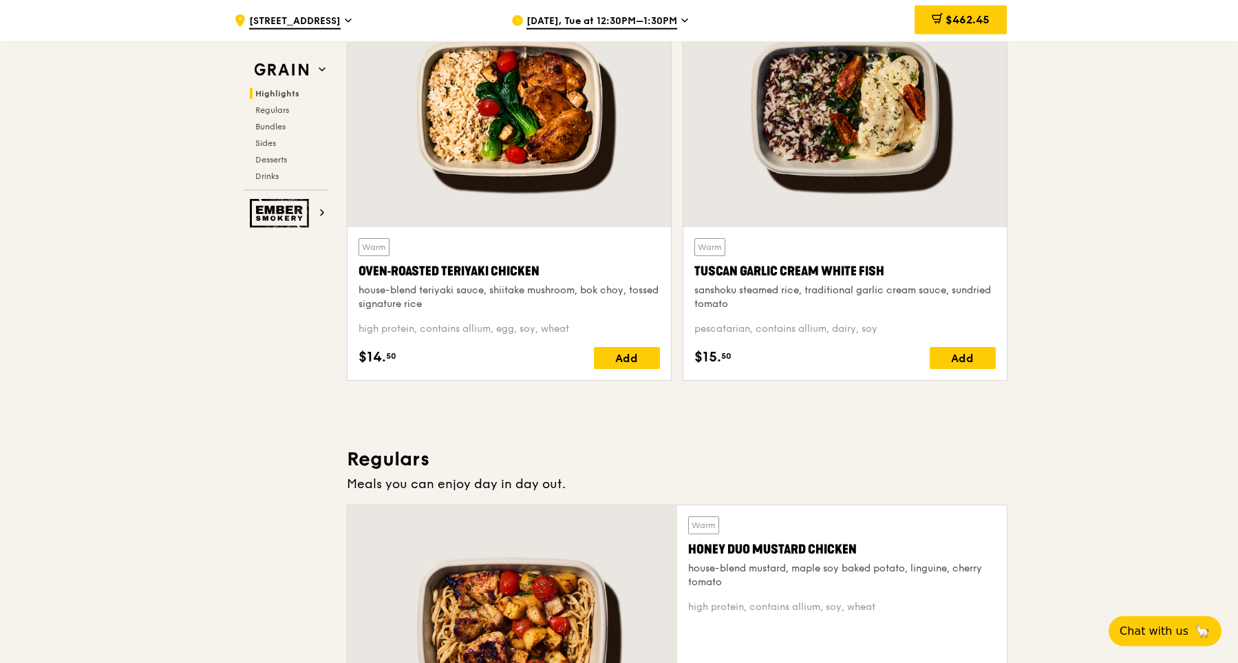
scroll to position [533, 0]
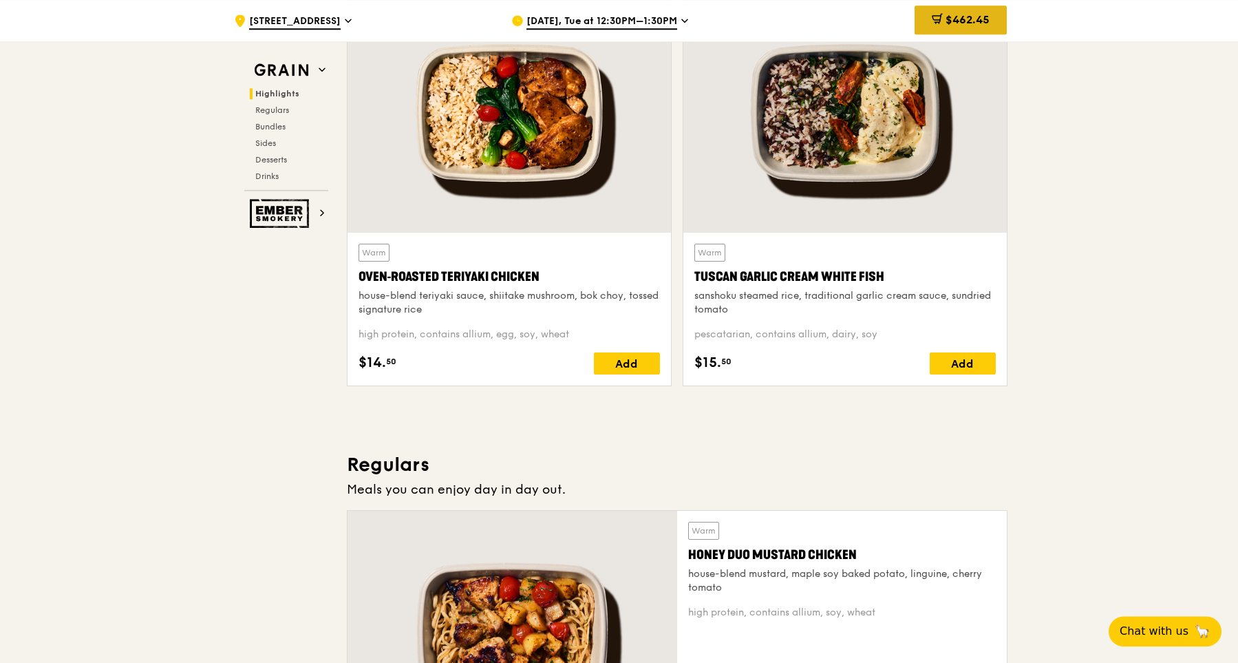
click at [952, 17] on span "$462.45" at bounding box center [968, 19] width 44 height 13
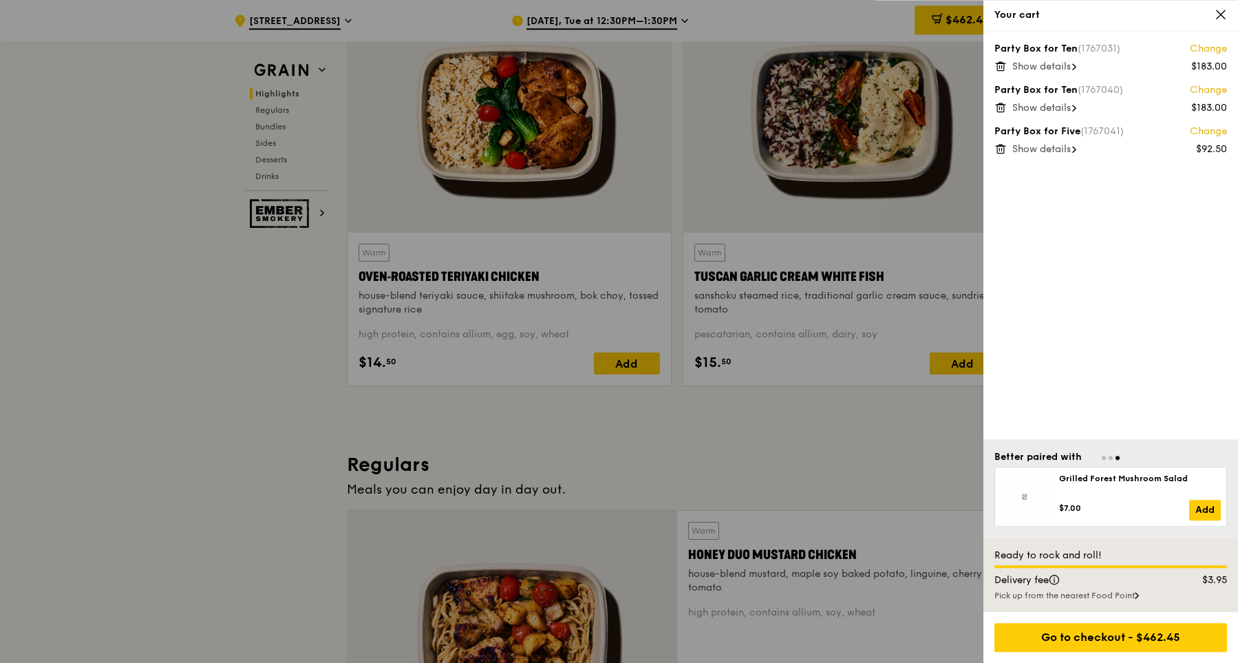
click at [791, 351] on div at bounding box center [619, 331] width 1238 height 663
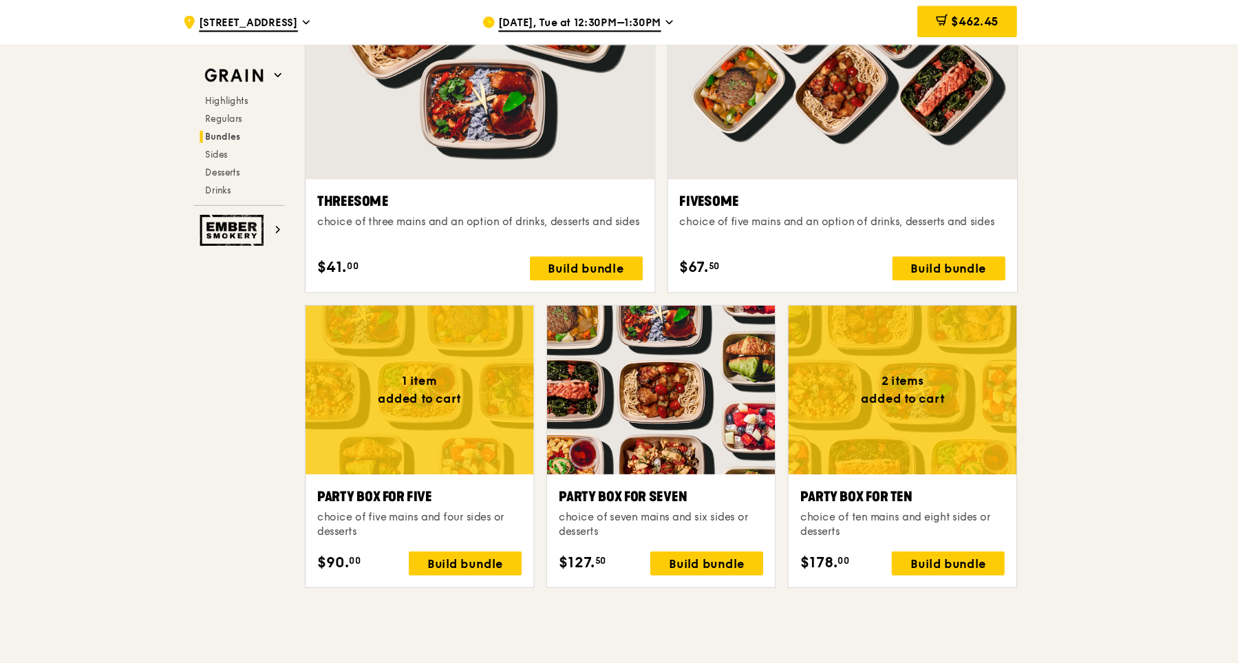
scroll to position [2514, 0]
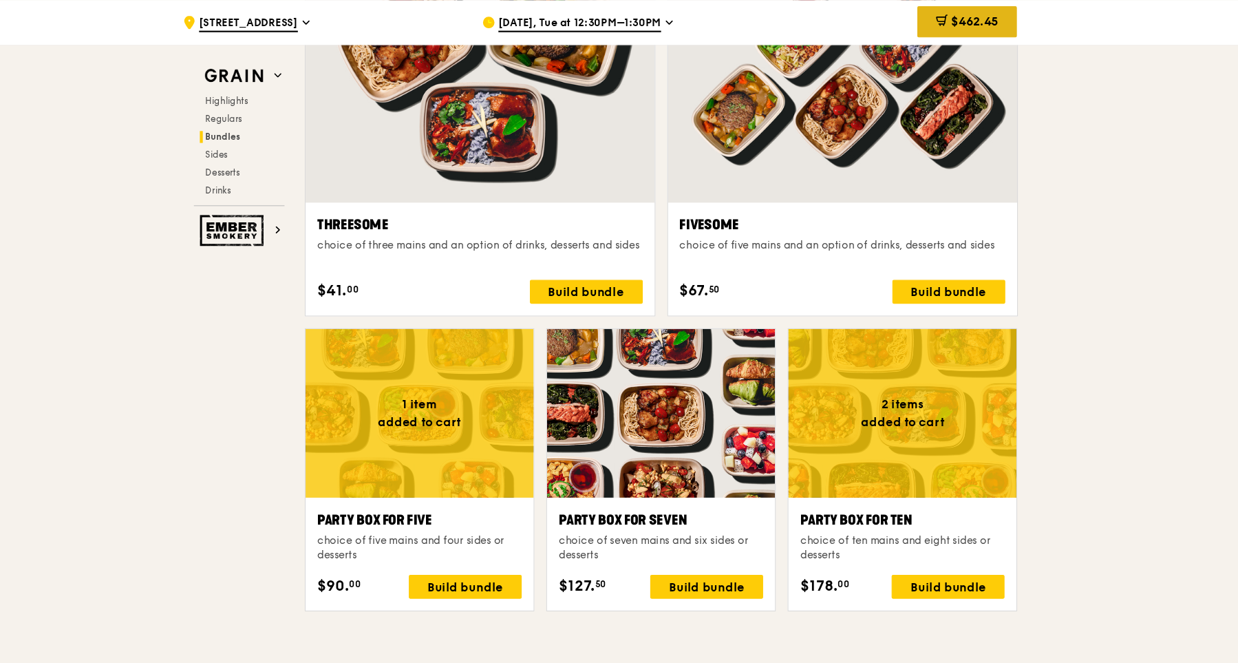
click at [958, 15] on span "$462.45" at bounding box center [968, 19] width 44 height 13
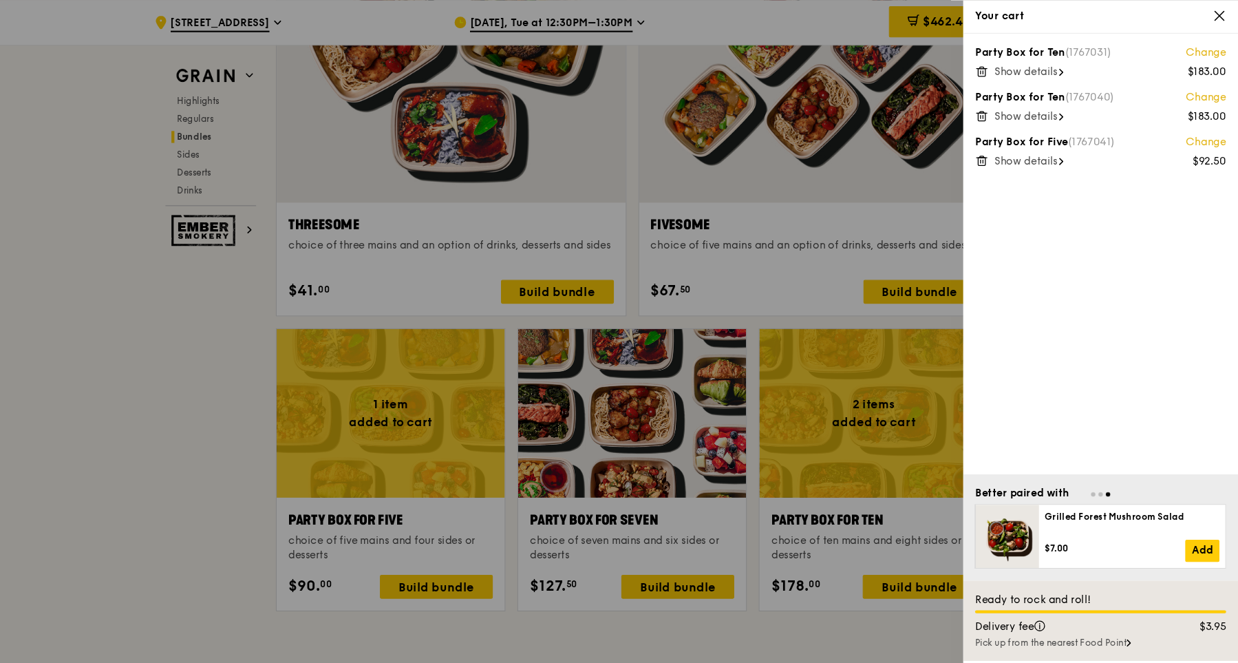
click at [1220, 13] on icon at bounding box center [1221, 14] width 8 height 8
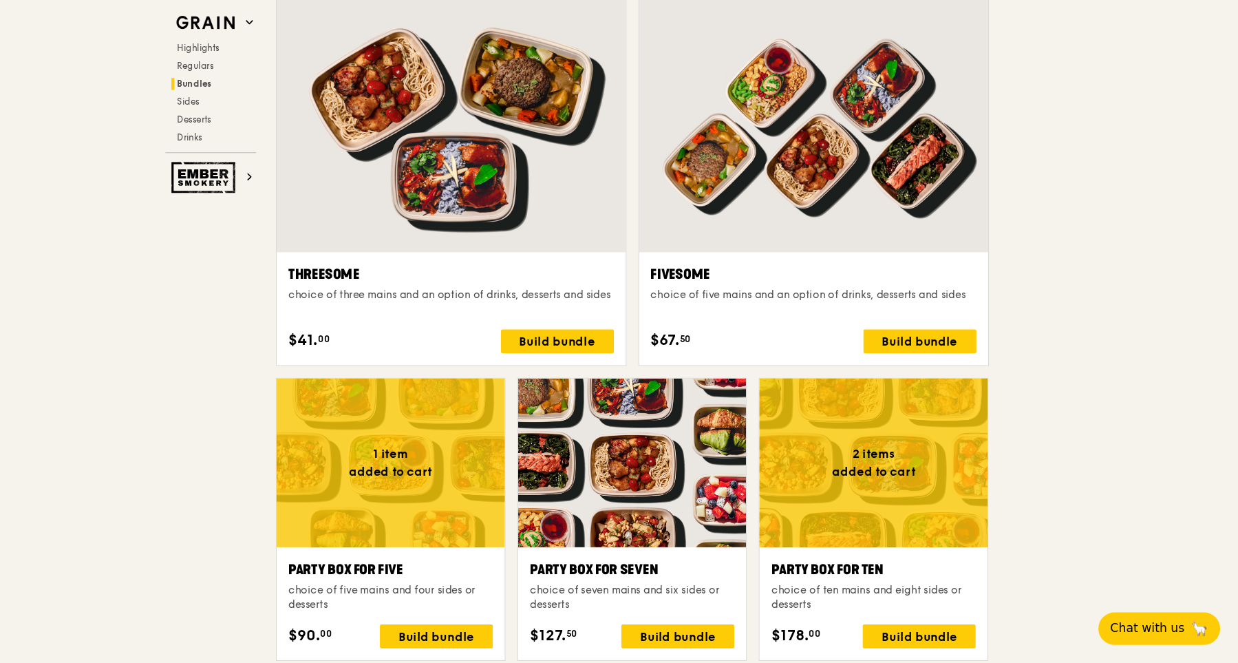
scroll to position [2431, 0]
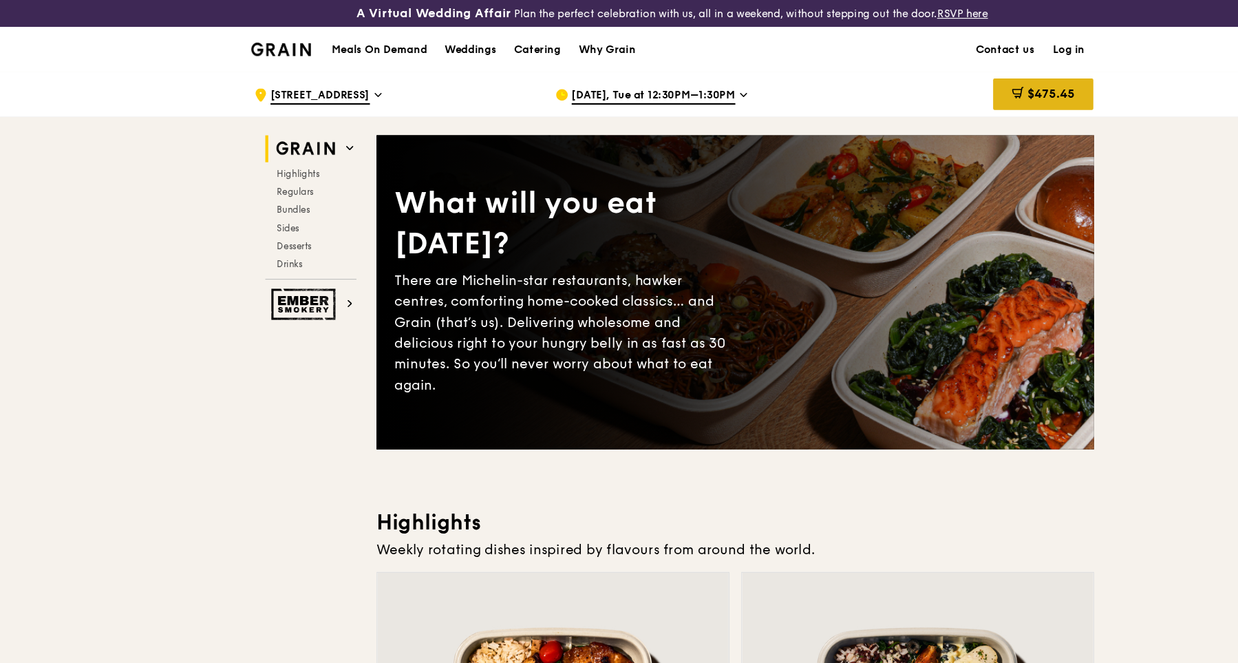
click at [965, 87] on span "$475.45" at bounding box center [968, 86] width 44 height 13
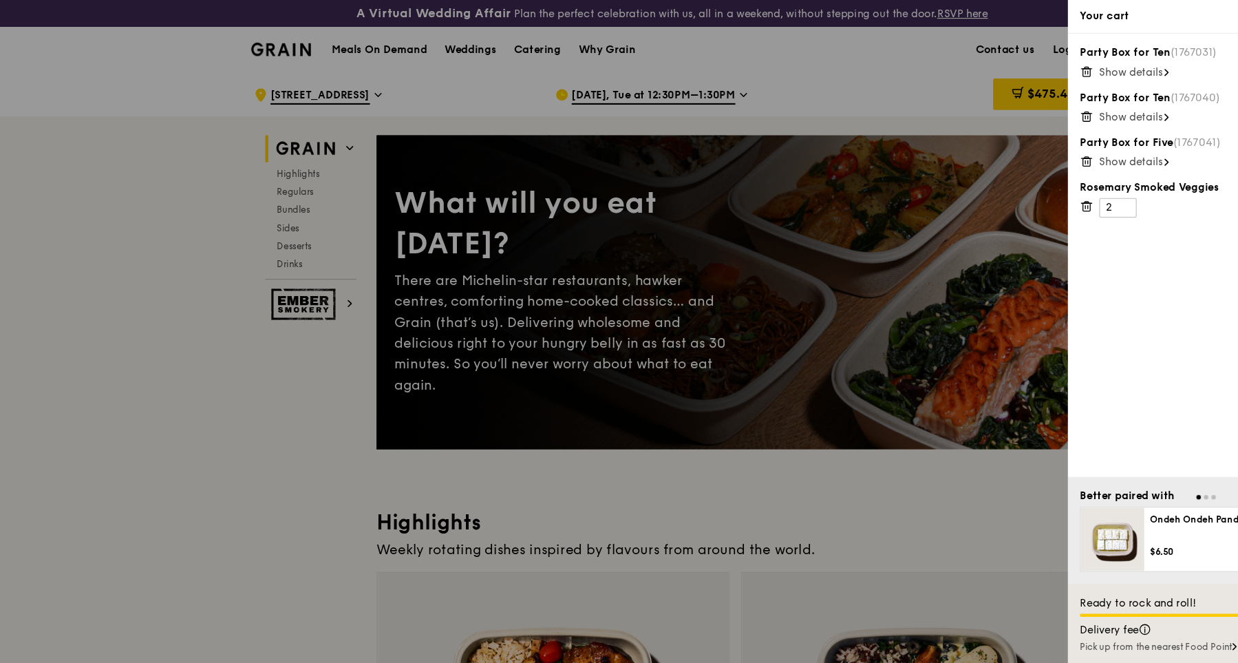
click at [1007, 190] on div "[PERSON_NAME] Smoked Veggies 2 $13.00" at bounding box center [1110, 183] width 233 height 34
click at [999, 190] on icon at bounding box center [1000, 190] width 12 height 12
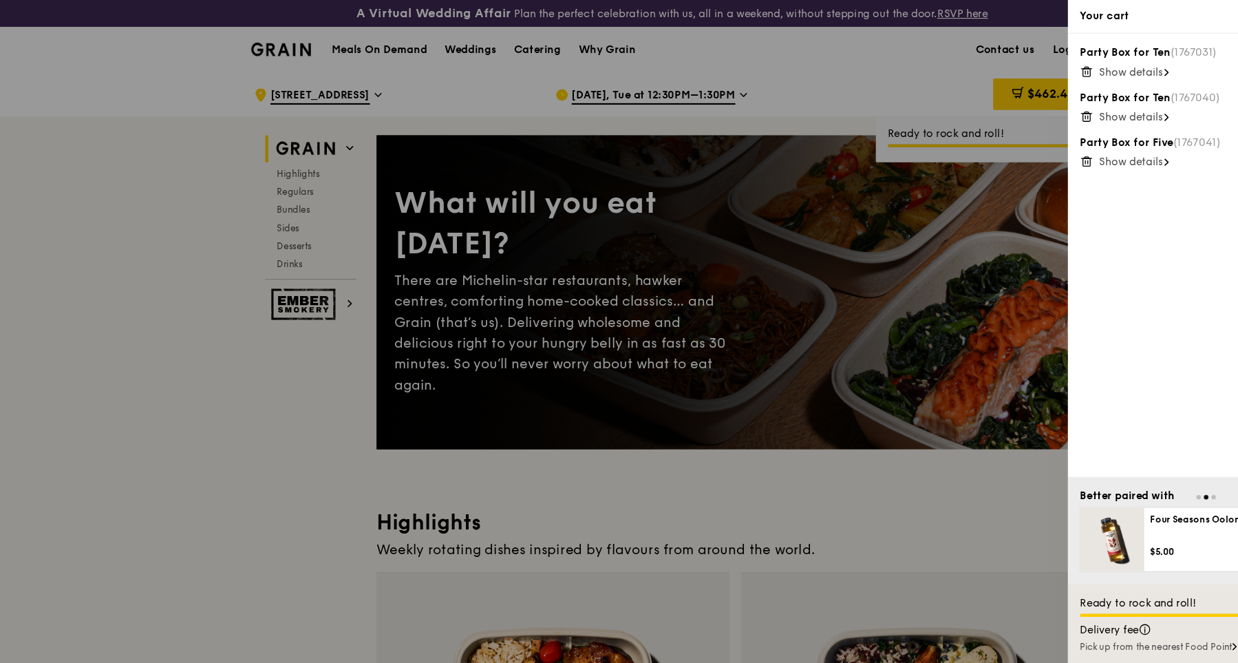
click at [998, 149] on icon at bounding box center [1000, 148] width 12 height 12
click at [1004, 109] on icon at bounding box center [1000, 108] width 7 height 7
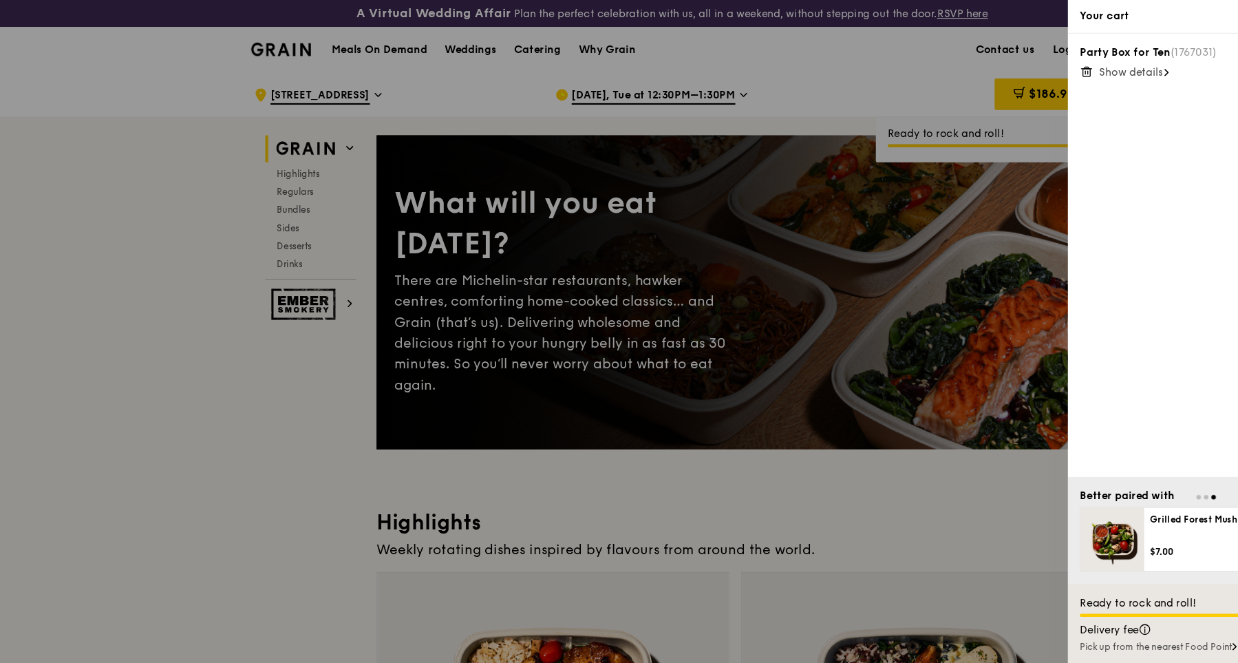
click at [1001, 72] on icon at bounding box center [1000, 66] width 12 height 12
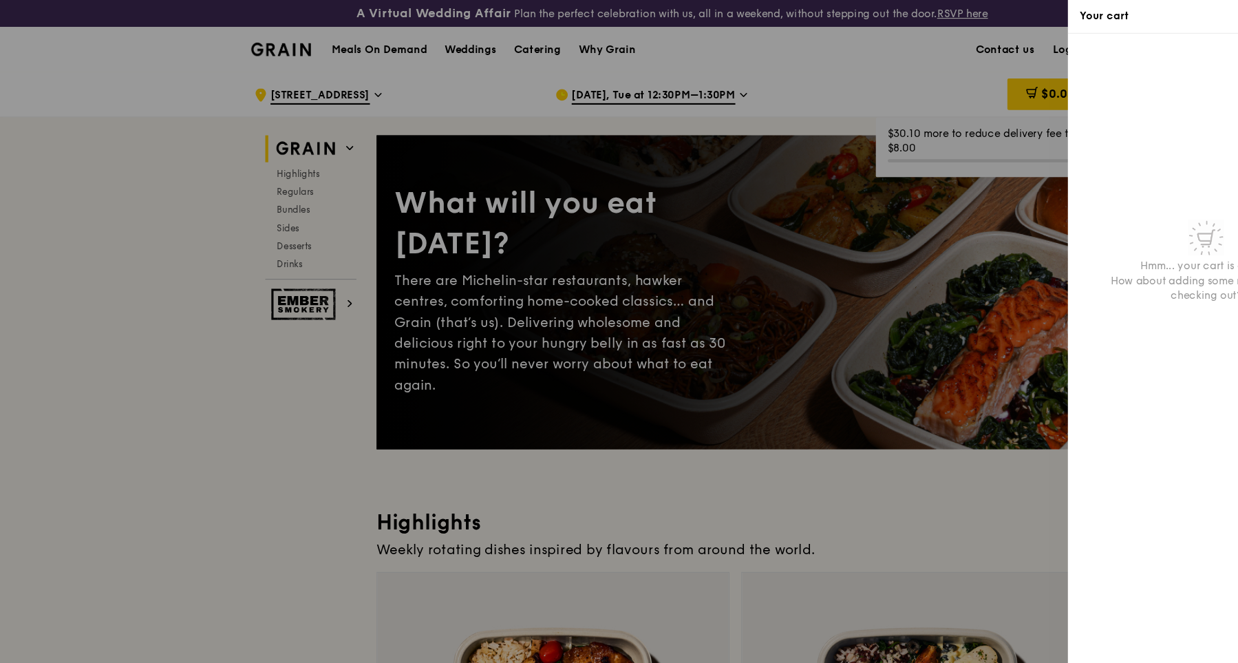
click at [869, 250] on div at bounding box center [619, 331] width 1238 height 663
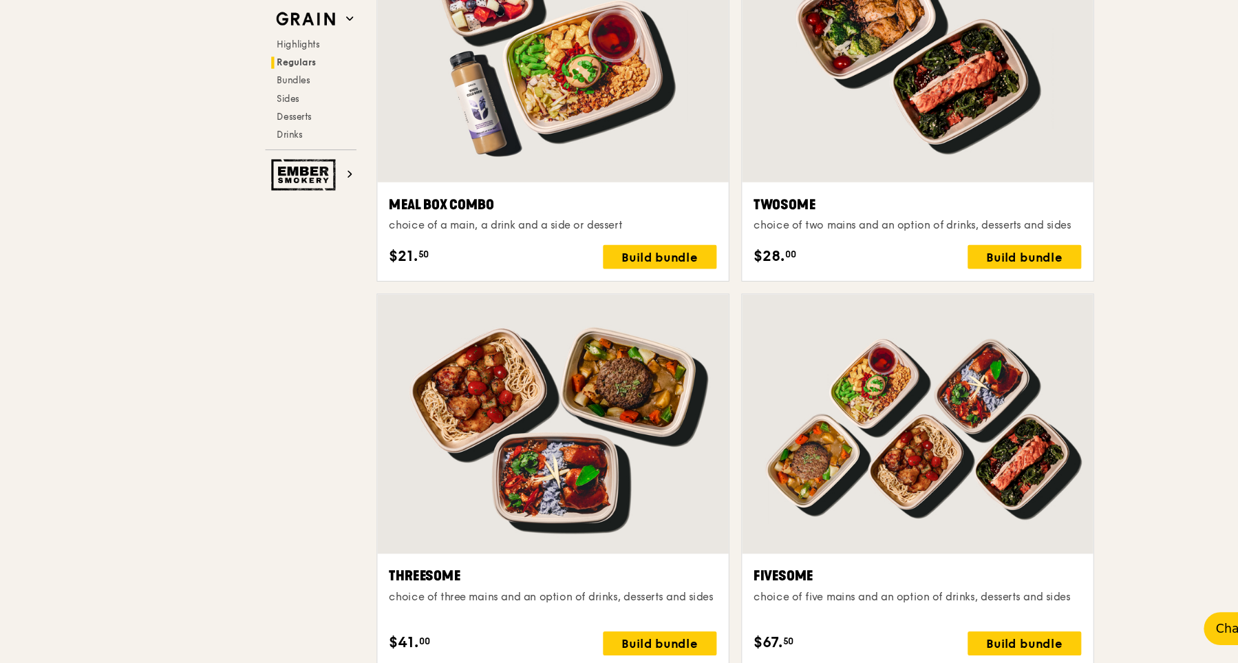
scroll to position [2144, 0]
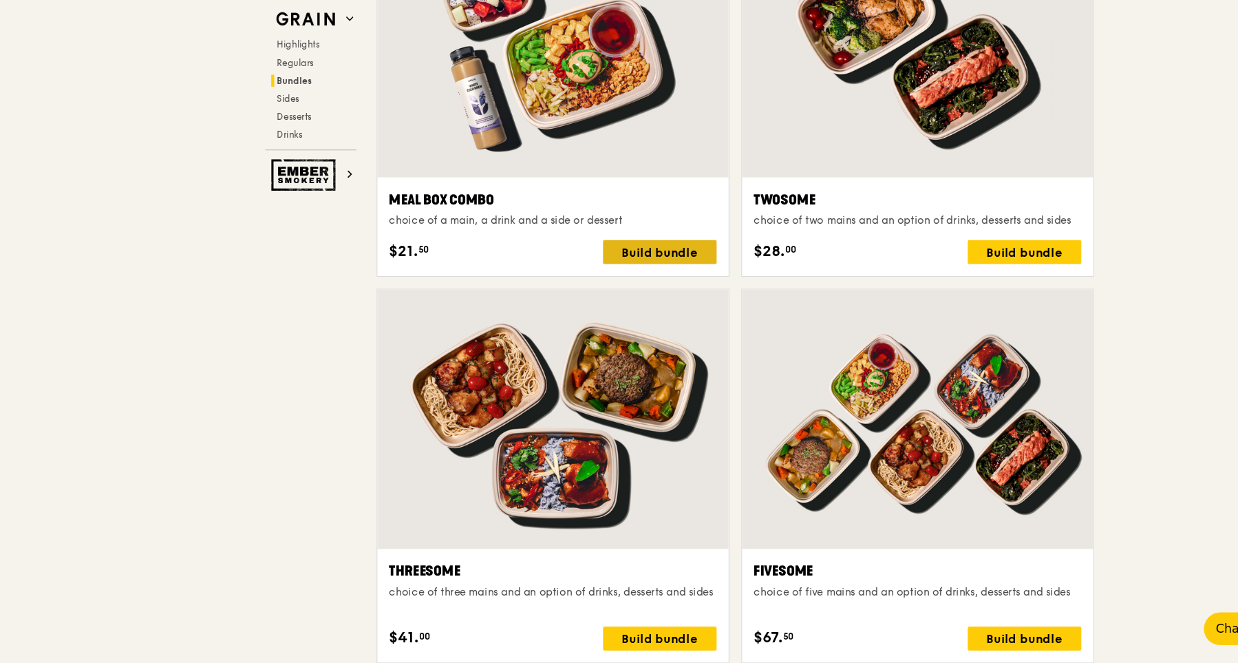
click at [599, 290] on div "Build bundle" at bounding box center [607, 284] width 105 height 22
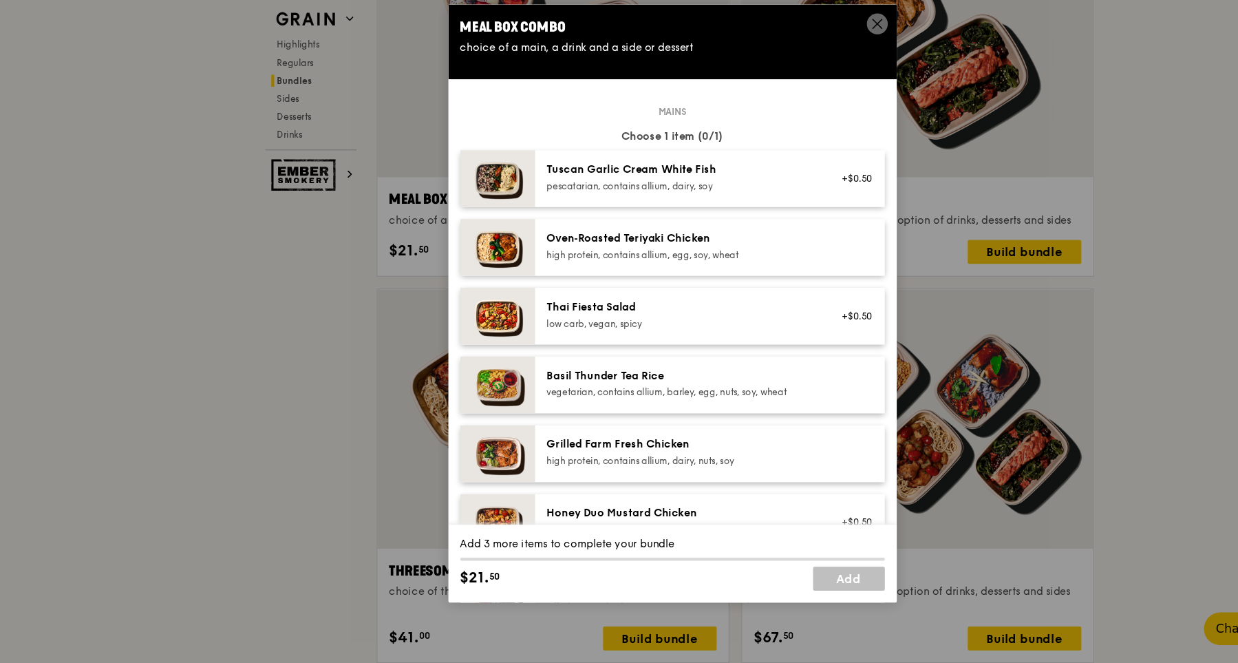
click at [653, 218] on div "pescatarian, contains allium, dairy, soy" at bounding box center [627, 223] width 247 height 11
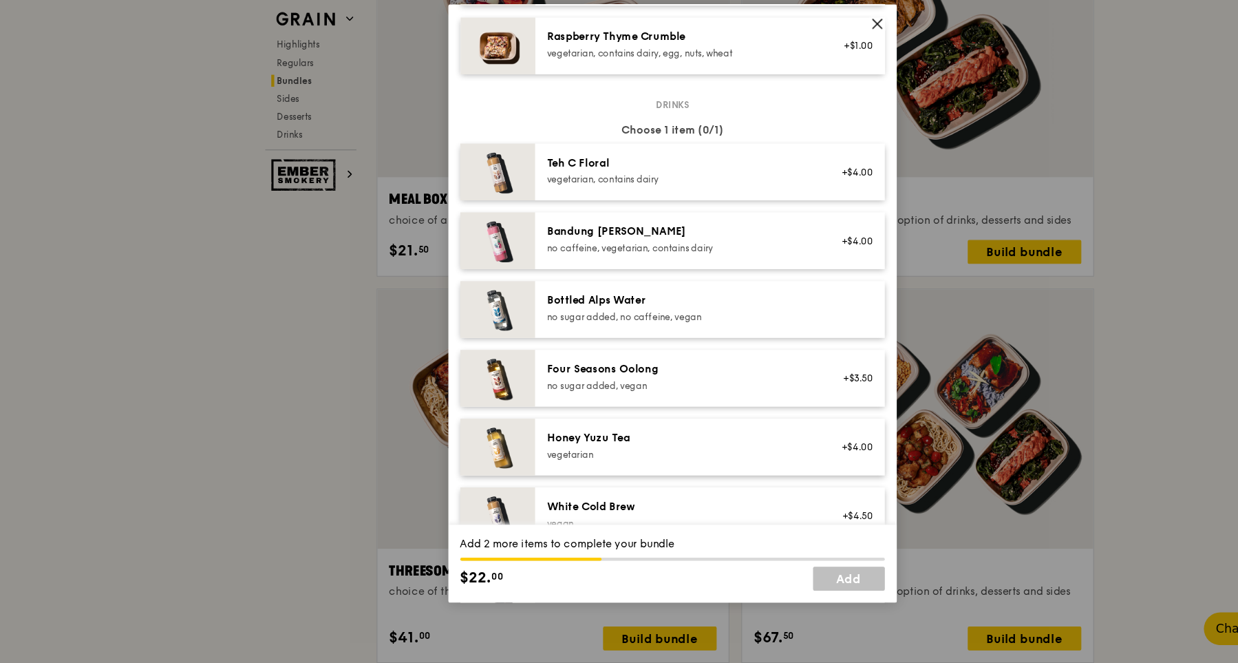
scroll to position [1352, 0]
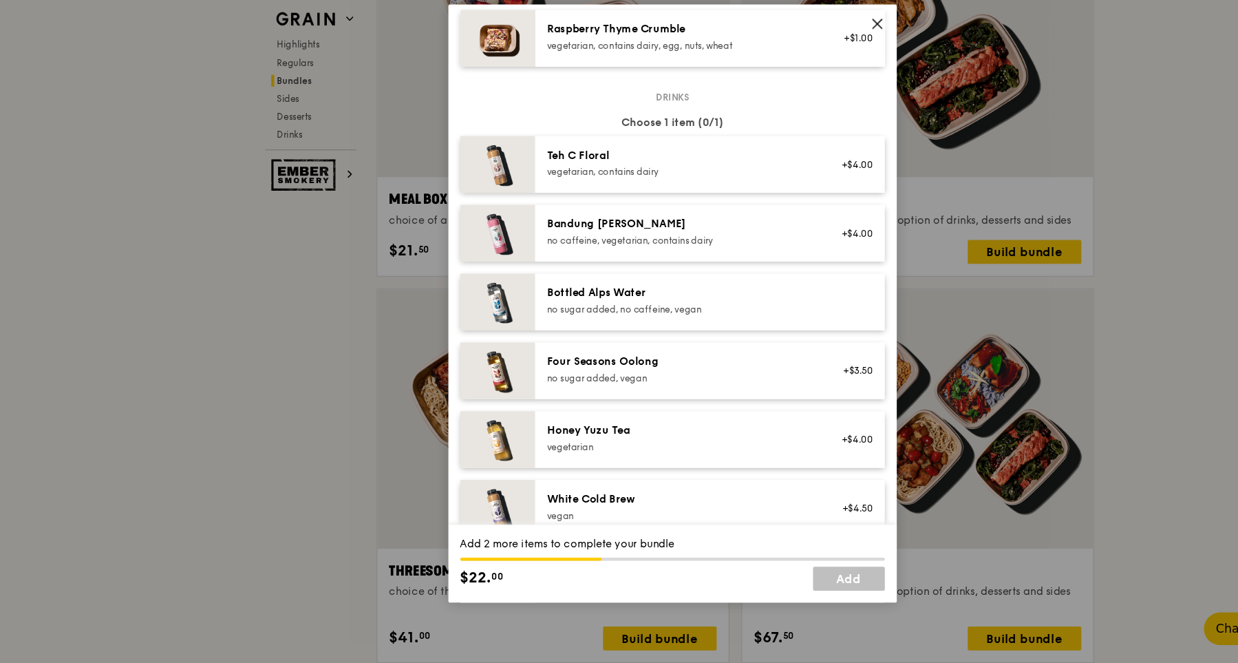
click at [714, 326] on div "Bottled Alps Water" at bounding box center [627, 322] width 247 height 14
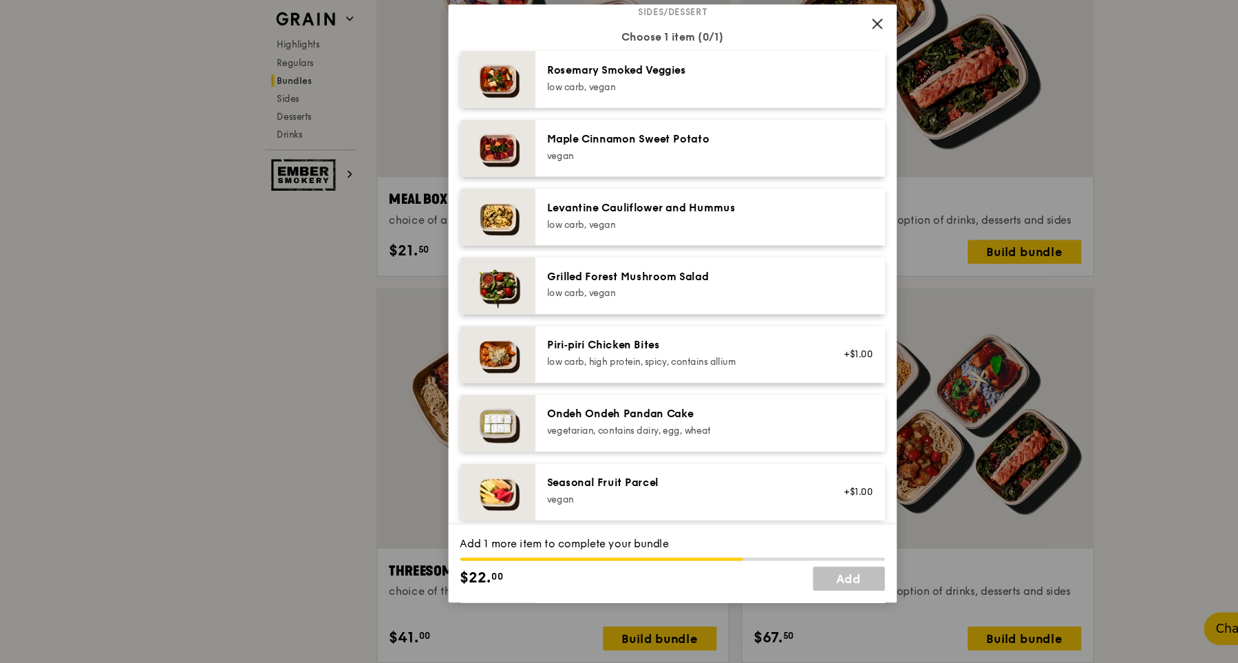
scroll to position [749, 0]
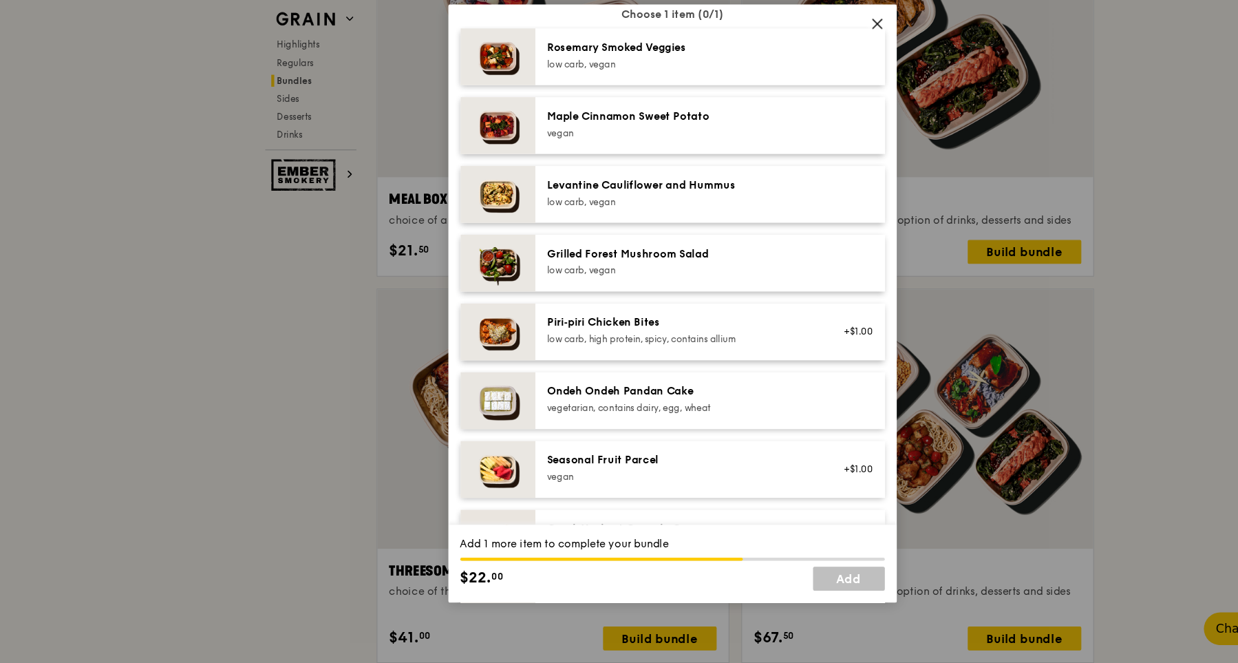
click at [707, 186] on div "Maple Cinnamon Sweet Potato [GEOGRAPHIC_DATA]" at bounding box center [654, 168] width 322 height 52
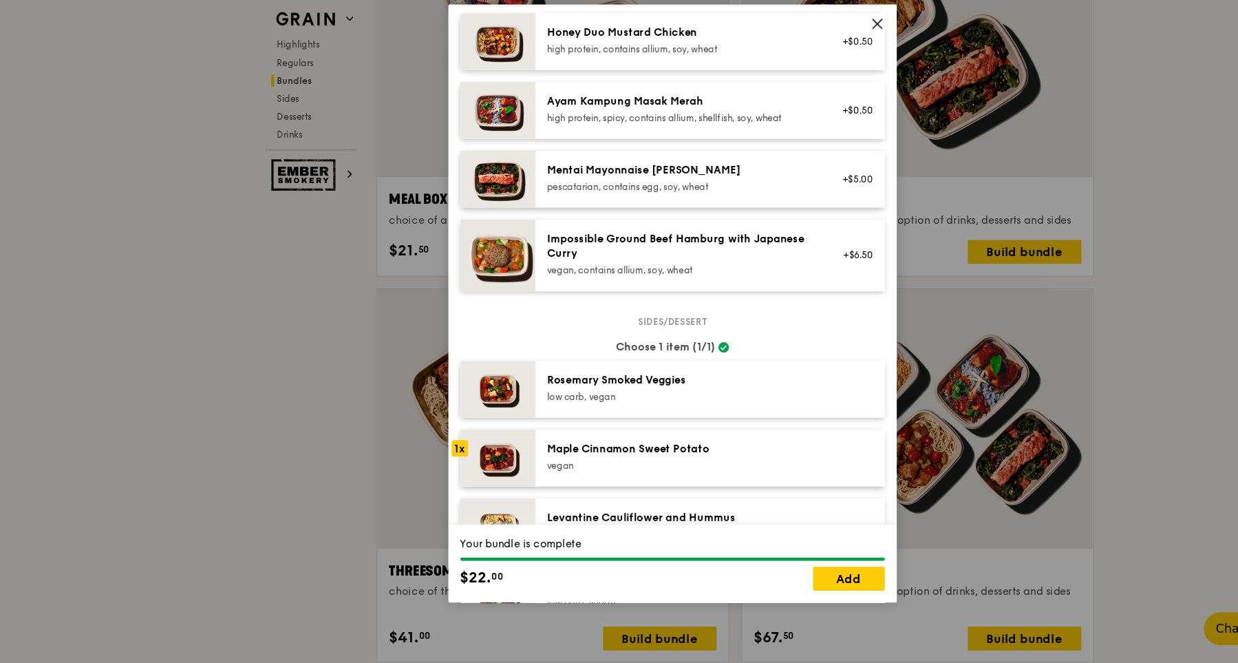
scroll to position [436, 0]
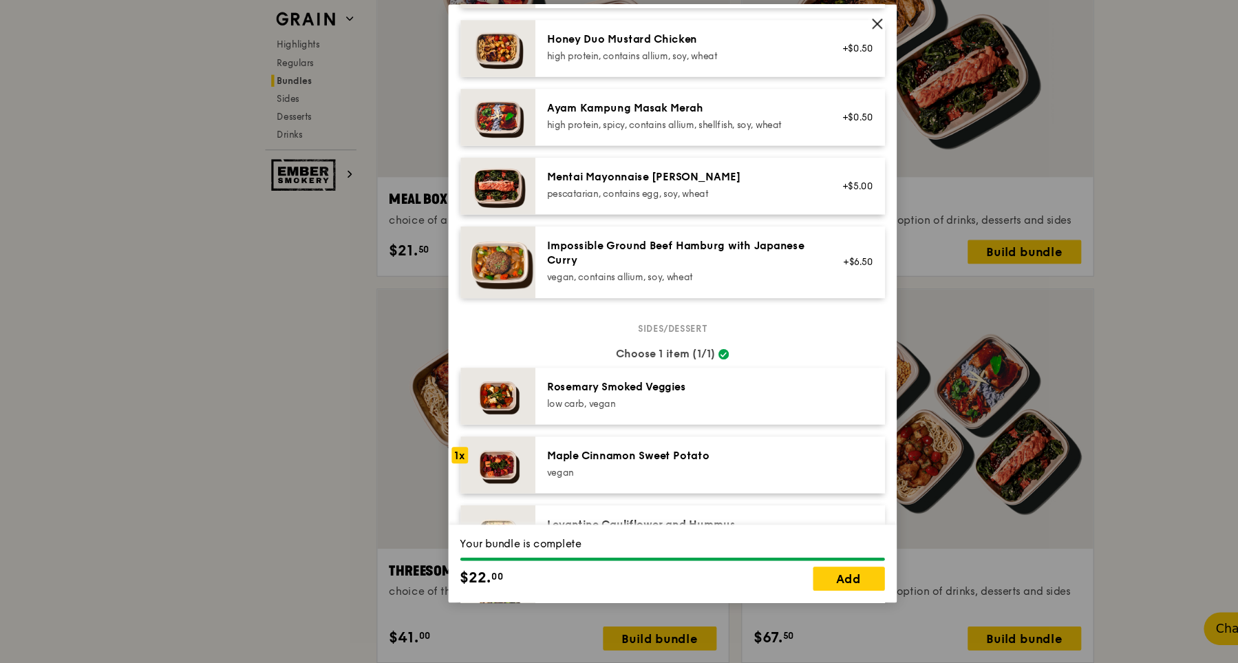
click at [809, 81] on span at bounding box center [808, 76] width 12 height 15
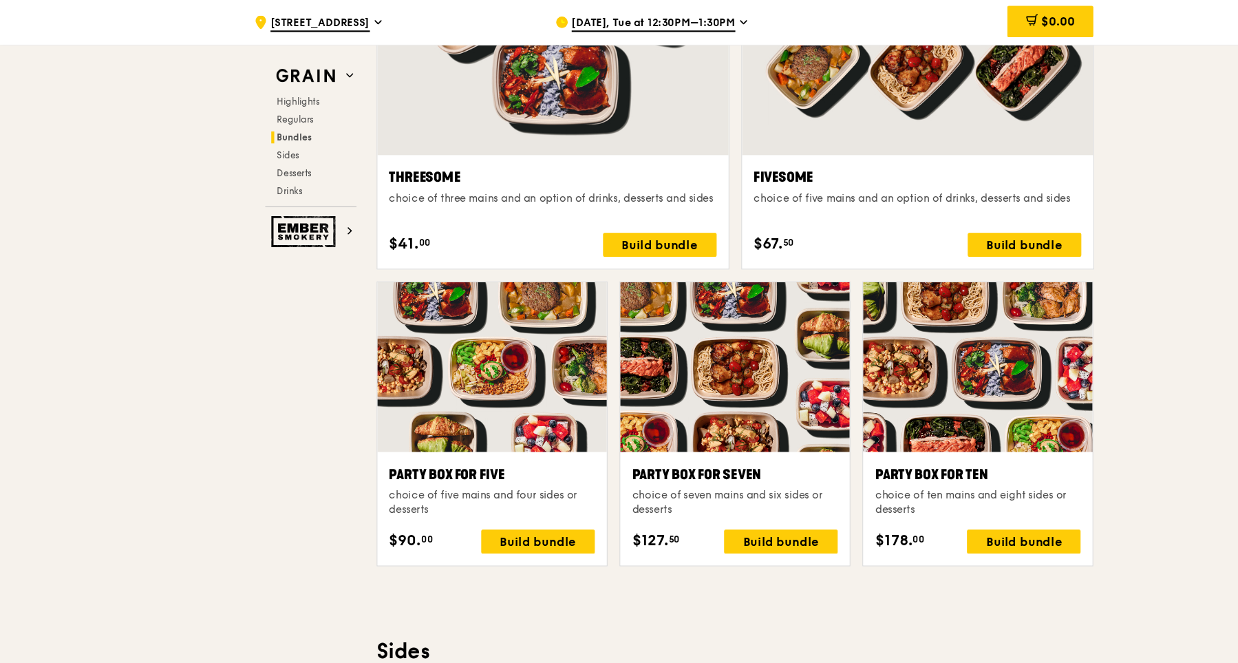
scroll to position [2392, 0]
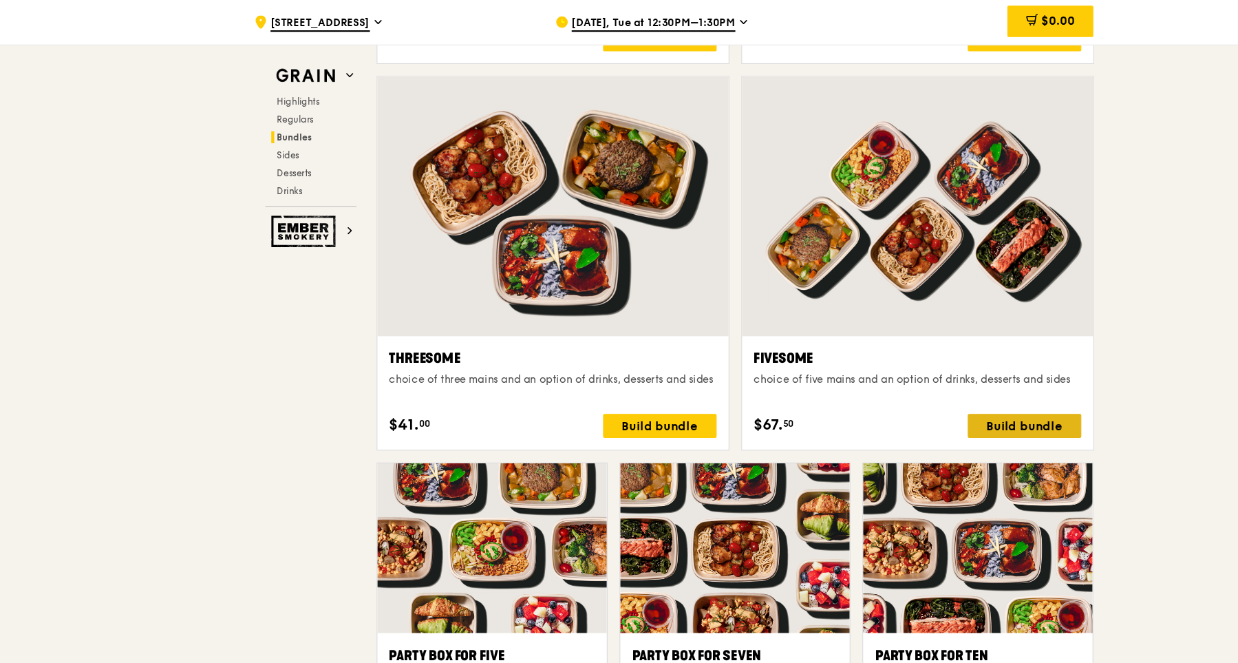
click at [982, 401] on div "Build bundle" at bounding box center [943, 392] width 105 height 22
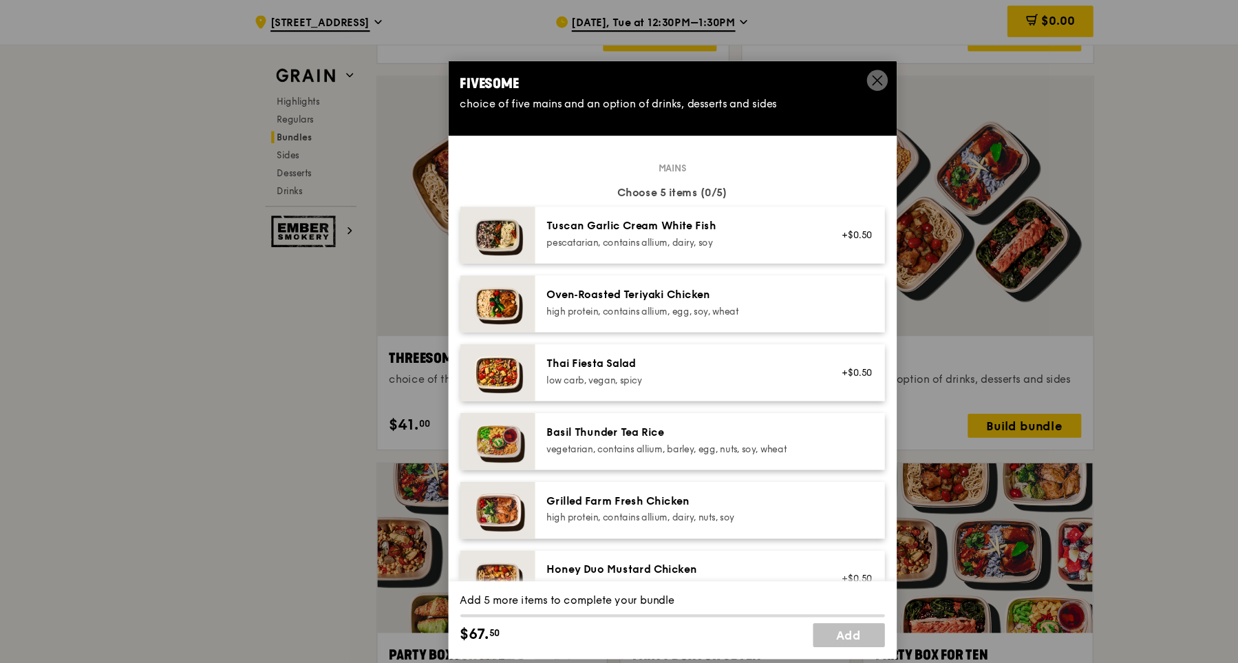
click at [763, 213] on div "+$0.50" at bounding box center [785, 217] width 53 height 30
click at [763, 213] on div "+$0.50 Remove" at bounding box center [785, 217] width 53 height 30
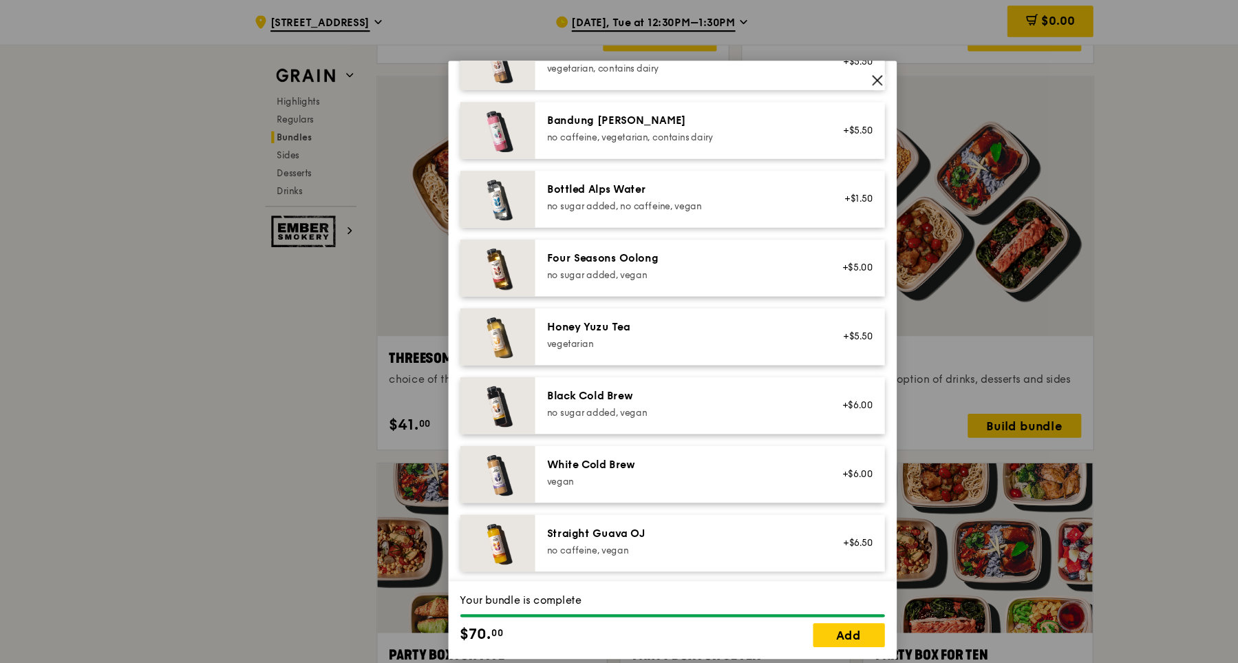
scroll to position [1564, 0]
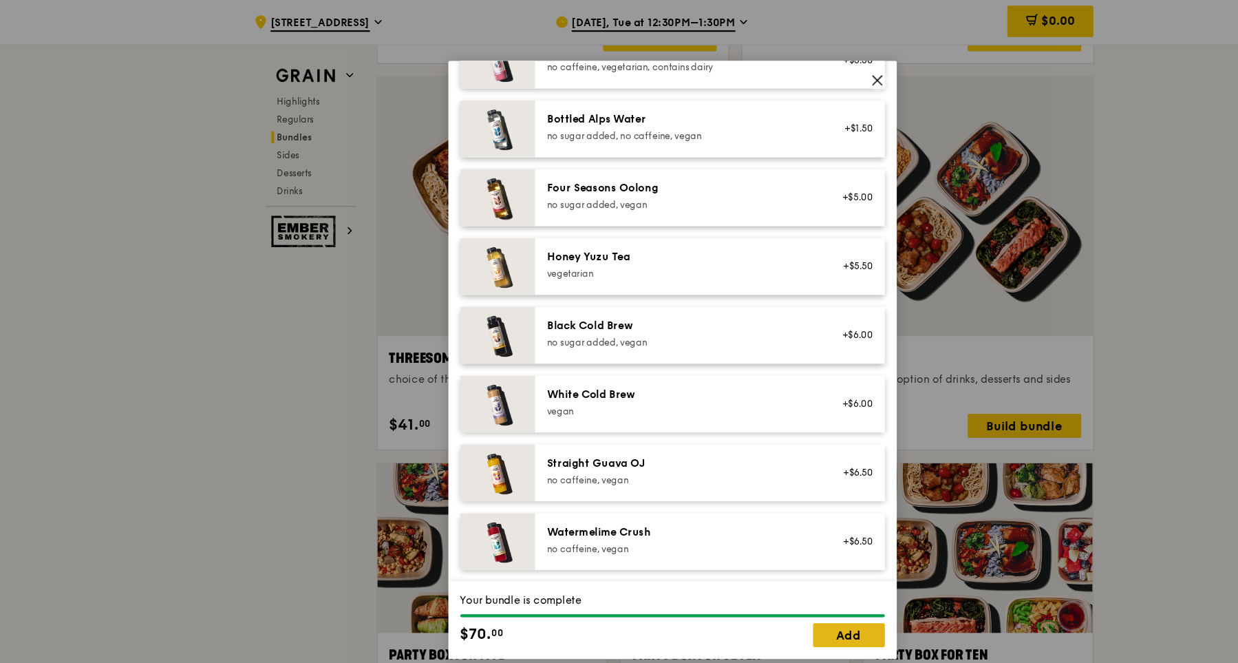
click at [778, 582] on link "Add" at bounding box center [782, 585] width 66 height 22
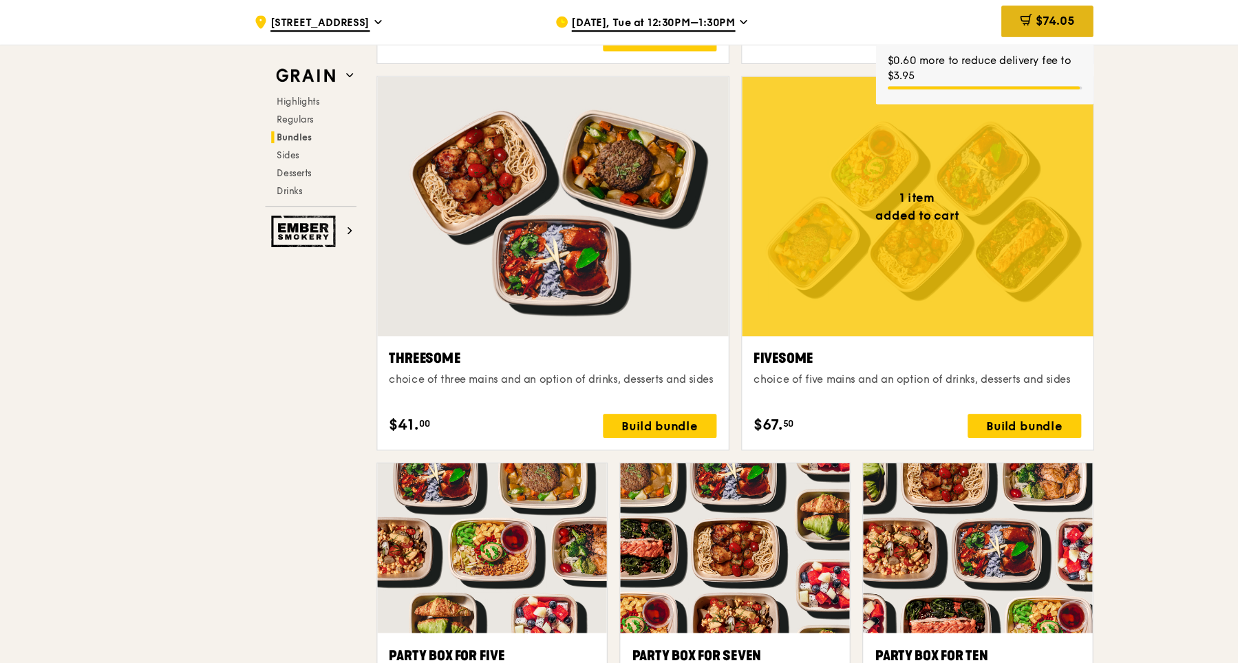
click at [950, 26] on div "$74.05" at bounding box center [964, 20] width 85 height 29
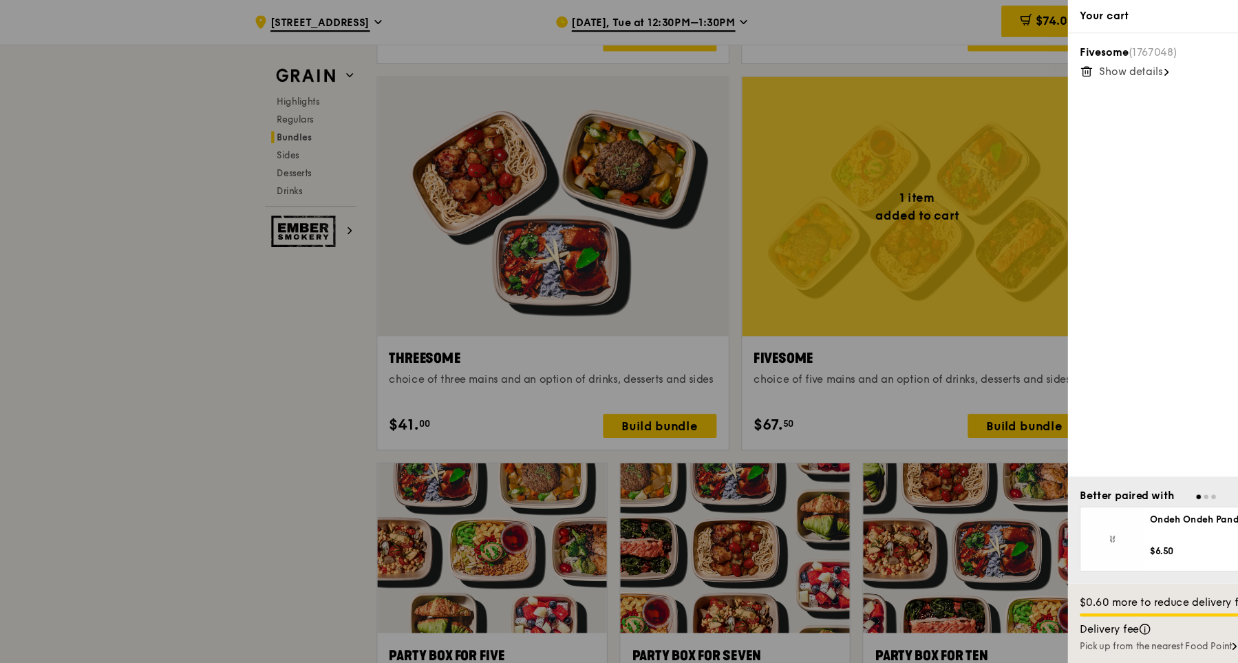
click at [886, 248] on div at bounding box center [619, 331] width 1238 height 663
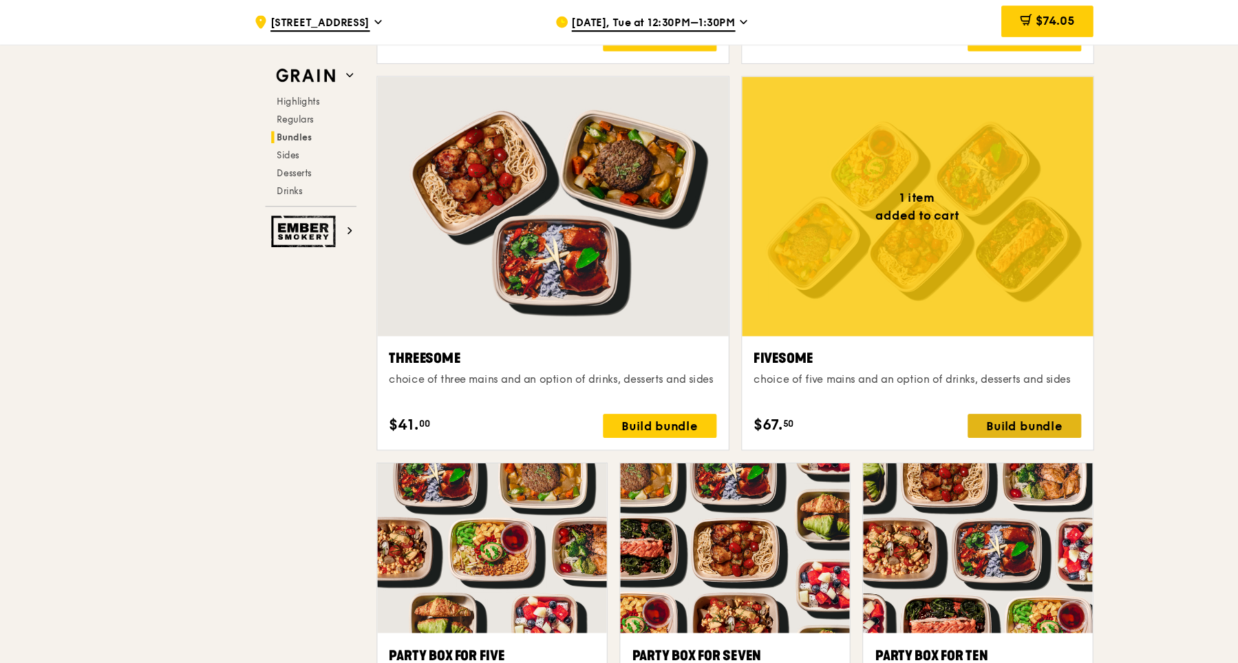
click at [939, 391] on div "Build bundle" at bounding box center [943, 392] width 105 height 22
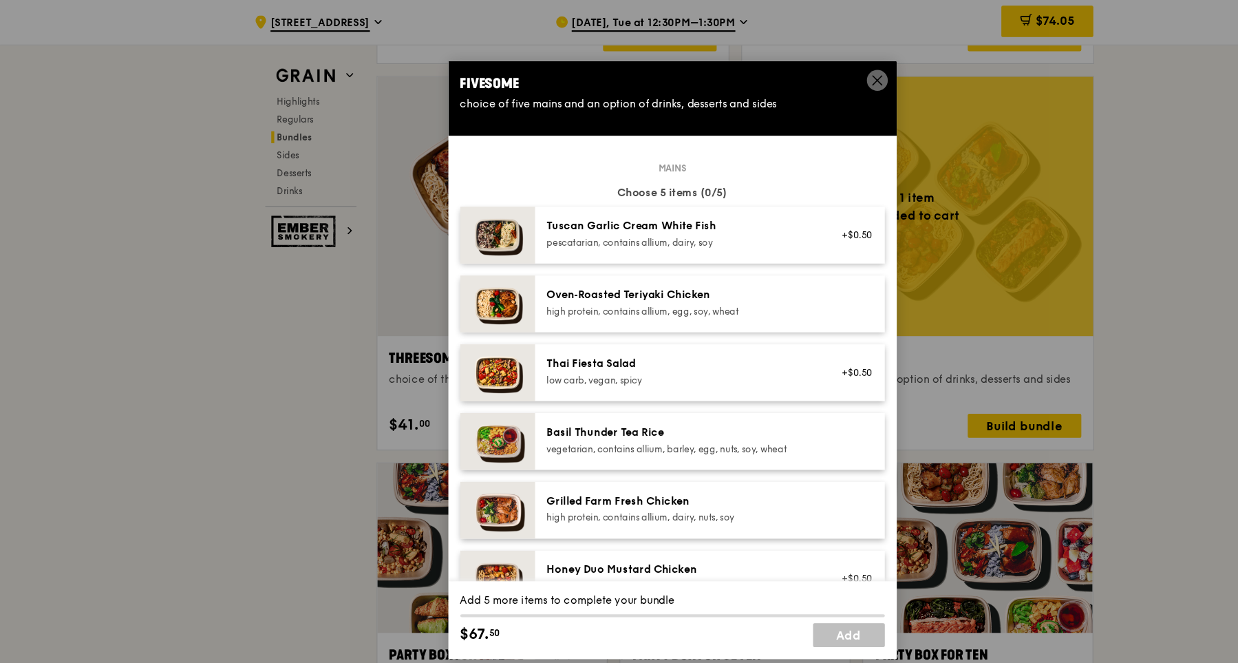
click at [699, 344] on div "Thai Fiesta Salad low carb, vegan, spicy" at bounding box center [627, 342] width 247 height 28
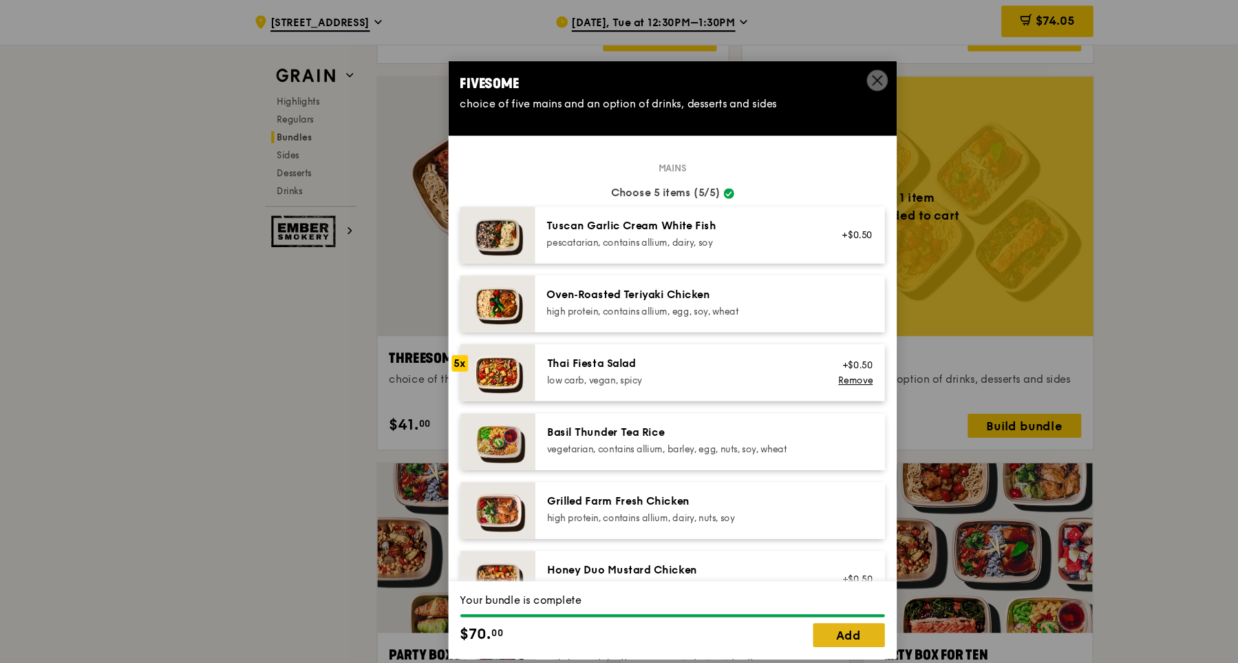
click at [793, 584] on link "Add" at bounding box center [782, 585] width 66 height 22
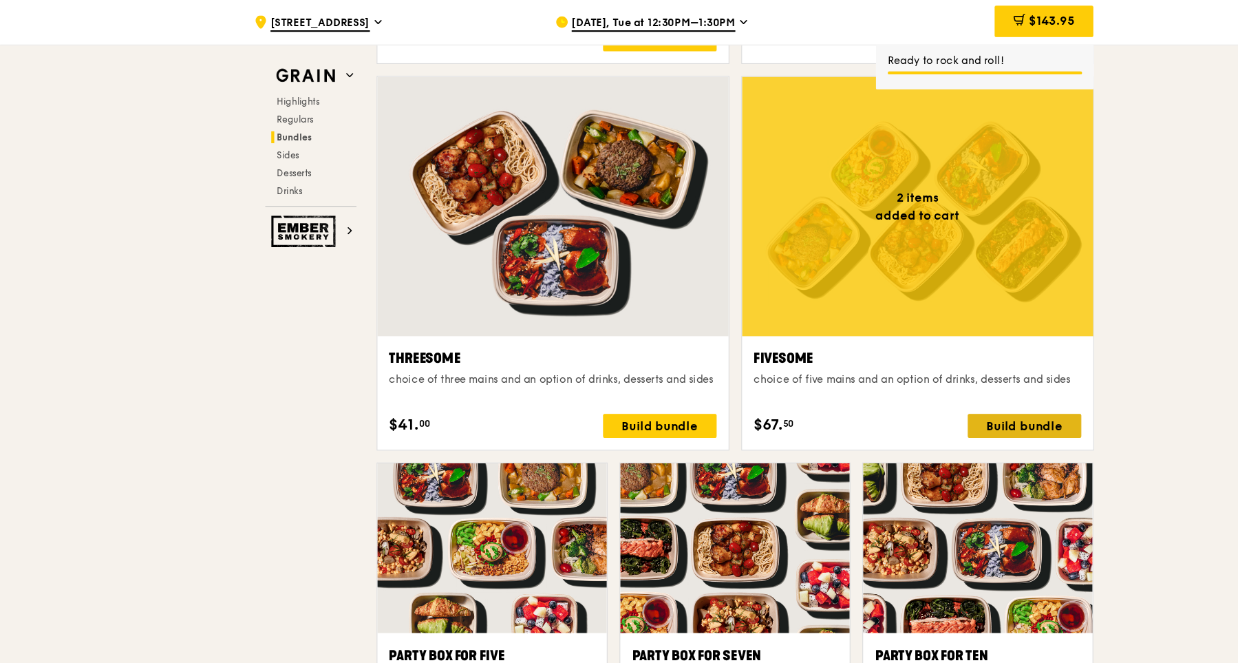
click at [932, 390] on div "Build bundle" at bounding box center [943, 392] width 105 height 22
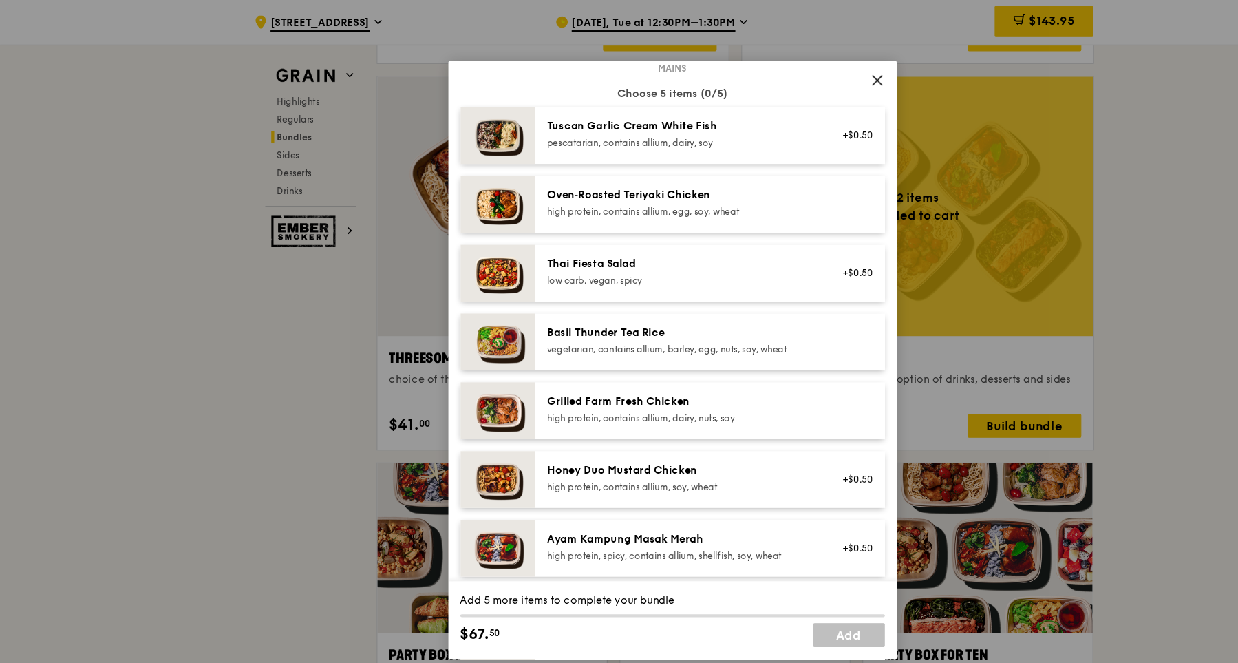
scroll to position [102, 0]
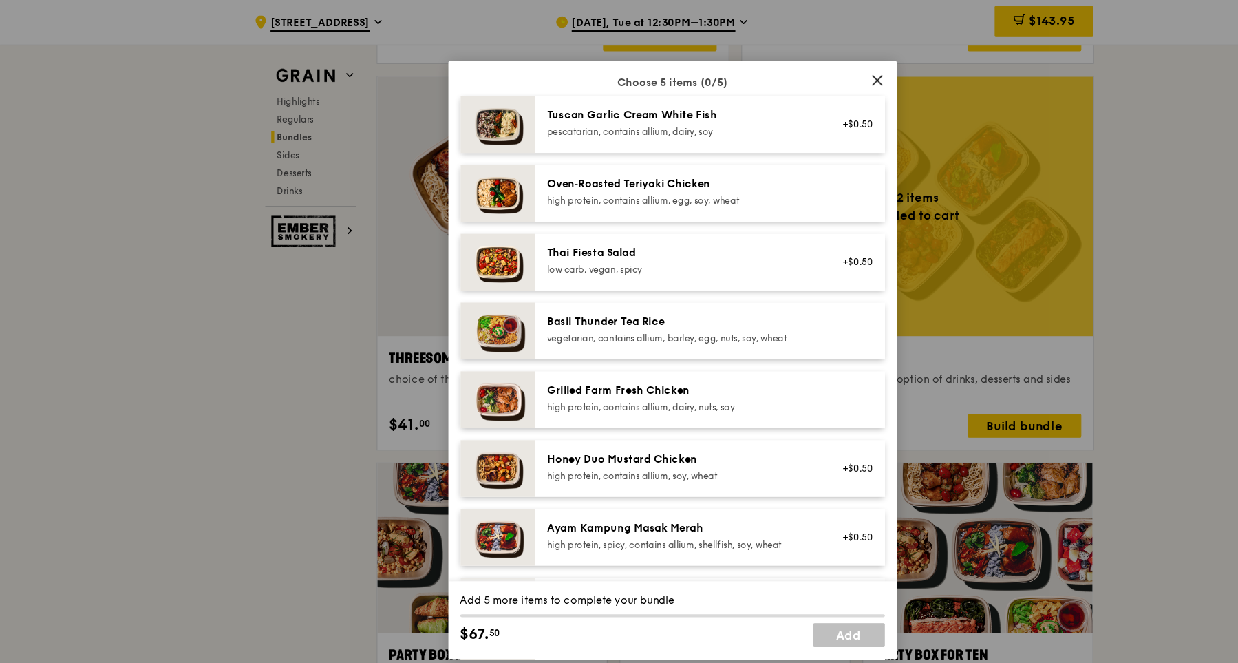
click at [717, 425] on div "Honey Duo Mustard Chicken" at bounding box center [627, 423] width 247 height 14
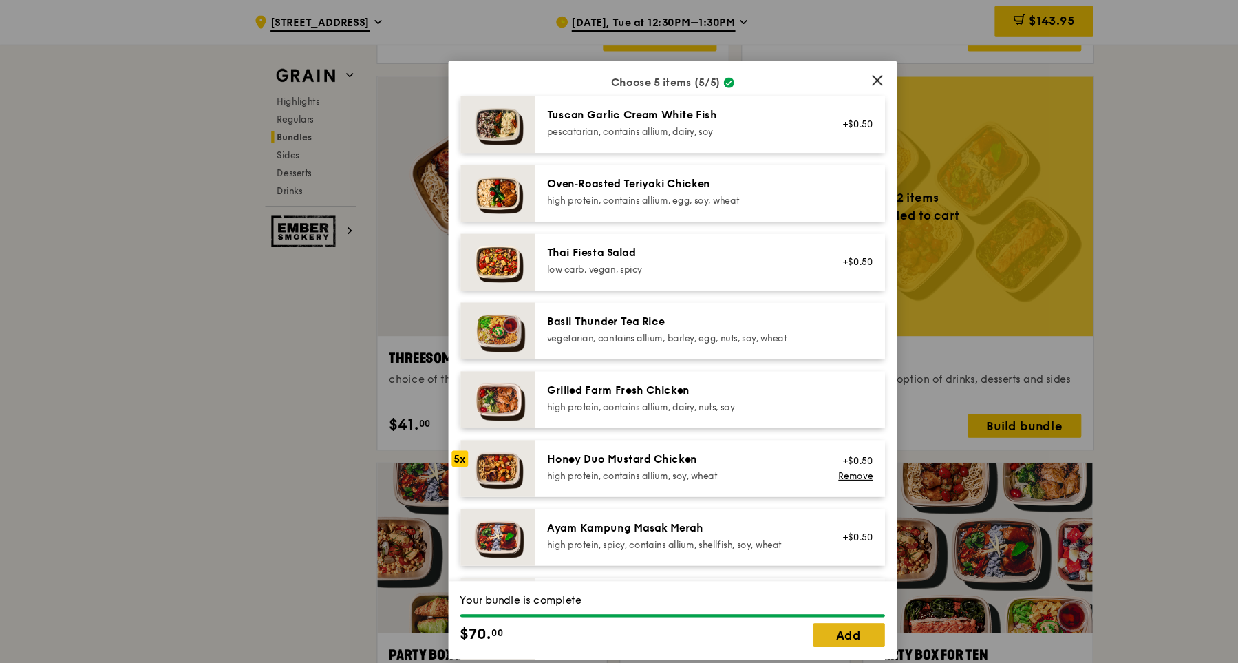
click at [781, 587] on link "Add" at bounding box center [782, 585] width 66 height 22
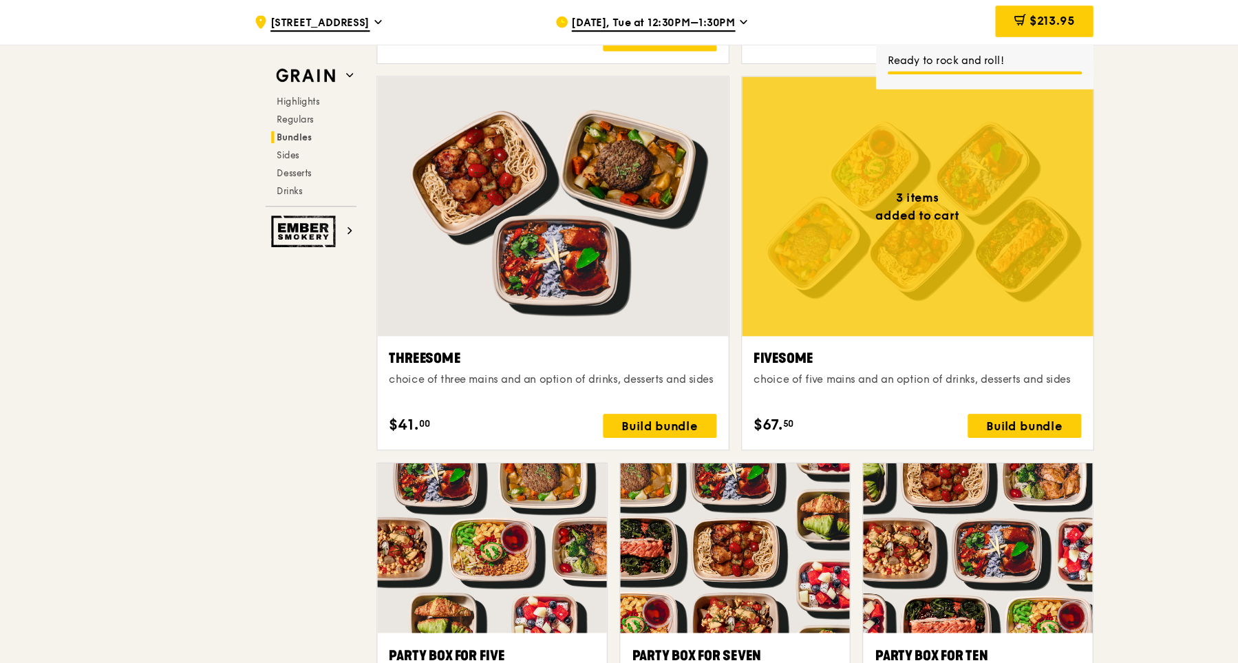
click at [857, 266] on div at bounding box center [844, 190] width 323 height 239
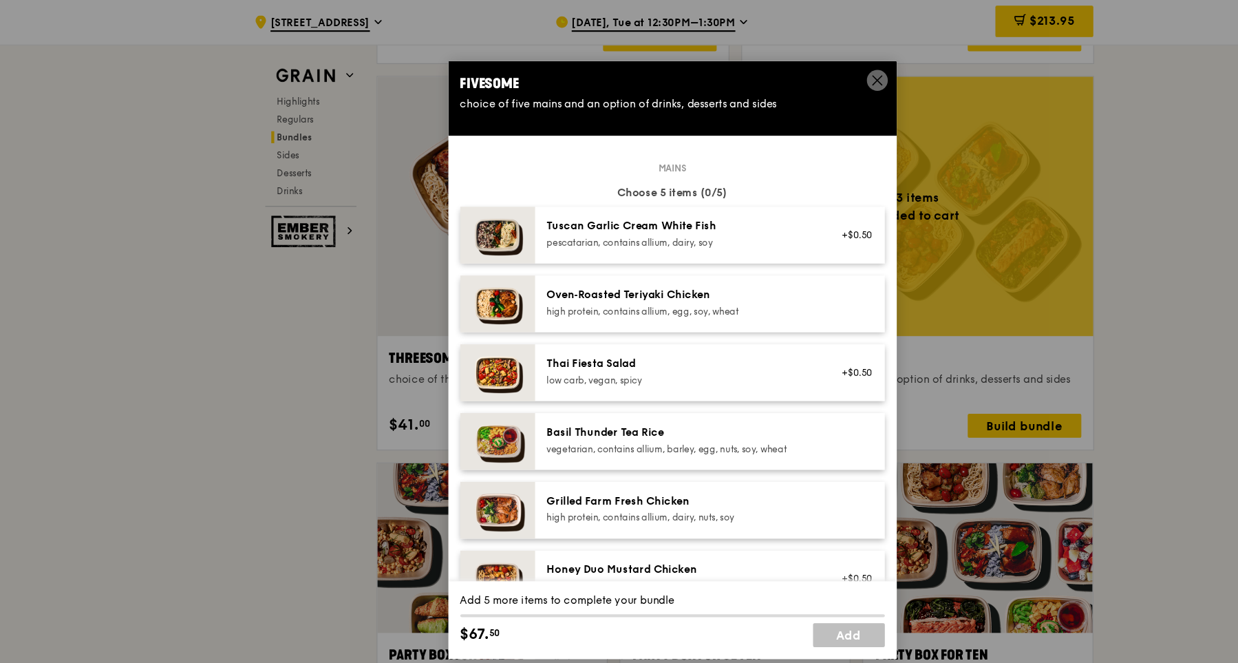
click at [757, 211] on div "Tuscan Garlic Cream White Fish pescatarian, contains allium, dairy, soy" at bounding box center [628, 217] width 264 height 30
click at [713, 336] on div "Thai Fiesta Salad" at bounding box center [627, 335] width 247 height 14
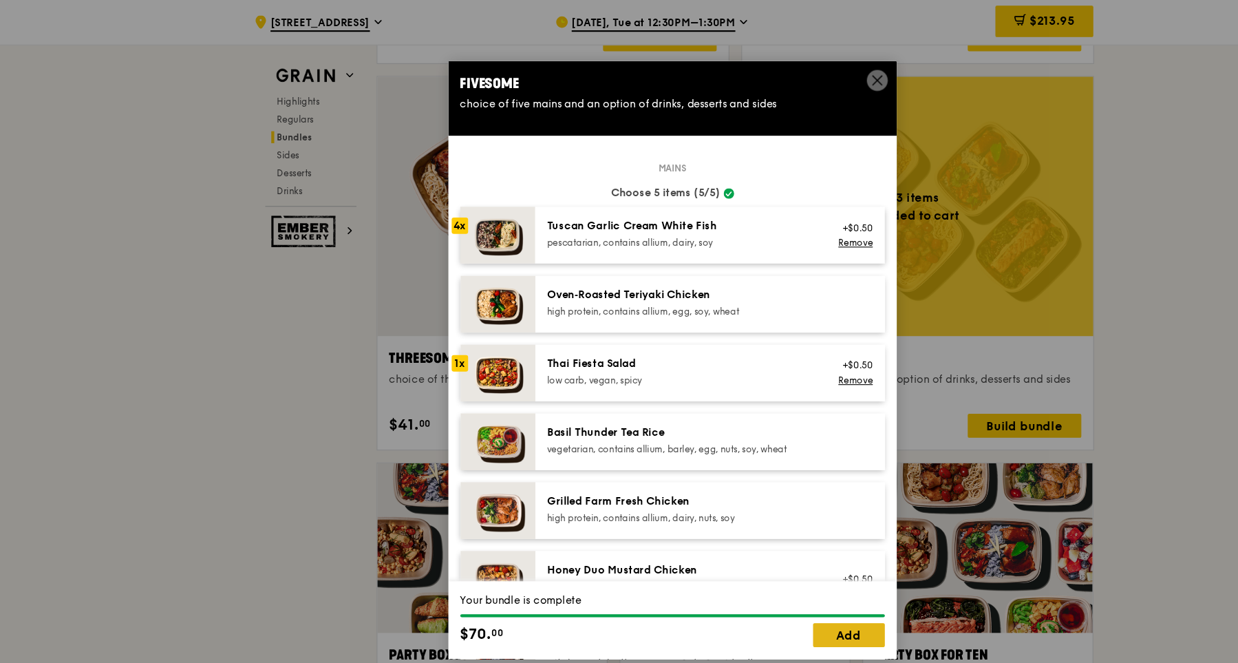
click at [769, 584] on link "Add" at bounding box center [782, 585] width 66 height 22
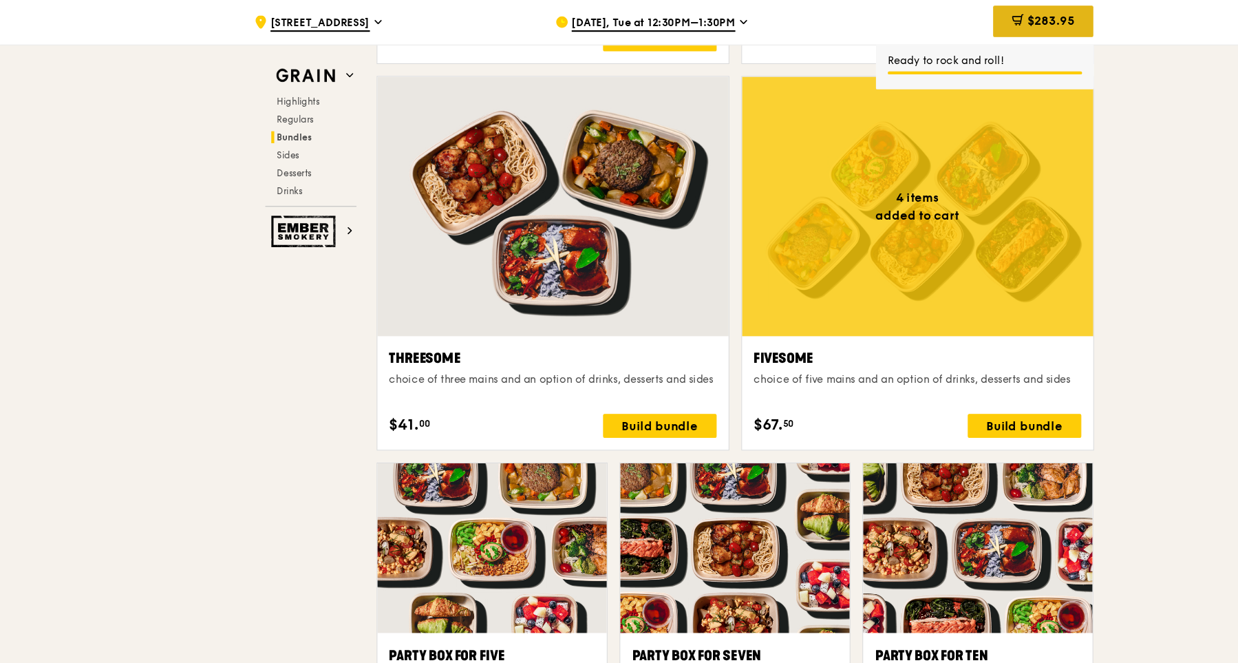
click at [948, 25] on span "$283.95" at bounding box center [968, 19] width 44 height 13
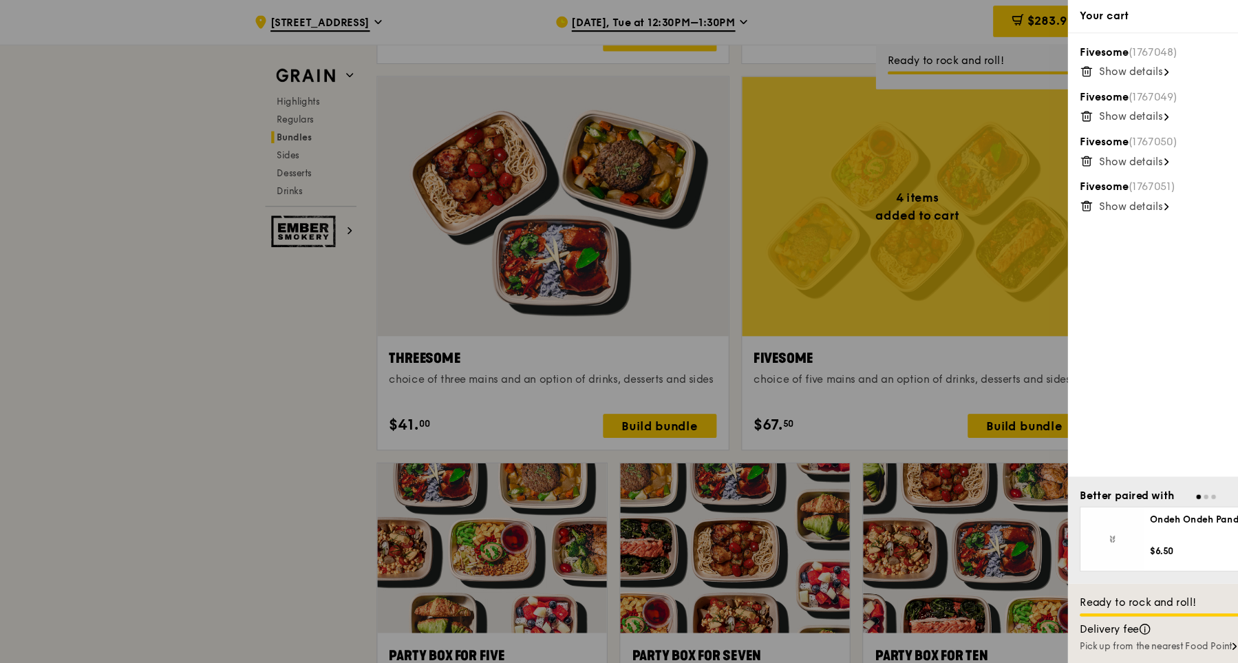
click at [895, 237] on div at bounding box center [619, 331] width 1238 height 663
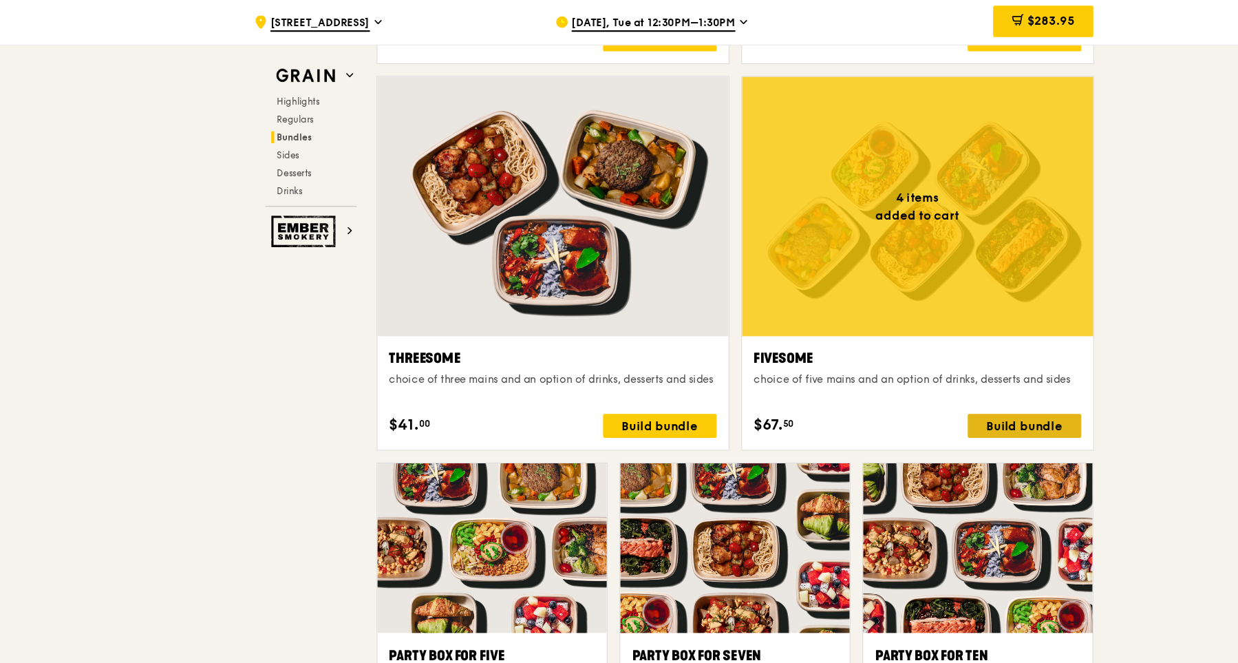
click at [918, 392] on div "Build bundle" at bounding box center [943, 392] width 105 height 22
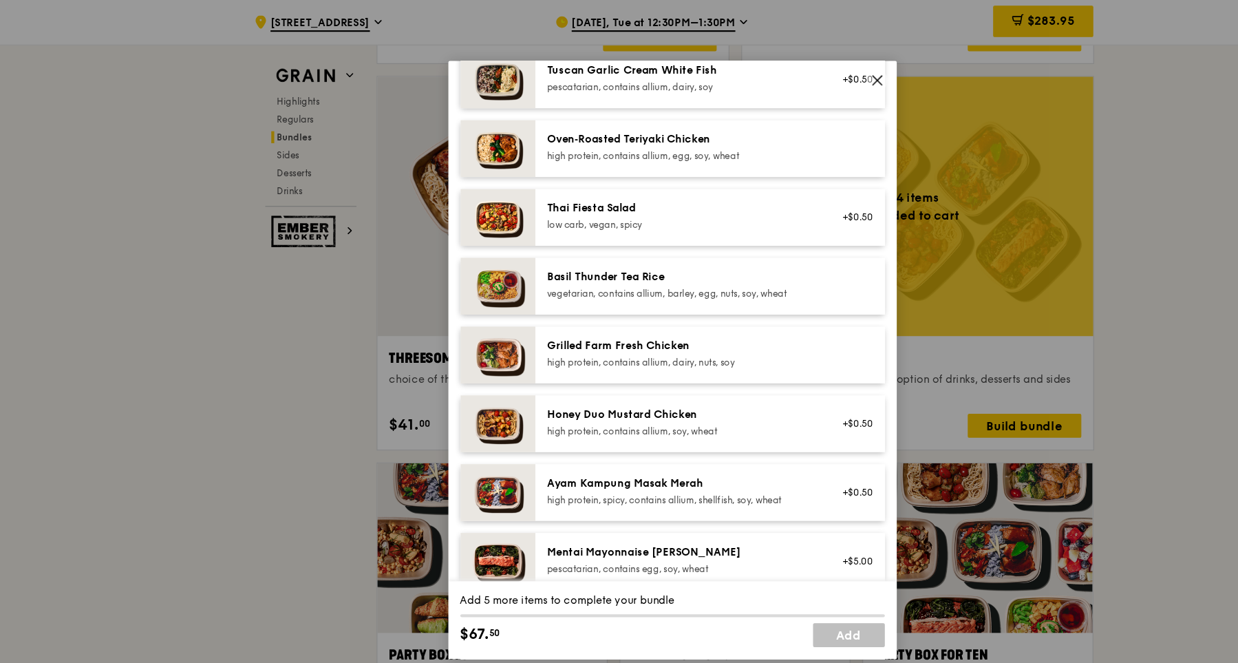
scroll to position [181, 0]
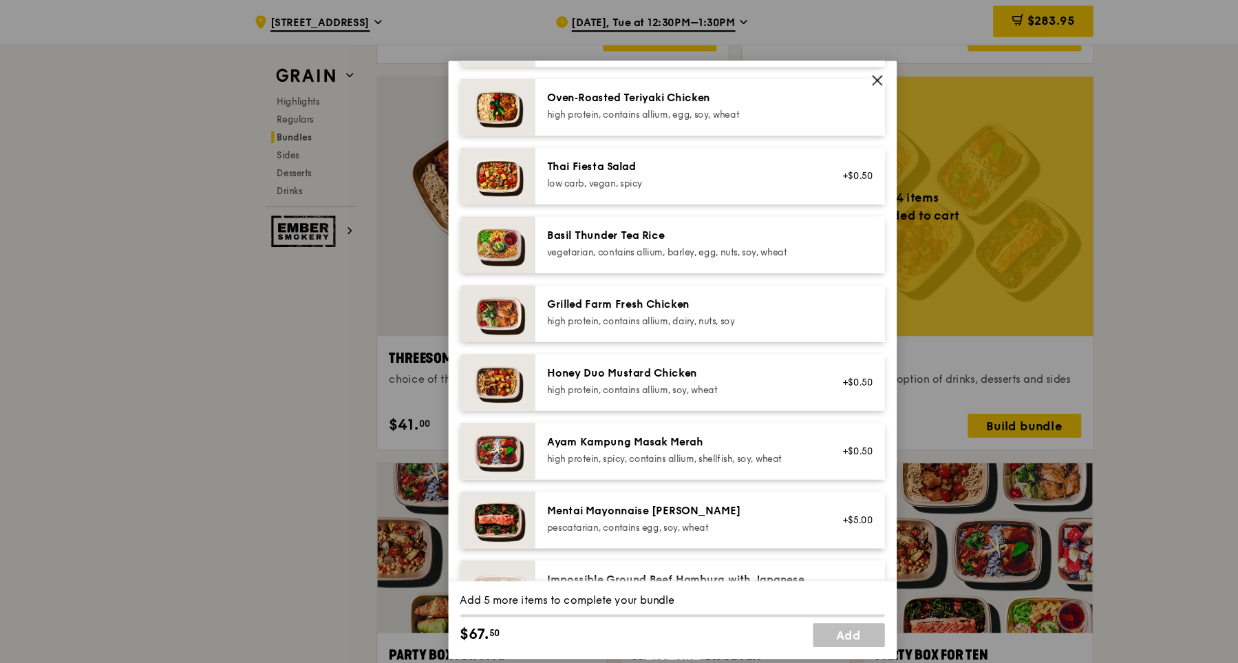
click at [682, 418] on div "high protein, spicy, contains allium, shellfish, soy, wheat" at bounding box center [627, 422] width 247 height 11
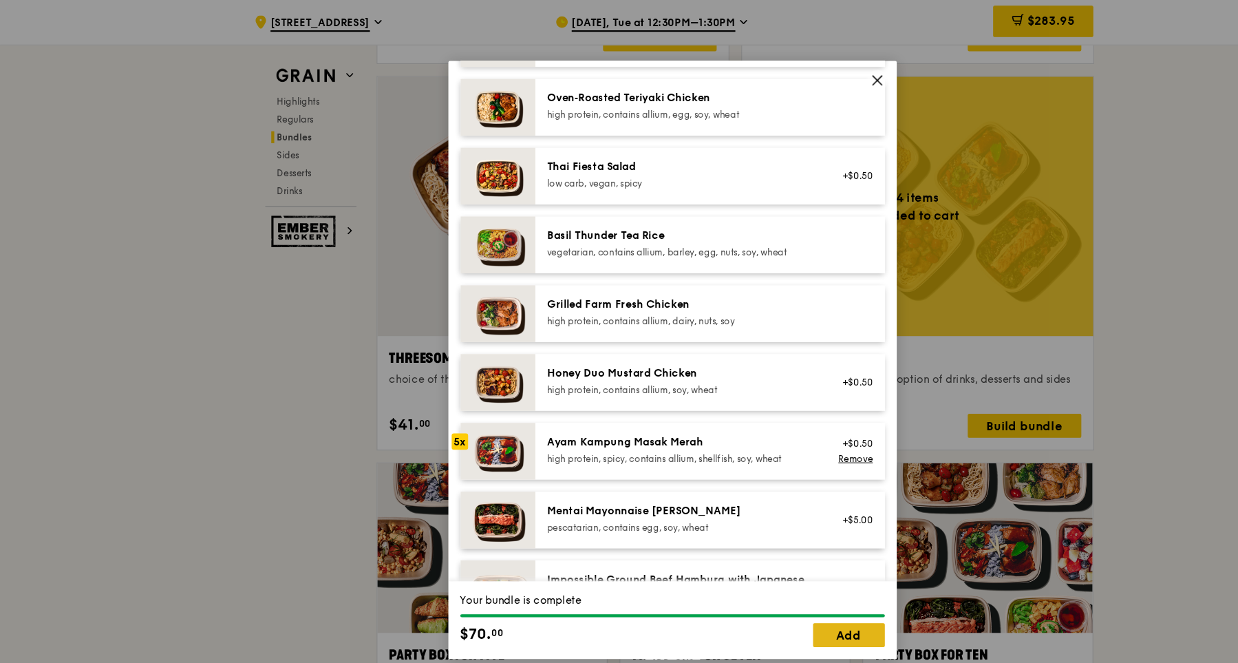
click at [767, 593] on link "Add" at bounding box center [782, 585] width 66 height 22
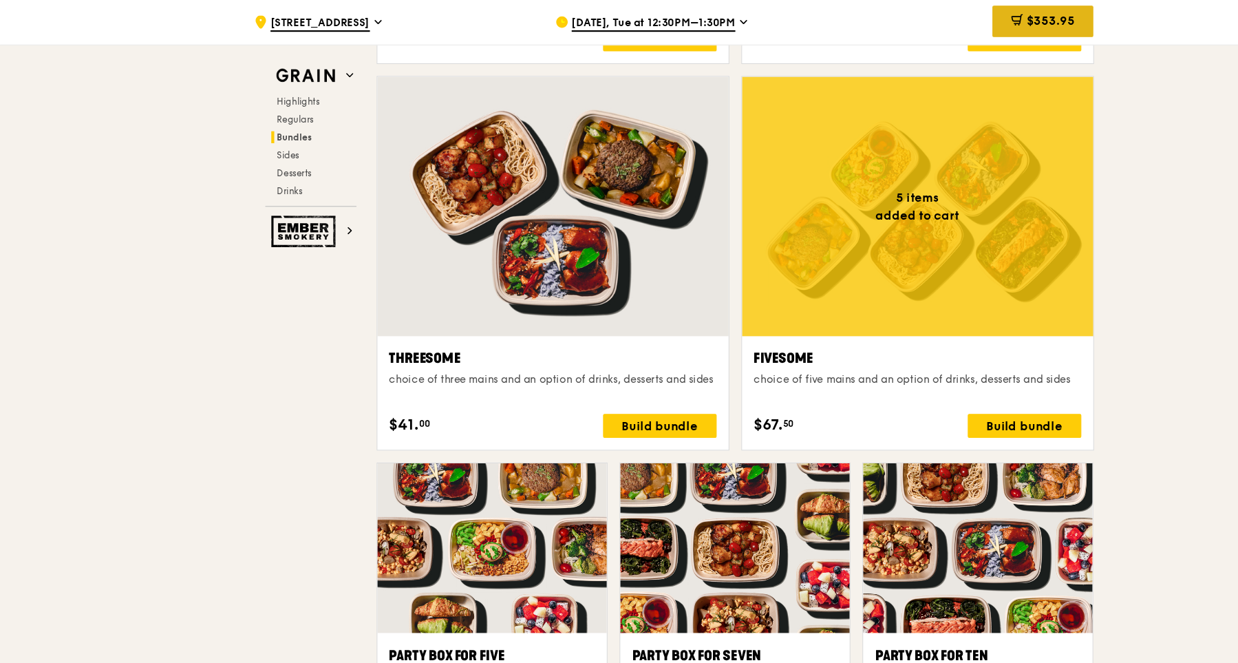
click at [963, 22] on span "$353.95" at bounding box center [967, 19] width 45 height 13
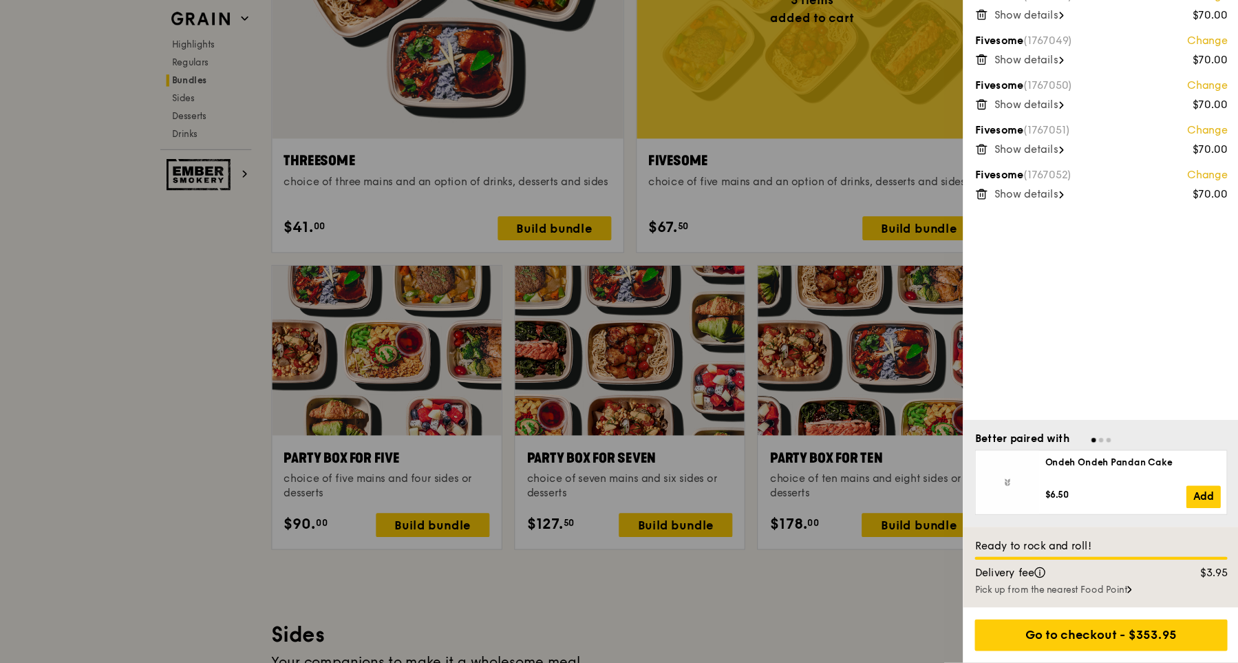
scroll to position [2521, 0]
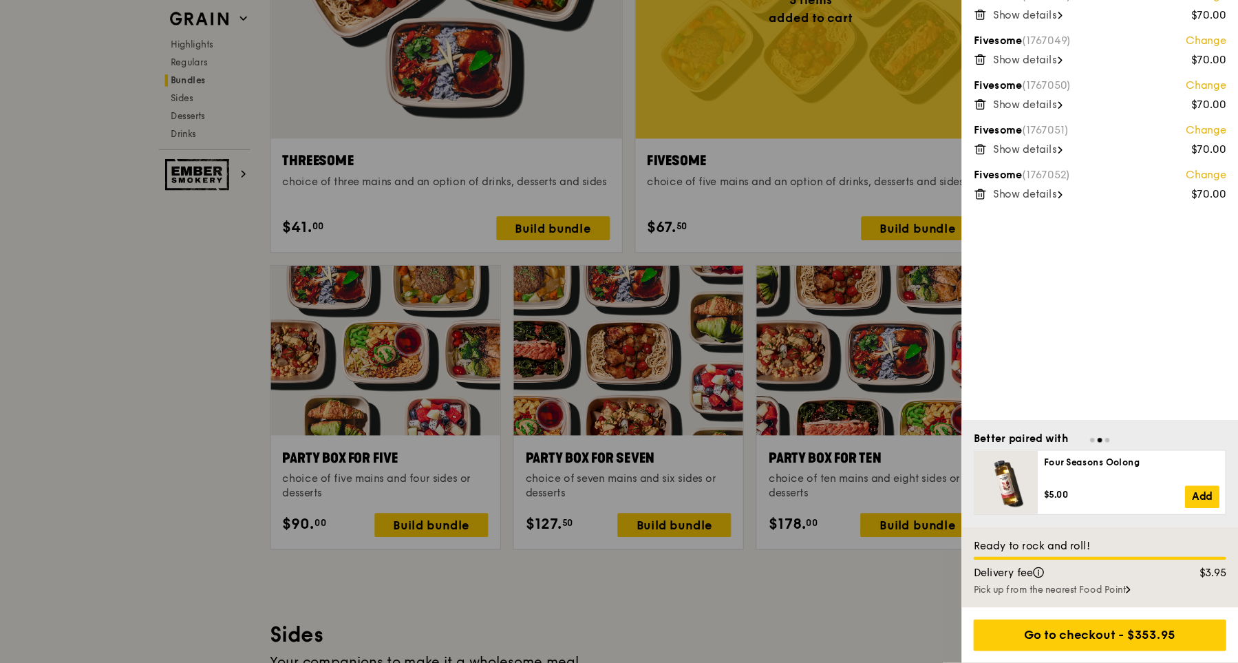
click at [657, 301] on div at bounding box center [619, 331] width 1238 height 663
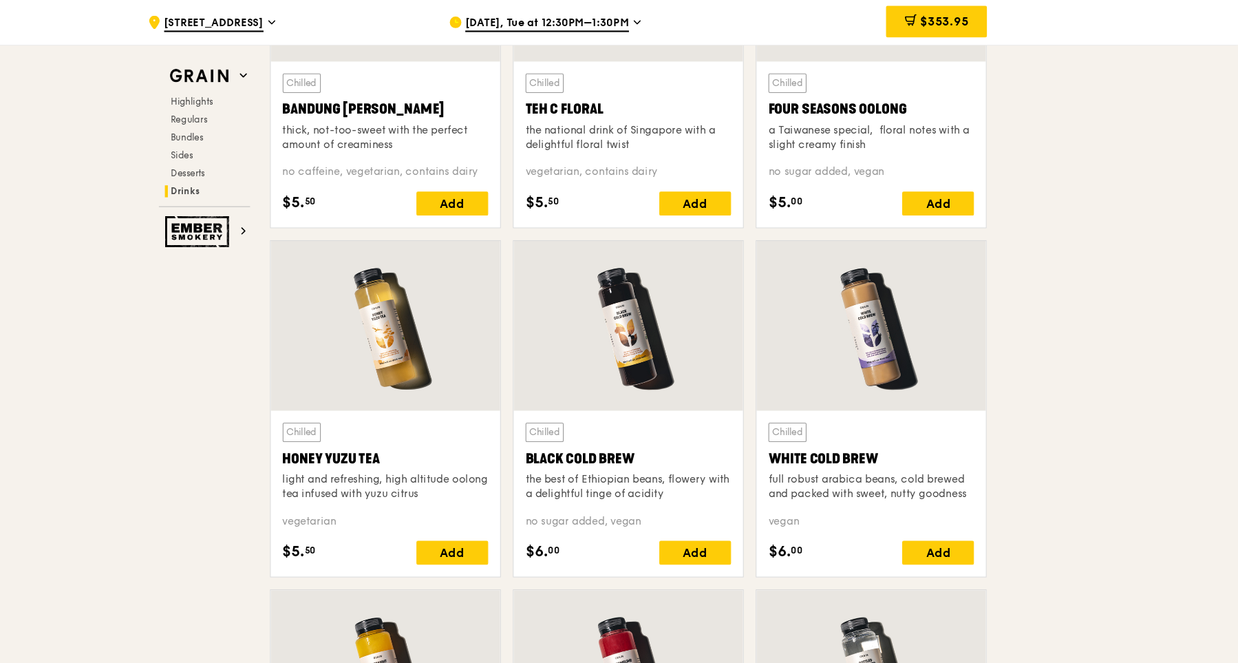
scroll to position [4976, 0]
